Goal: Task Accomplishment & Management: Use online tool/utility

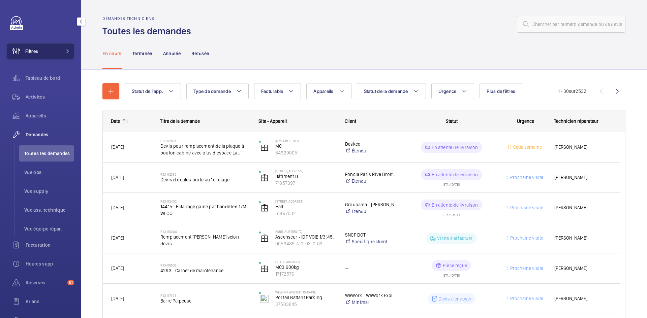
click at [66, 52] on mat-icon at bounding box center [68, 51] width 4 height 4
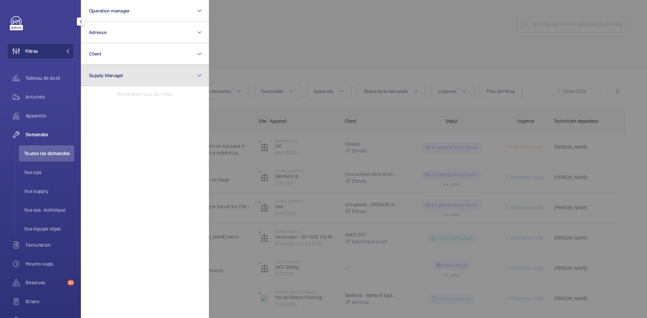
click at [107, 75] on span "Supply Manager" at bounding box center [106, 75] width 35 height 5
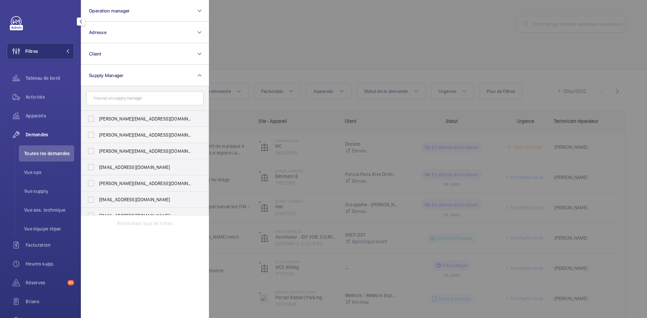
click at [91, 135] on label "diana@wemaintain.com" at bounding box center [139, 135] width 117 height 16
click at [91, 135] on input "diana@wemaintain.com" at bounding box center [90, 134] width 13 height 13
checkbox input "true"
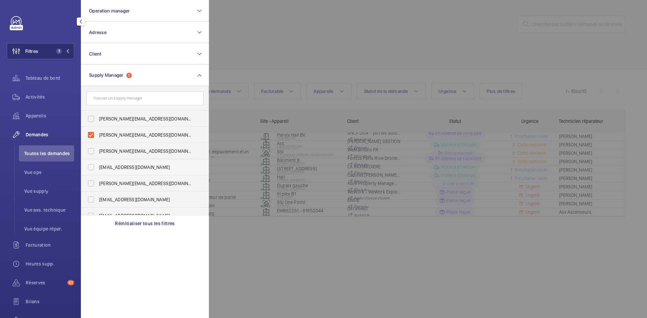
click at [94, 163] on label "fayrouz@wemaintain.com" at bounding box center [139, 167] width 117 height 16
click at [94, 163] on input "fayrouz@wemaintain.com" at bounding box center [90, 167] width 13 height 13
checkbox input "true"
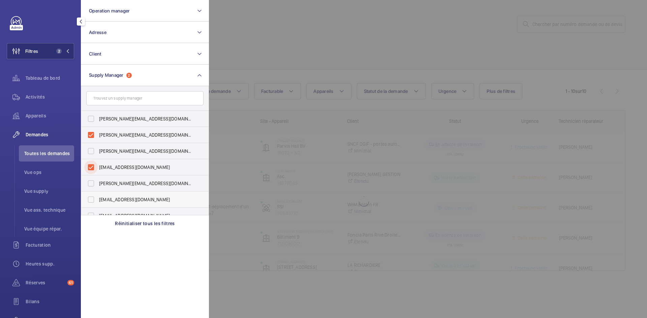
scroll to position [9, 0]
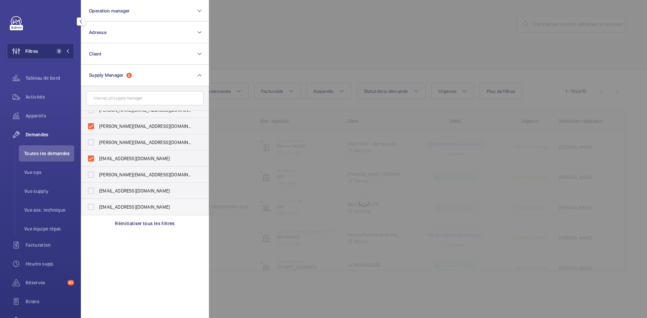
click at [92, 207] on label "yanis.b@wemaintain.com" at bounding box center [139, 207] width 117 height 16
click at [92, 207] on input "yanis.b@wemaintain.com" at bounding box center [90, 207] width 13 height 13
checkbox input "true"
click at [280, 36] on div at bounding box center [532, 159] width 647 height 318
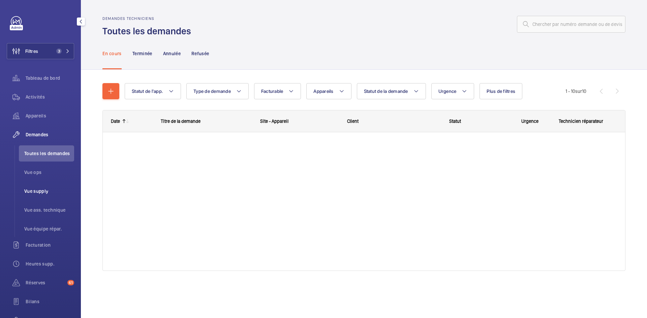
click at [41, 188] on span "Vue supply" at bounding box center [49, 191] width 50 height 7
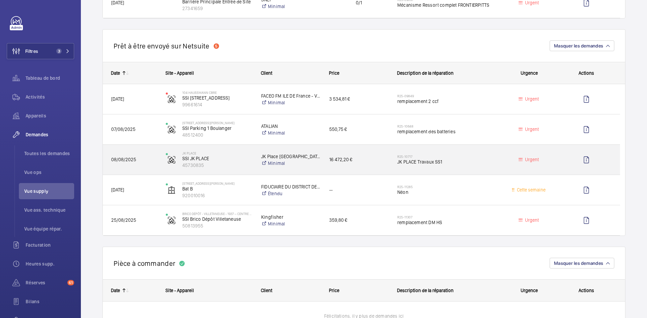
scroll to position [438, 0]
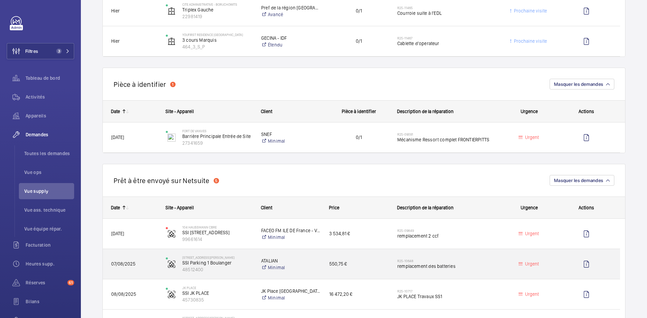
click at [148, 263] on span "07/08/2025" at bounding box center [134, 265] width 46 height 8
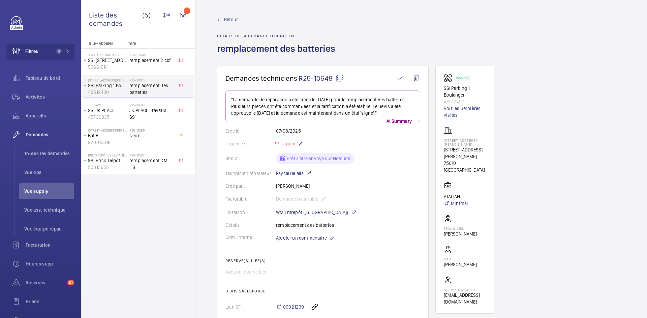
click at [227, 19] on span "Retour" at bounding box center [231, 19] width 14 height 7
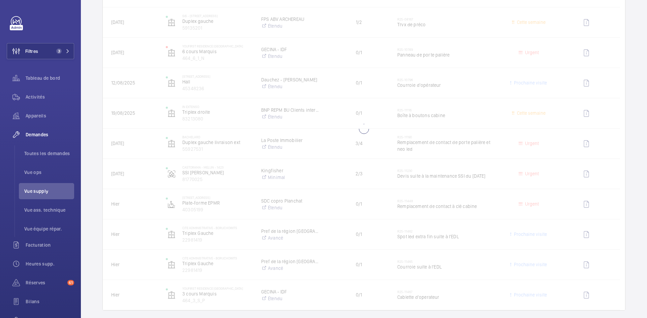
scroll to position [270, 0]
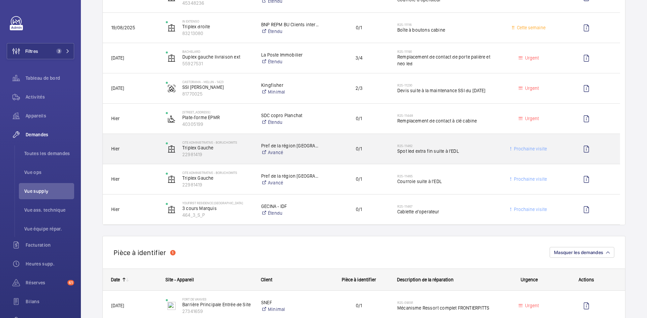
click at [138, 150] on span "Hier" at bounding box center [134, 149] width 46 height 8
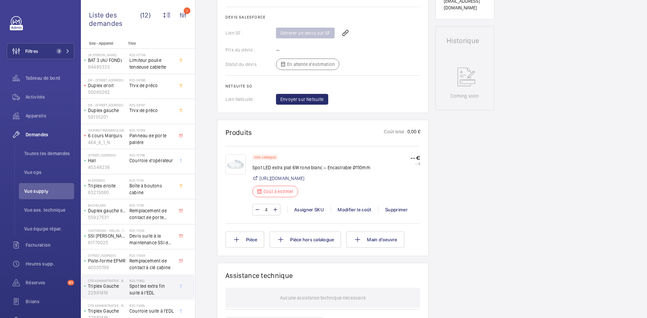
scroll to position [303, 0]
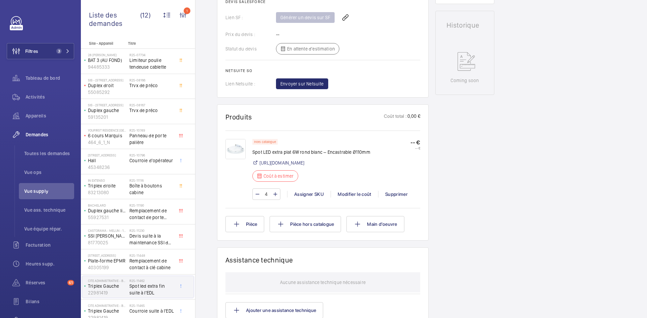
click at [235, 147] on img at bounding box center [235, 149] width 20 height 20
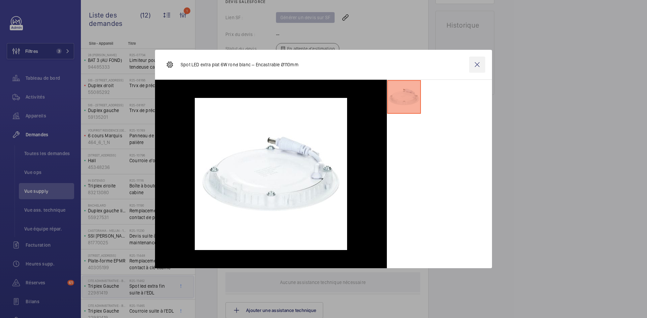
click at [474, 62] on wm-front-icon-button at bounding box center [477, 65] width 16 height 16
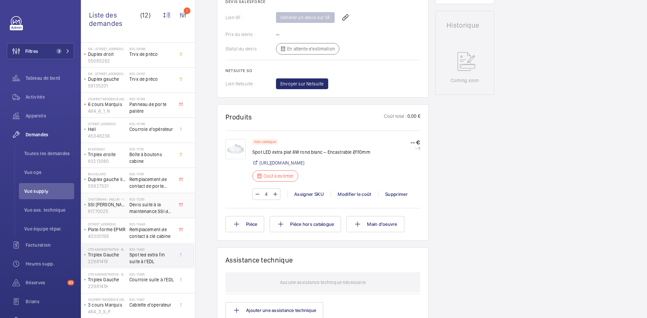
scroll to position [32, 0]
click at [127, 281] on div "Cite Administrative - BORUCHOWITS Triplex Gauche 22981419" at bounding box center [105, 281] width 47 height 22
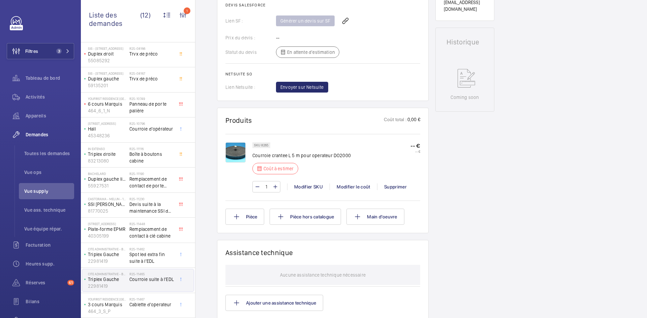
scroll to position [310, 0]
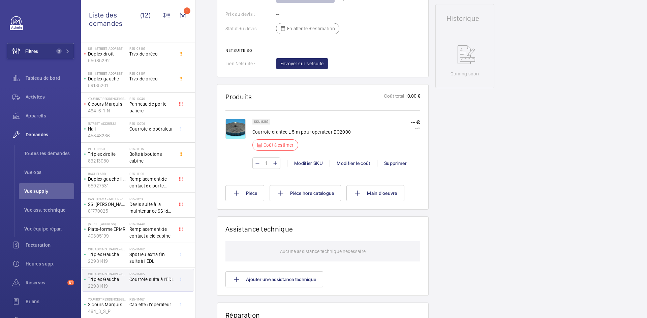
click at [234, 130] on img at bounding box center [235, 129] width 20 height 20
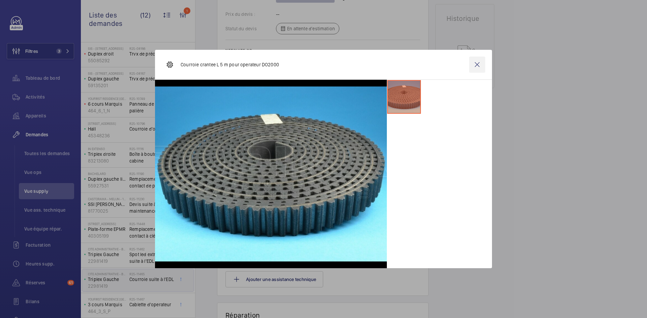
click at [479, 68] on wm-front-icon-button at bounding box center [477, 65] width 16 height 16
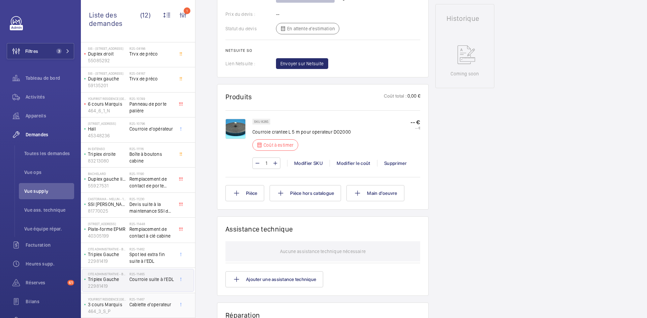
click at [117, 305] on p "3 cours Marquis" at bounding box center [107, 305] width 39 height 7
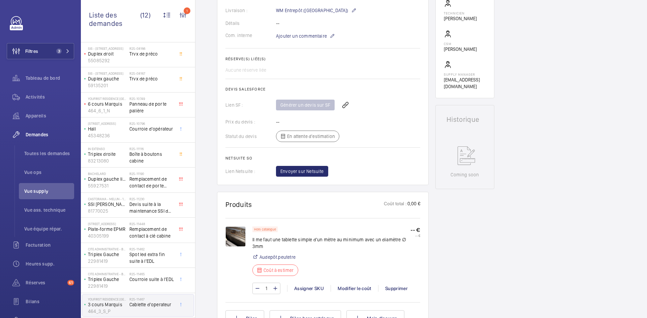
scroll to position [216, 0]
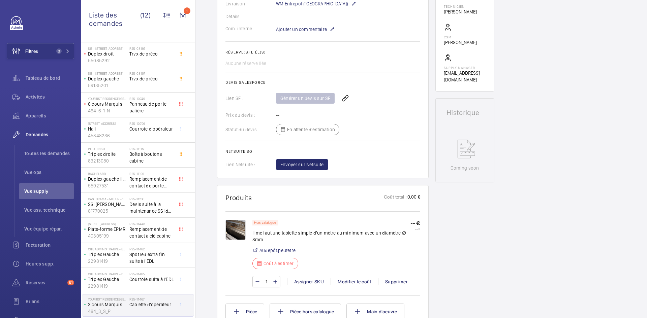
click at [232, 232] on img at bounding box center [235, 230] width 20 height 20
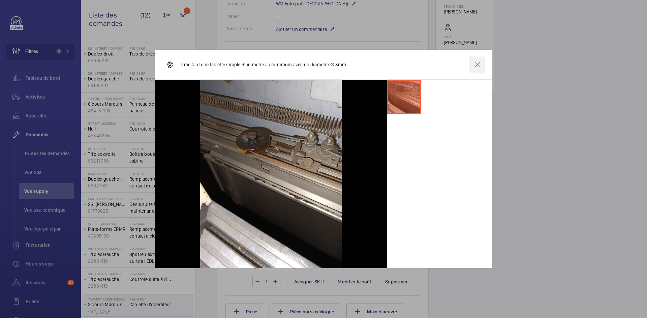
click at [479, 66] on wm-front-icon-button at bounding box center [477, 65] width 16 height 16
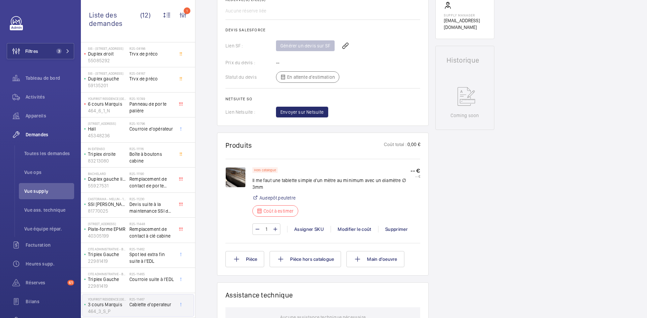
scroll to position [270, 0]
click at [237, 174] on img at bounding box center [235, 176] width 20 height 20
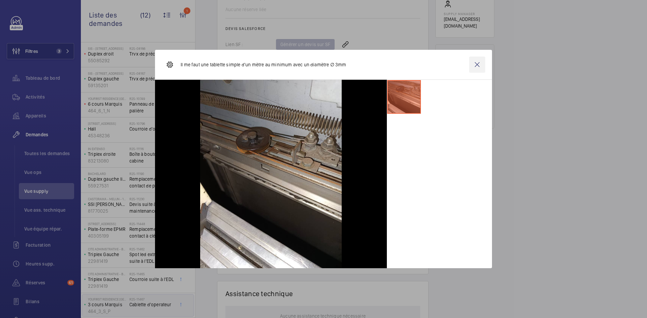
click at [481, 67] on wm-front-icon-button at bounding box center [477, 65] width 16 height 16
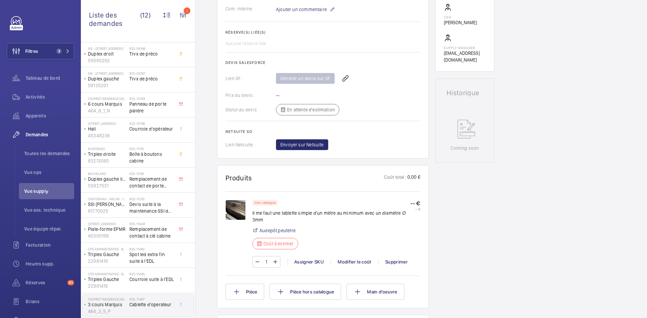
scroll to position [236, 0]
click at [147, 283] on span "Courroie suite à l'EDL" at bounding box center [151, 279] width 44 height 7
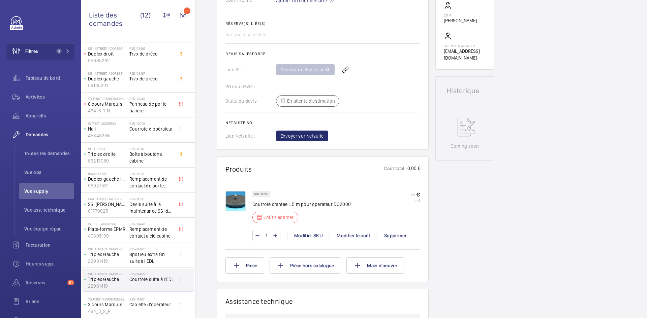
scroll to position [270, 0]
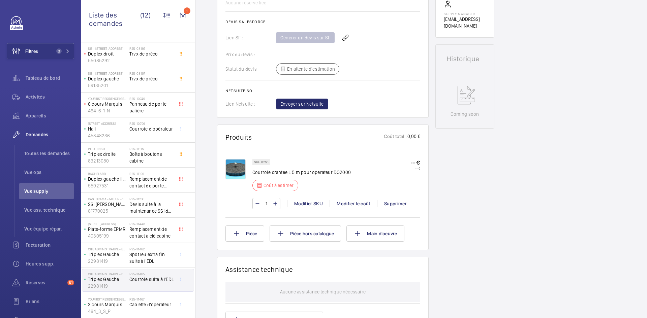
click at [241, 169] on img at bounding box center [235, 169] width 20 height 20
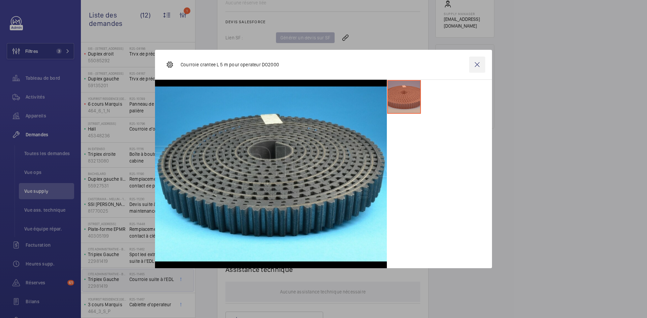
click at [479, 63] on wm-front-icon-button at bounding box center [477, 65] width 16 height 16
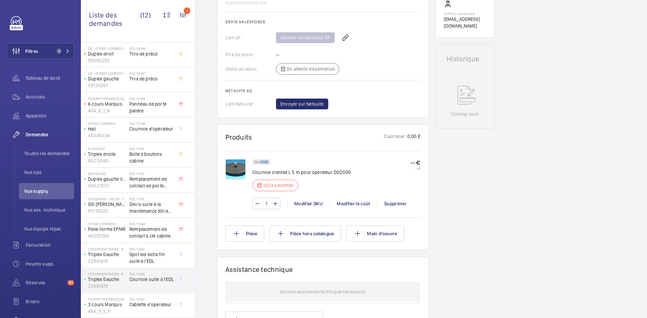
drag, startPoint x: 269, startPoint y: 161, endPoint x: 260, endPoint y: 162, distance: 9.5
click at [260, 162] on div "SKU 8265" at bounding box center [261, 162] width 18 height 6
copy p "8265"
click at [360, 204] on div "Modifier le coût" at bounding box center [354, 204] width 48 height 7
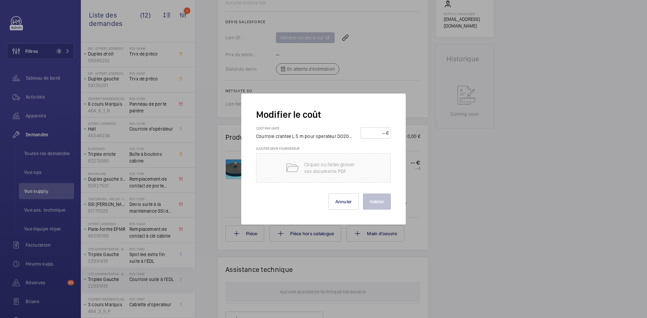
click at [373, 133] on input "number" at bounding box center [374, 133] width 23 height 11
type input "230"
click at [376, 201] on button "Valider" at bounding box center [377, 202] width 28 height 16
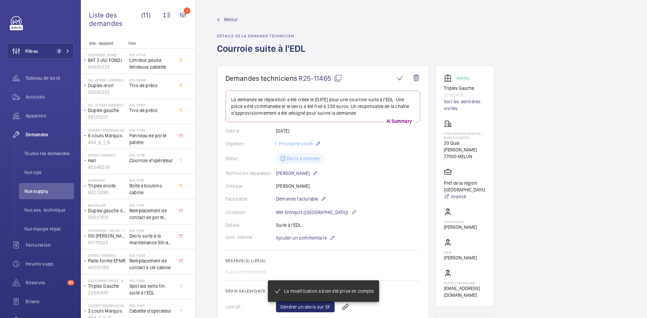
scroll to position [7, 0]
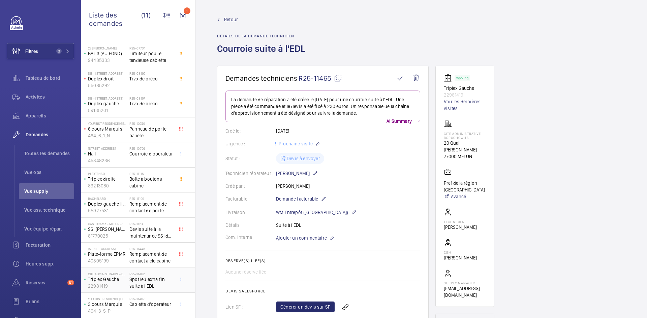
click at [122, 283] on p "22981419" at bounding box center [107, 286] width 39 height 7
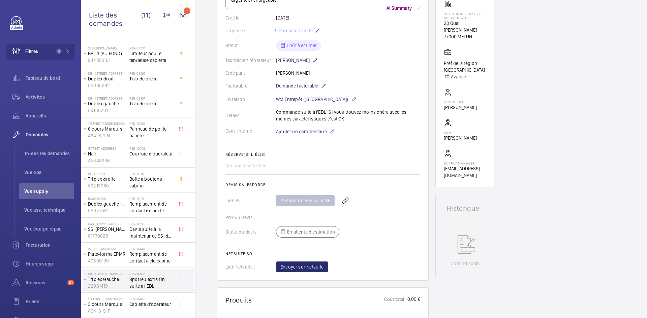
scroll to position [67, 0]
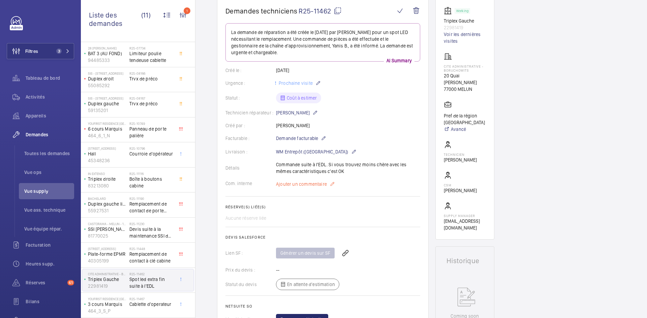
click at [310, 187] on span "Ajouter un commentaire" at bounding box center [301, 184] width 51 height 7
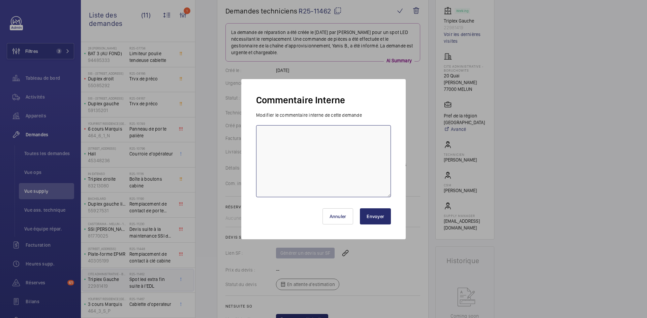
click at [277, 137] on textarea at bounding box center [323, 161] width 135 height 72
paste textarea "https://www.ledkia.com/fr/acheter-dalles-led-extra-plates/218-dalle-led-6w-rond…"
type textarea "BY-29/08 : https://www.ledkia.com/fr/acheter-dalles-led-extra-plates/218-dalle-…"
click at [386, 216] on button "Envoyer" at bounding box center [375, 217] width 31 height 16
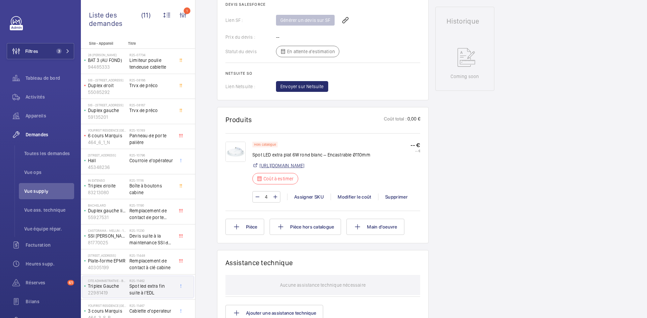
scroll to position [371, 0]
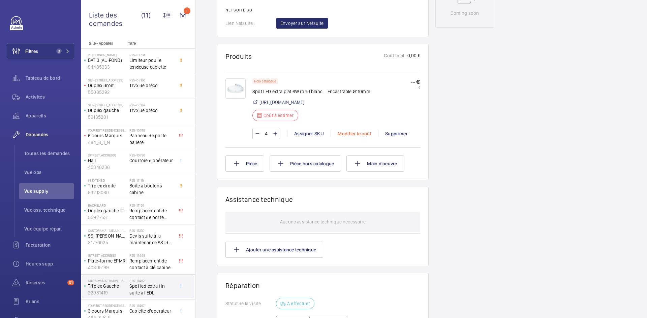
click at [359, 137] on div "Modifier le coût" at bounding box center [355, 133] width 48 height 7
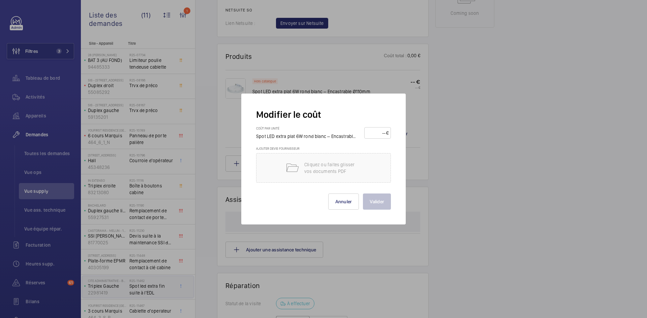
click at [373, 134] on input "number" at bounding box center [377, 133] width 20 height 11
type input "15"
click at [381, 201] on button "Valider" at bounding box center [377, 202] width 28 height 16
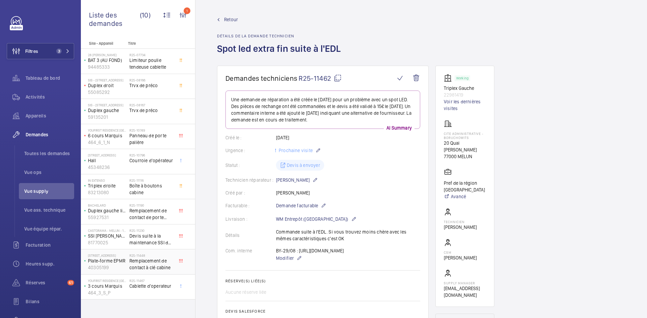
click at [118, 263] on p "Plate-forme EPMR" at bounding box center [107, 261] width 39 height 7
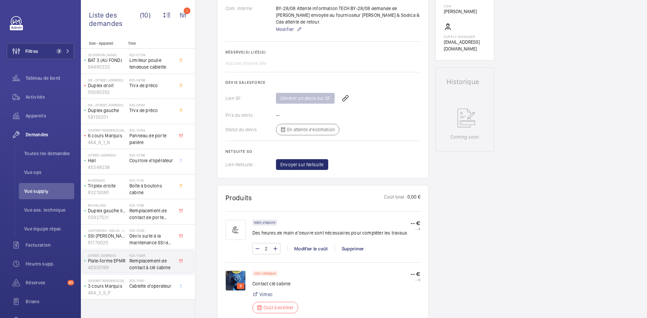
scroll to position [303, 0]
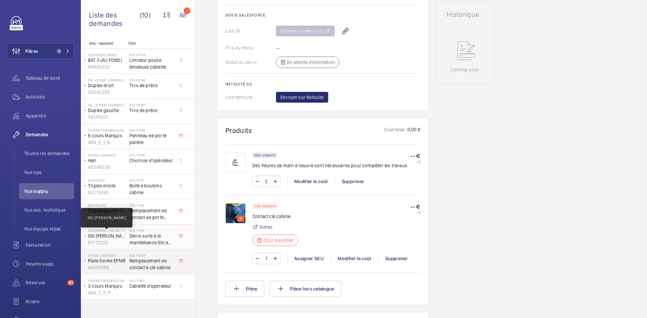
click at [119, 234] on p "SSI Castorama Melun" at bounding box center [107, 236] width 39 height 7
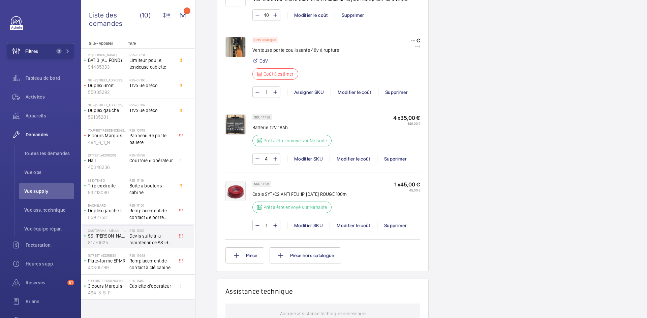
scroll to position [506, 0]
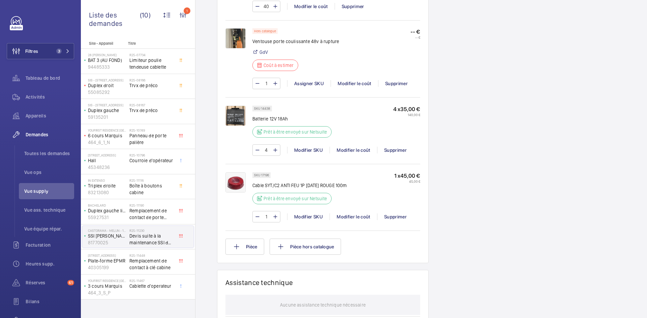
click at [233, 106] on img at bounding box center [235, 116] width 20 height 20
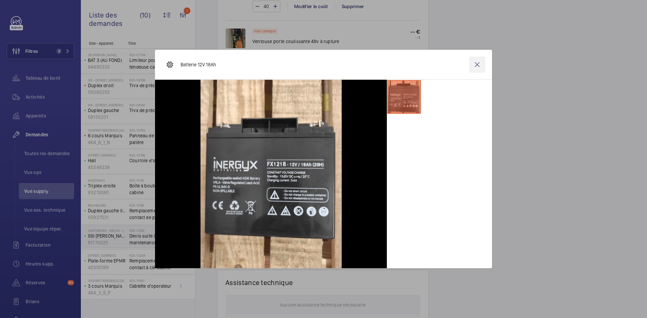
click at [477, 62] on wm-front-icon-button at bounding box center [477, 65] width 16 height 16
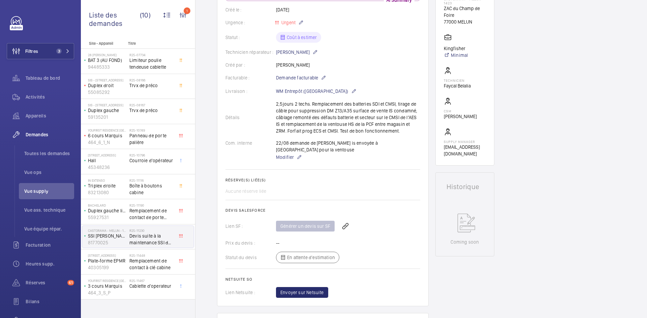
scroll to position [0, 0]
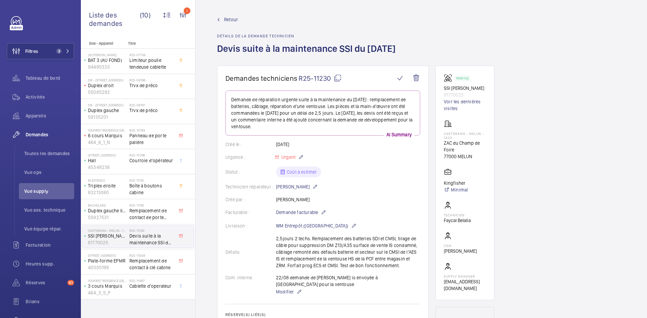
click at [225, 18] on span "Retour" at bounding box center [231, 19] width 14 height 7
click at [227, 17] on span "Retour" at bounding box center [231, 19] width 14 height 7
click at [233, 17] on span "Retour" at bounding box center [231, 19] width 14 height 7
click at [230, 22] on span "Retour" at bounding box center [231, 19] width 14 height 7
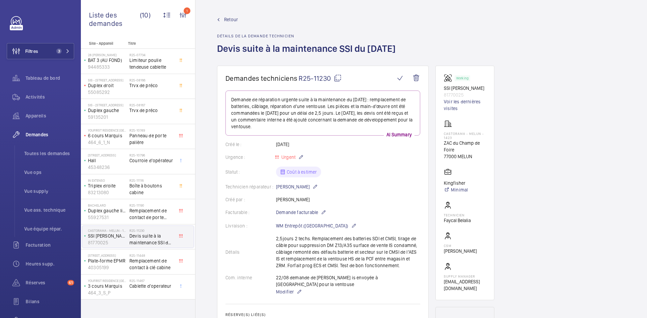
click at [230, 21] on span "Retour" at bounding box center [231, 19] width 14 height 7
click at [231, 19] on span "Retour" at bounding box center [231, 19] width 14 height 7
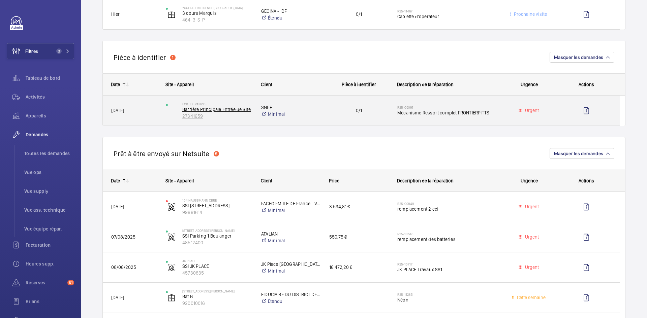
scroll to position [472, 0]
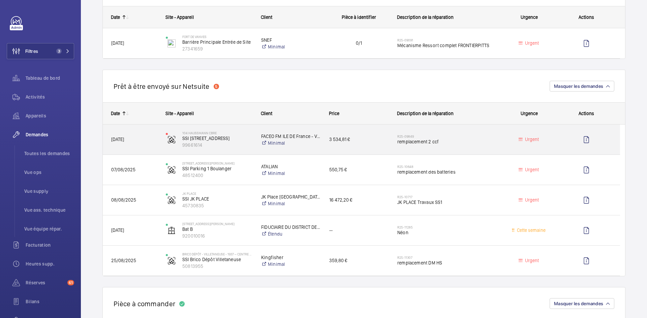
click at [152, 138] on span "21/07/2025" at bounding box center [134, 140] width 46 height 8
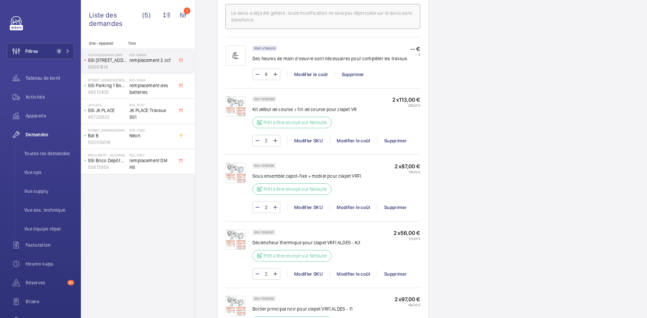
scroll to position [425, 0]
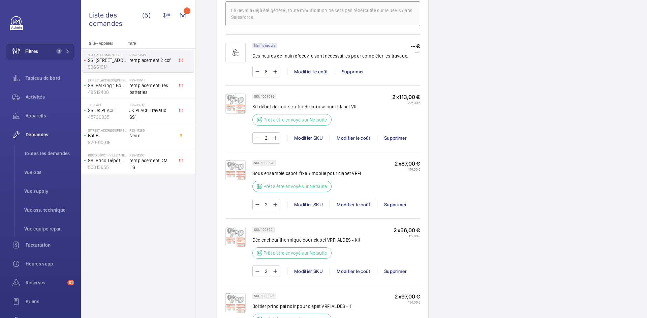
click at [239, 105] on img at bounding box center [235, 104] width 20 height 20
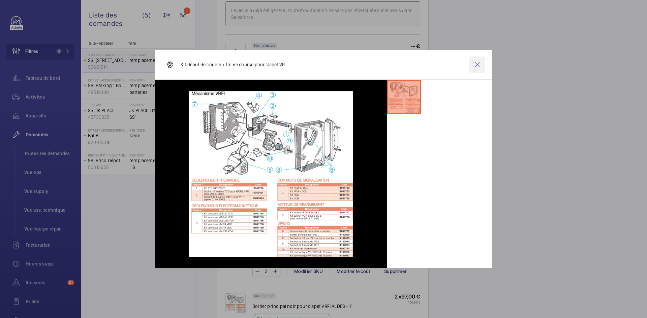
click at [479, 66] on wm-front-icon-button at bounding box center [477, 65] width 16 height 16
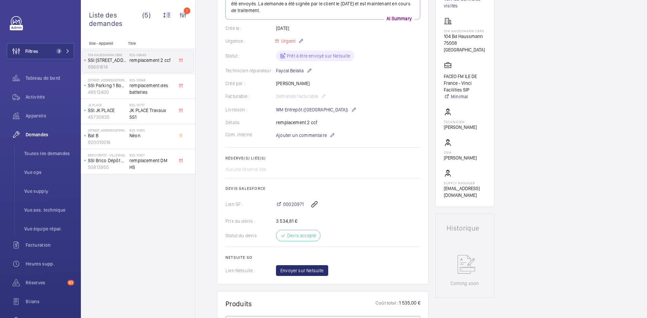
scroll to position [135, 0]
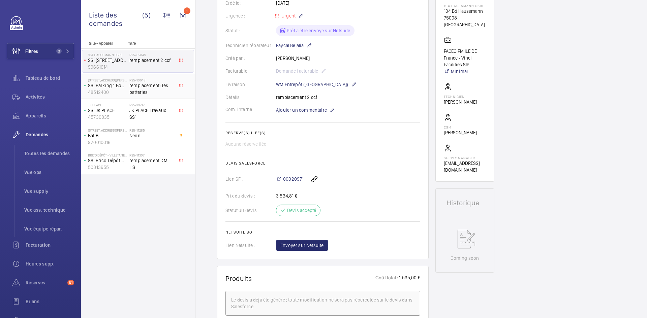
click at [124, 90] on p "48512400" at bounding box center [107, 92] width 39 height 7
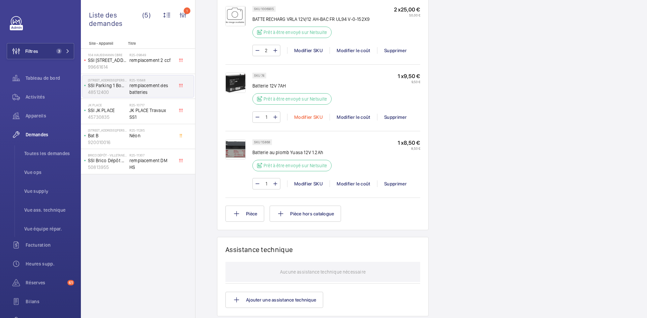
scroll to position [404, 0]
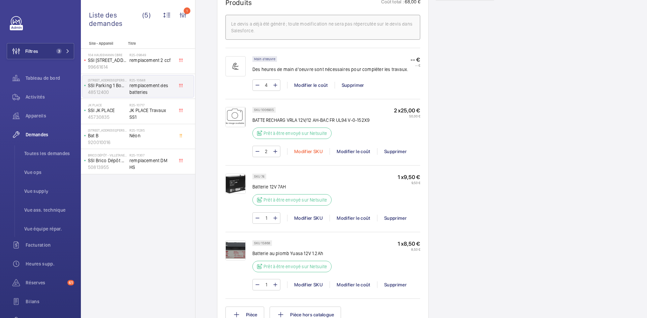
click at [304, 151] on div "Modifier SKU" at bounding box center [308, 151] width 42 height 7
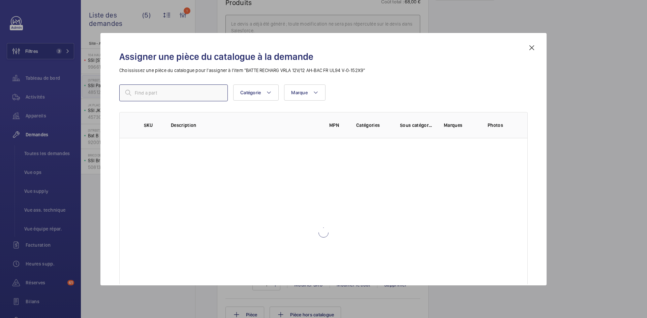
click at [192, 93] on input "text" at bounding box center [173, 93] width 109 height 17
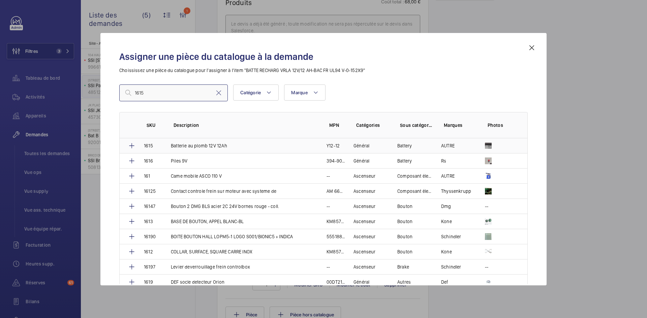
type input "1615"
click at [161, 145] on td "1615" at bounding box center [149, 146] width 27 height 15
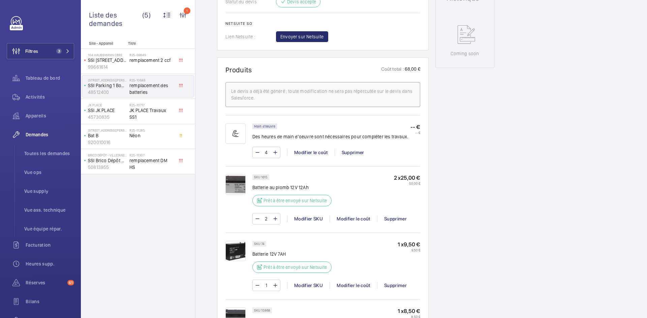
scroll to position [472, 0]
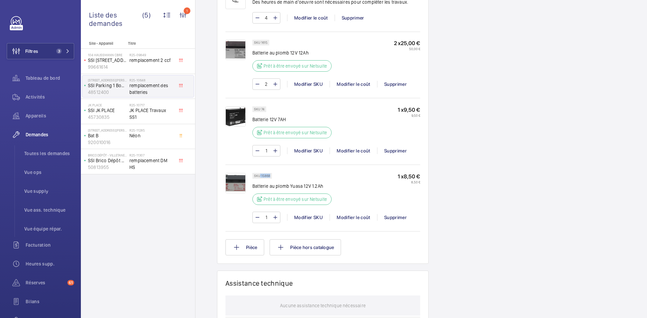
drag, startPoint x: 270, startPoint y: 176, endPoint x: 260, endPoint y: 175, distance: 9.8
click at [260, 175] on p "SKU 15868" at bounding box center [262, 176] width 16 height 2
copy p "15868"
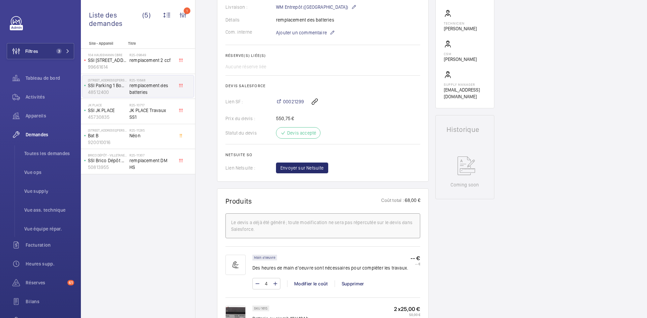
scroll to position [135, 0]
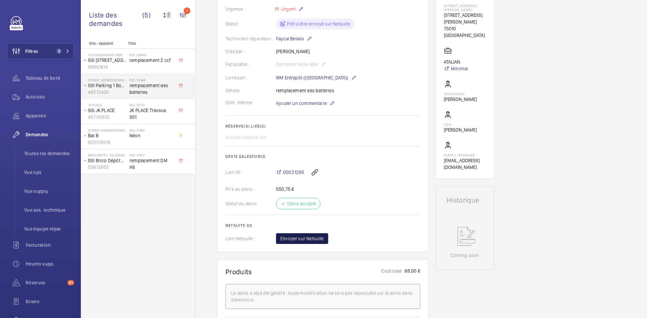
click at [309, 239] on span "Envoyer sur Netsuite" at bounding box center [301, 239] width 43 height 7
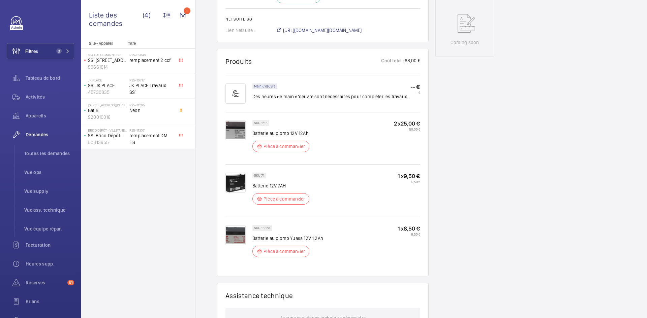
scroll to position [371, 0]
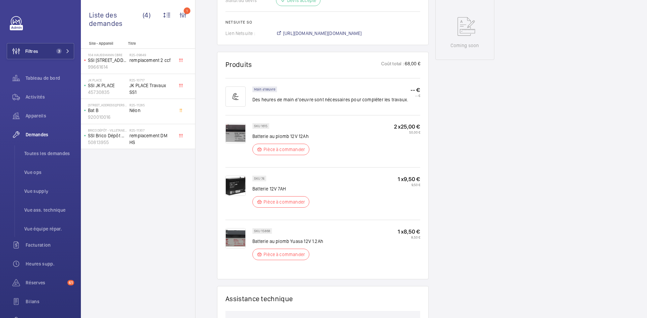
scroll to position [404, 0]
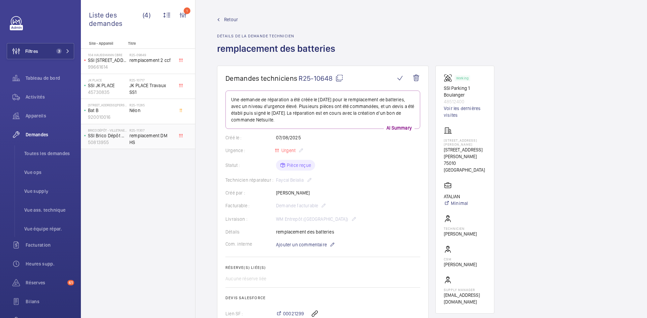
click at [136, 137] on span "remplacement DM HS" at bounding box center [151, 138] width 44 height 13
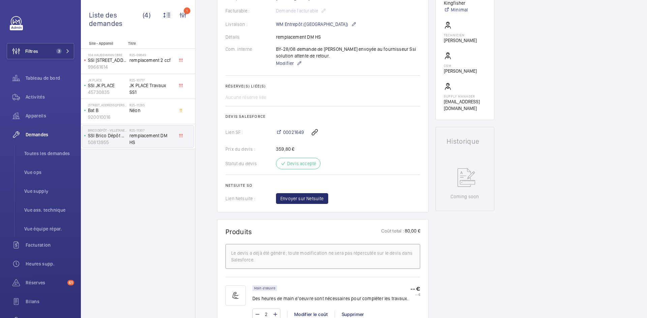
scroll to position [202, 0]
click at [300, 201] on span "Envoyer sur Netsuite" at bounding box center [301, 198] width 43 height 7
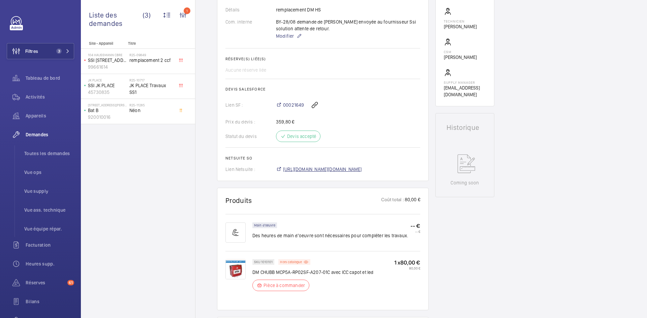
scroll to position [222, 0]
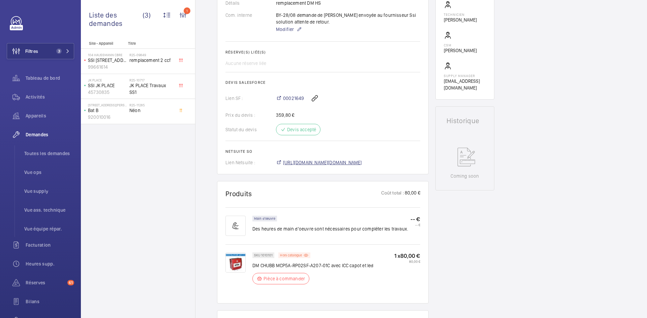
click at [362, 166] on span "https://6461500.app.netsuite.com/app/accounting/transactions/salesord.nl?id=295…" at bounding box center [322, 162] width 79 height 7
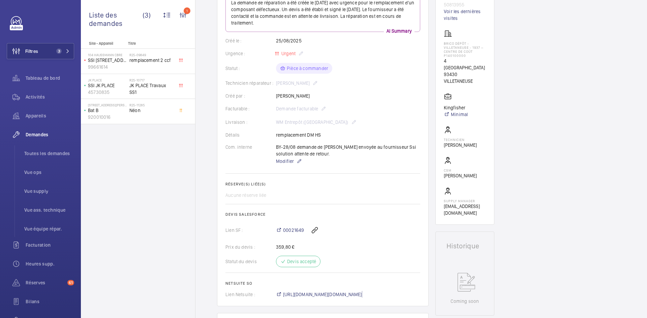
scroll to position [88, 0]
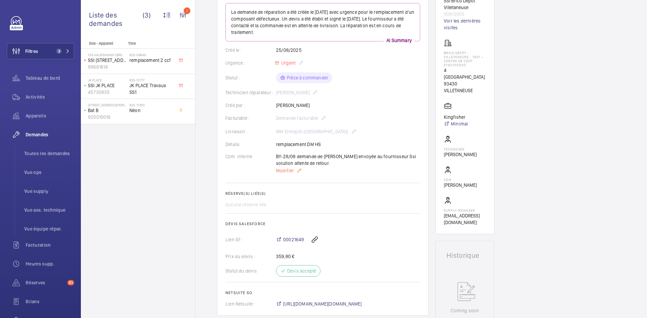
click at [281, 172] on span "Modifier" at bounding box center [285, 170] width 18 height 7
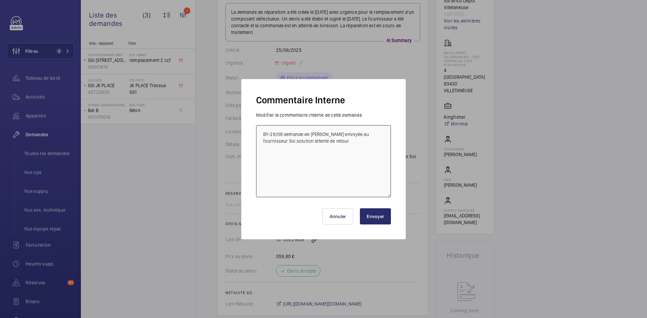
click at [262, 132] on textarea "BY-28/08 demande de devis envoyée au fournisseur Ssi solution attente de retour." at bounding box center [323, 161] width 135 height 72
paste textarea "BY-29/08 commande effectuer chez le fournisseur Ssi solution via l'email livrai…"
type textarea "BY-29/08 commande effectuer chez le fournisseur Ssi solution via l'email livrai…"
click at [368, 215] on button "Envoyer" at bounding box center [375, 217] width 31 height 16
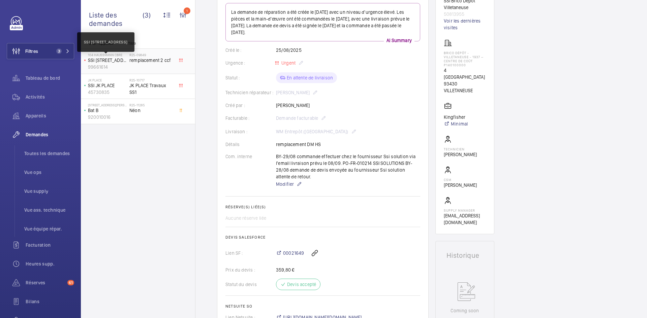
click at [126, 59] on p "SSI 106 boulevard Haussmann" at bounding box center [107, 60] width 39 height 7
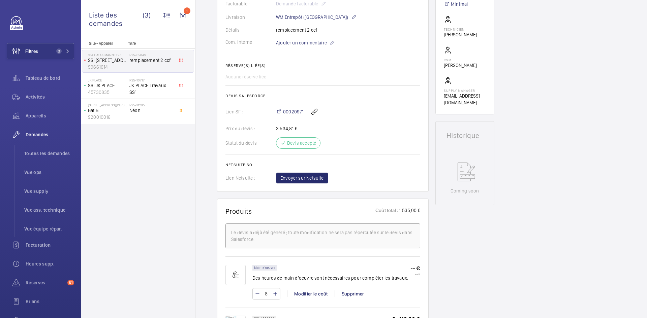
scroll to position [303, 0]
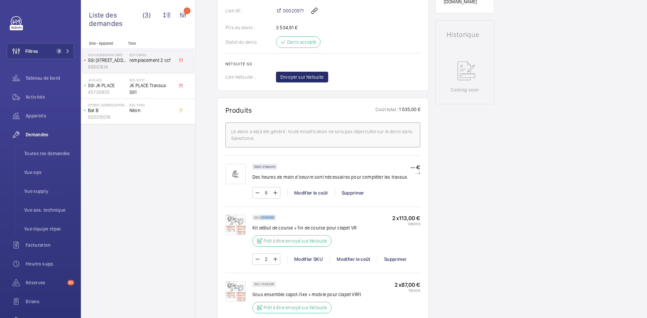
drag, startPoint x: 274, startPoint y: 217, endPoint x: 260, endPoint y: 217, distance: 14.2
click at [260, 217] on div "SKU 1008589" at bounding box center [264, 218] width 24 height 6
copy p "1008589"
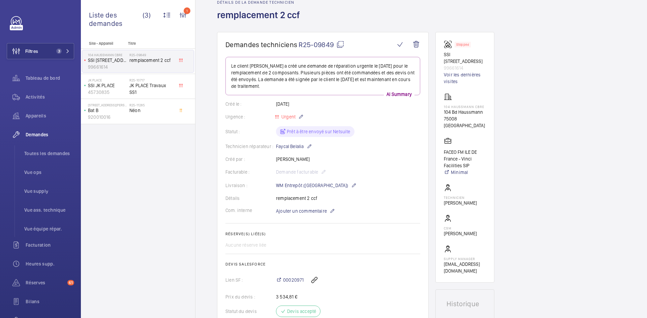
scroll to position [0, 0]
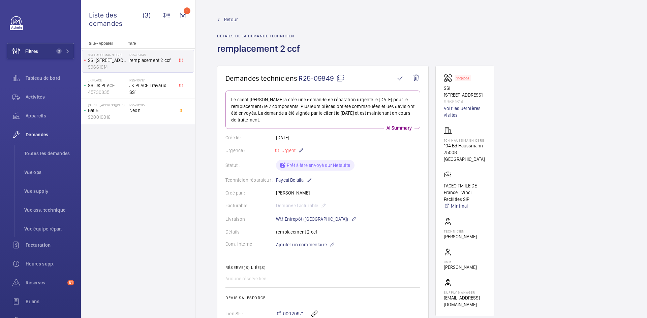
click at [343, 75] on mat-icon at bounding box center [340, 78] width 8 height 8
copy p "1008589"
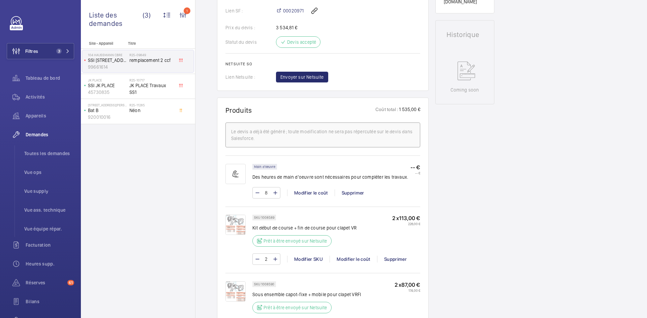
scroll to position [371, 0]
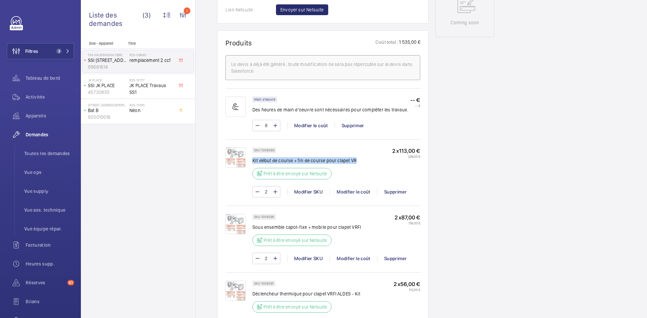
drag, startPoint x: 355, startPoint y: 161, endPoint x: 254, endPoint y: 155, distance: 101.6
click at [254, 155] on div "SKU 1008589 Kit début de course + fin de course pour clapet VR Prêt à être envo…" at bounding box center [336, 166] width 168 height 36
copy p "Kit début de course + fin de course pour clapet VR"
drag, startPoint x: 361, startPoint y: 227, endPoint x: 254, endPoint y: 228, distance: 107.2
click at [254, 228] on div "SKU 1008590 Sous ensemble capot-fixe + mobile pour clapet VRFI Prêt à être envo…" at bounding box center [336, 232] width 168 height 36
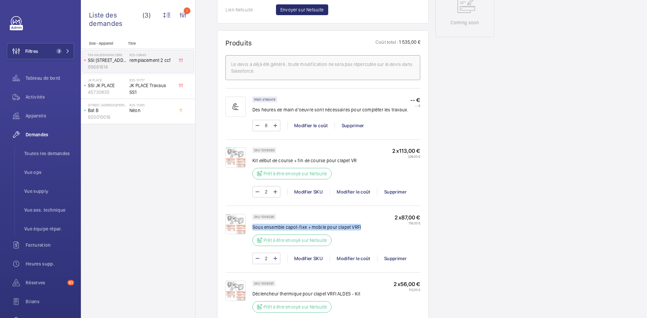
copy p "Sous ensemble capot-fixe + mobile pour clapet VRFI"
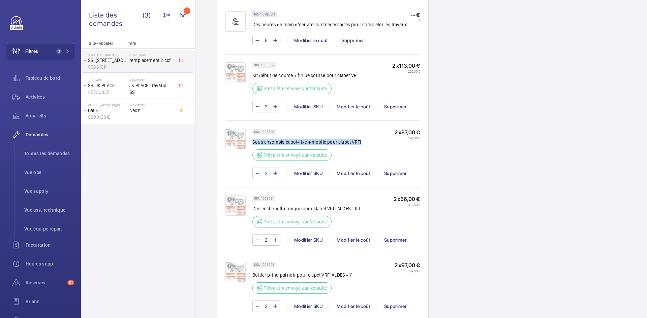
scroll to position [472, 0]
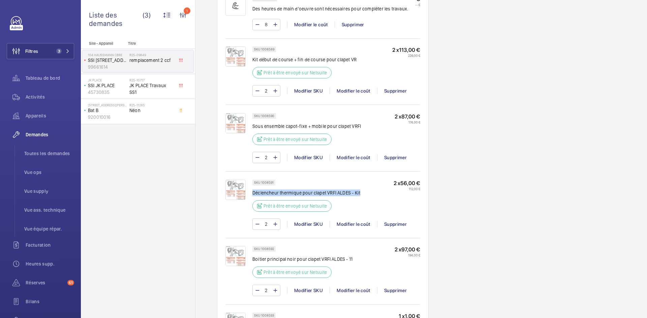
drag, startPoint x: 363, startPoint y: 192, endPoint x: 252, endPoint y: 194, distance: 110.5
click at [252, 194] on div "SKU 1008591 Déclencheur thermique pour clapet VRFI ALDES - Kit Prêt à être envo…" at bounding box center [336, 198] width 168 height 36
copy p "Déclencheur thermique pour clapet VRFI ALDES - Kit"
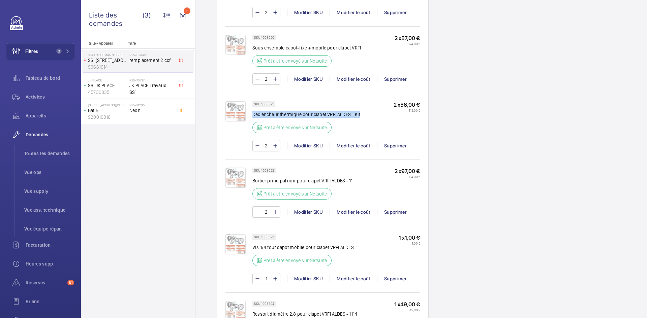
scroll to position [539, 0]
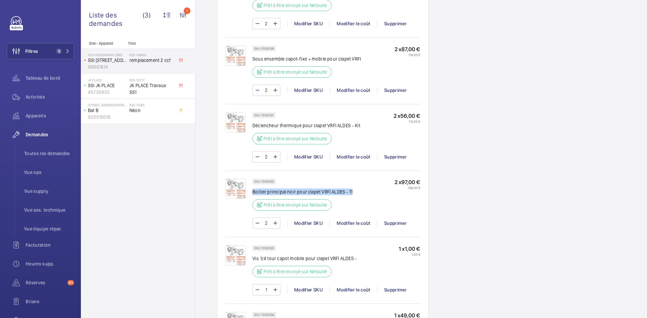
drag, startPoint x: 354, startPoint y: 192, endPoint x: 253, endPoint y: 192, distance: 100.1
click at [253, 192] on div "SKU 1008592 Boitier principal noir pour clapet VRFI ALDES - 11 Prêt à être envo…" at bounding box center [336, 197] width 168 height 36
copy p "Boitier principal noir pour clapet VRFI ALDES - 11"
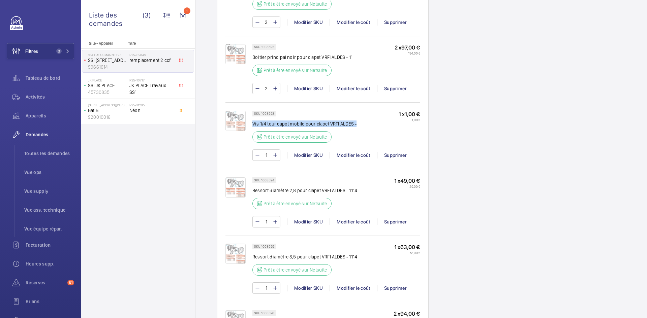
drag, startPoint x: 356, startPoint y: 124, endPoint x: 253, endPoint y: 126, distance: 102.8
click at [253, 126] on div "SKU 1008593 Vis 1/4 tour capot mobile pour clapet VRFI ALDES - Prêt à être envo…" at bounding box center [336, 129] width 168 height 36
copy p "Vis 1/4 tour capot mobile pour clapet VRFI ALDES -"
drag, startPoint x: 359, startPoint y: 191, endPoint x: 253, endPoint y: 192, distance: 105.5
click at [253, 192] on div "SKU 1008594 Ressort diamètre 2,8 pour clapet VRFI ALDES - 1114 Prêt à être envo…" at bounding box center [336, 196] width 168 height 36
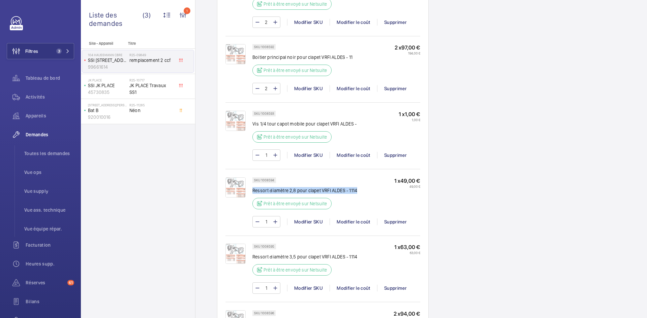
copy p "Ressort diamètre 2,8 pour clapet VRFI ALDES - 1114"
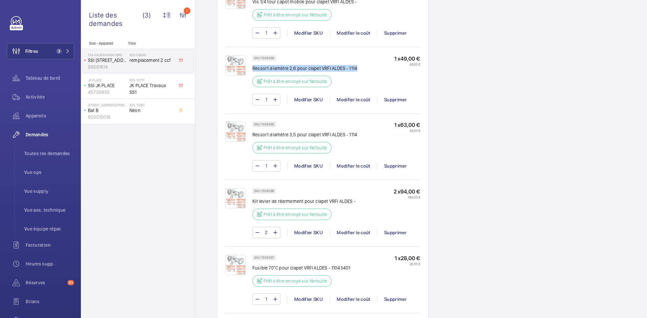
scroll to position [809, 0]
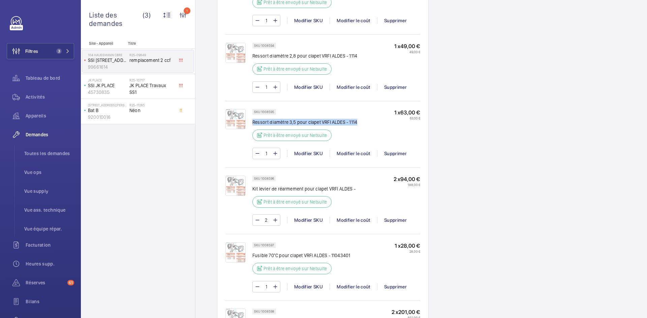
drag, startPoint x: 359, startPoint y: 123, endPoint x: 253, endPoint y: 122, distance: 105.8
click at [253, 122] on div "SKU 1008595 Ressort diamètre 3,5 pour clapet VRFI ALDES - 1114 Prêt à être envo…" at bounding box center [336, 127] width 168 height 36
copy p "Ressort diamètre 3,5 pour clapet VRFI ALDES - 1114"
drag, startPoint x: 355, startPoint y: 189, endPoint x: 252, endPoint y: 189, distance: 102.1
click at [252, 189] on p "Kit levier de réarmement pour clapet VRFI ALDES -" at bounding box center [303, 189] width 103 height 7
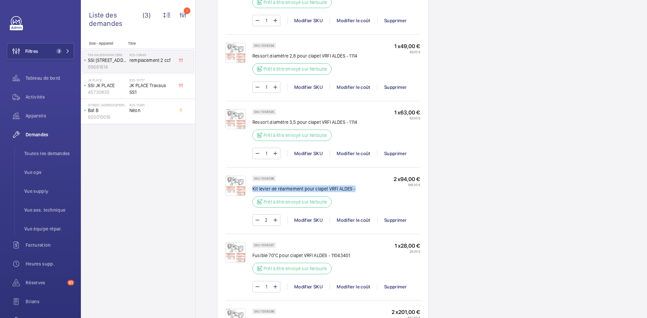
copy p "Kit levier de réarmement pour clapet VRFI ALDES -"
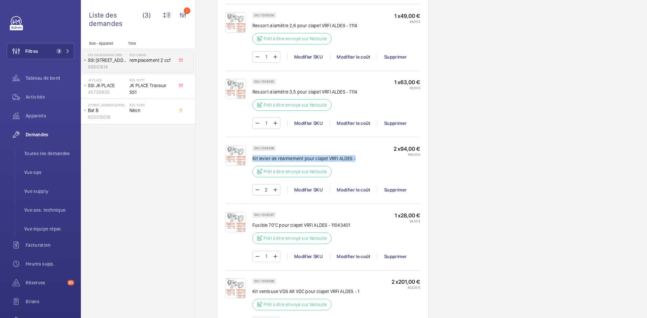
scroll to position [944, 0]
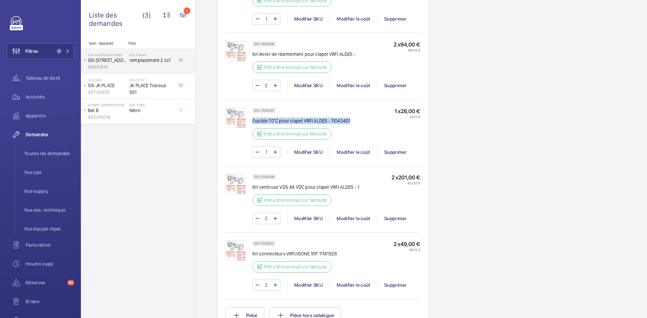
drag, startPoint x: 350, startPoint y: 120, endPoint x: 253, endPoint y: 121, distance: 97.1
click at [253, 121] on div "SKU 1008597 Fusible 70°C pour clapet VRFI ALDES - 11043401 Prêt à être envoyé s…" at bounding box center [336, 126] width 168 height 36
drag, startPoint x: 362, startPoint y: 188, endPoint x: 252, endPoint y: 188, distance: 109.2
click at [252, 188] on div "SKU 1008598 Kit ventouse VDS 48 VDC pour clapet VRFI ALDES - 1 Prêt à être envo…" at bounding box center [336, 192] width 168 height 36
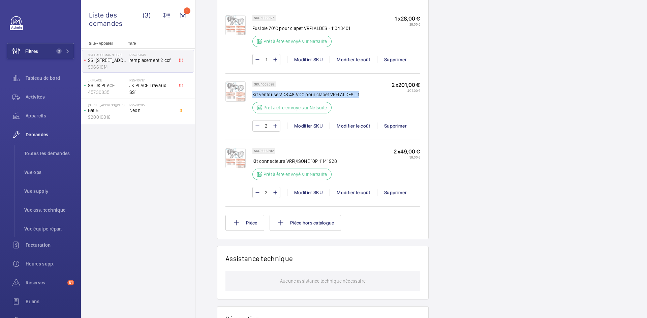
scroll to position [1045, 0]
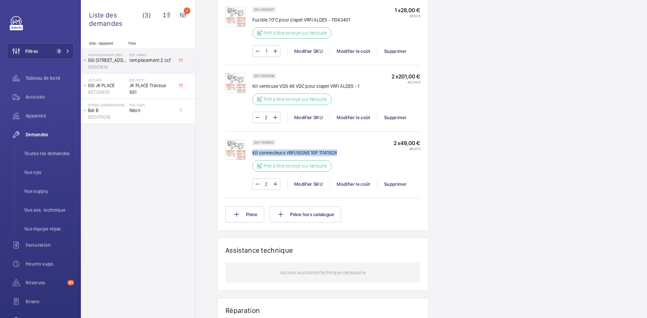
drag, startPoint x: 339, startPoint y: 152, endPoint x: 253, endPoint y: 153, distance: 85.9
click at [253, 153] on div "SKU 1009202 Kit connecteurs VRFI/ISONE 10P 11141928 Prêt à être envoyé sur Nets…" at bounding box center [336, 158] width 168 height 36
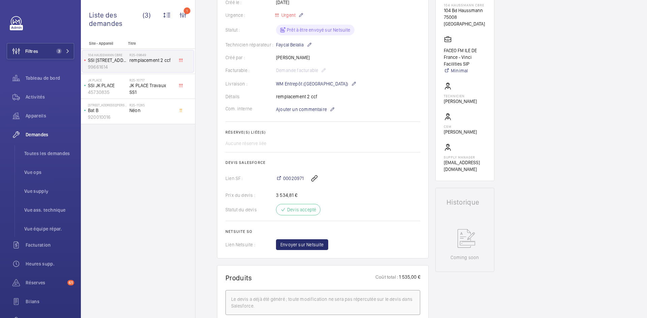
scroll to position [135, 0]
click at [304, 110] on span "Ajouter un commentaire" at bounding box center [301, 110] width 51 height 7
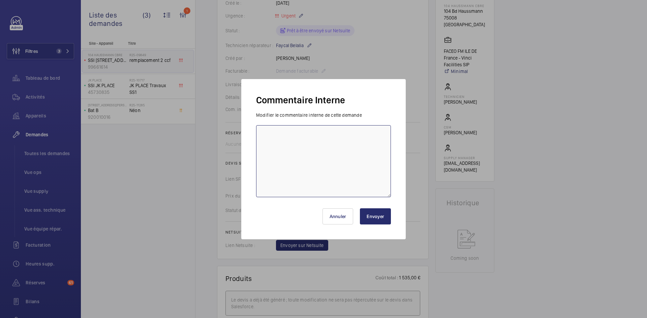
click at [282, 128] on textarea at bounding box center [323, 161] width 135 height 72
type textarea "BY-29/08 demande de devis envoyée au fournisseur BLI attente de retour."
click at [380, 220] on button "Envoyer" at bounding box center [375, 217] width 31 height 16
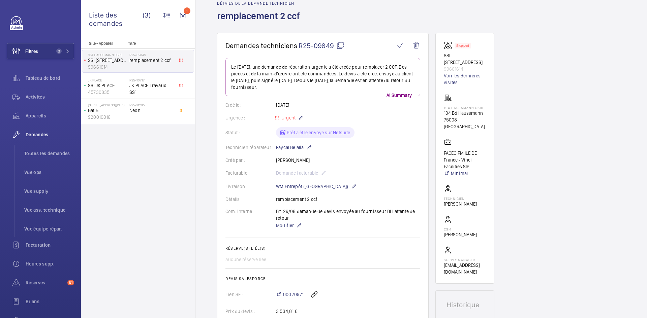
scroll to position [0, 0]
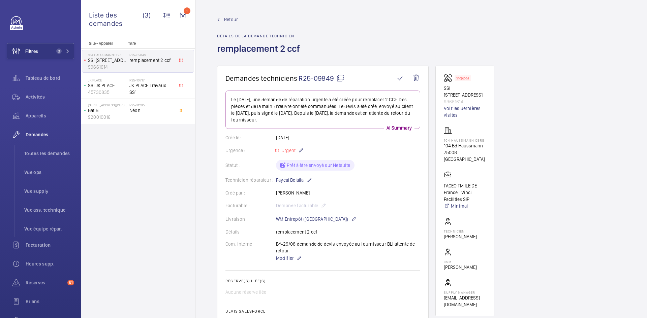
click at [341, 76] on mat-icon at bounding box center [340, 78] width 8 height 8
click at [388, 176] on wm-front-card-body "Le 21 juillet 2025, une demande de réparation urgente a été créée pour remplace…" at bounding box center [322, 245] width 195 height 309
click at [234, 19] on span "Retour" at bounding box center [231, 19] width 14 height 7
click at [226, 20] on span "Retour" at bounding box center [231, 19] width 14 height 7
click at [227, 18] on span "Retour" at bounding box center [231, 19] width 14 height 7
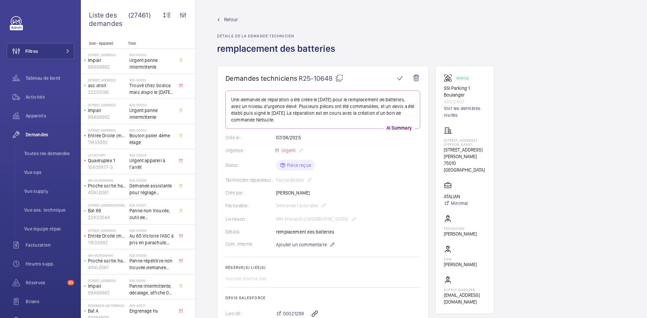
drag, startPoint x: 306, startPoint y: 180, endPoint x: 277, endPoint y: 182, distance: 29.4
click at [277, 182] on div "Technicien réparateur : Faycal Belalia" at bounding box center [322, 180] width 195 height 8
copy p "Faycal Belalia"
drag, startPoint x: 469, startPoint y: 100, endPoint x: 435, endPoint y: 90, distance: 35.7
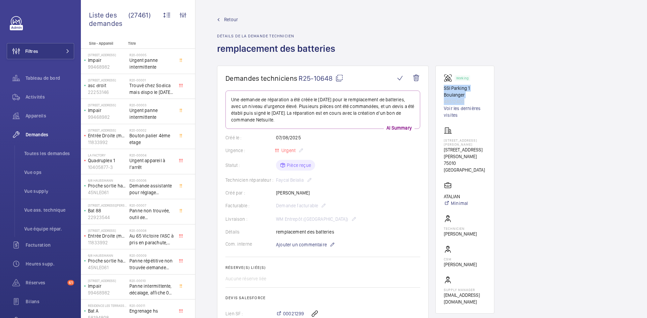
copy div "SSI Parking 1 Boulanger 48512400"
drag, startPoint x: 469, startPoint y: 162, endPoint x: 439, endPoint y: 151, distance: 31.9
click at [439, 151] on wm-front-card "Working SSI Parking 1 Boulanger 48512400 Voir les dernières visites 1 ter Rue R…" at bounding box center [464, 190] width 59 height 248
copy div "1 Rue René Boulanger 75010 PARIS"
drag, startPoint x: 464, startPoint y: 189, endPoint x: 444, endPoint y: 189, distance: 19.5
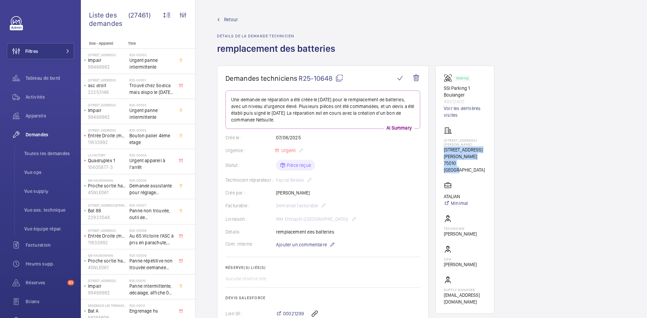
click at [444, 193] on p "ATALIAN" at bounding box center [456, 196] width 24 height 7
copy p "ATALIAN"
click at [338, 78] on mat-icon at bounding box center [339, 78] width 8 height 8
copy p "ATALIAN"
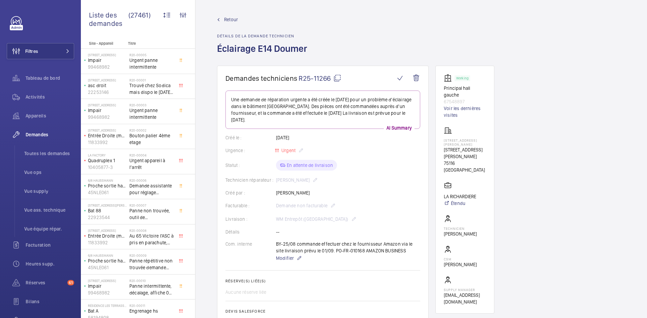
drag, startPoint x: 315, startPoint y: 192, endPoint x: 272, endPoint y: 192, distance: 43.8
click at [272, 192] on div "Créé par : [PERSON_NAME]" at bounding box center [322, 193] width 195 height 7
copy div "Créé par : [PERSON_NAME]"
drag, startPoint x: 468, startPoint y: 96, endPoint x: 445, endPoint y: 89, distance: 24.1
click at [445, 89] on div "Working Principal hall gauche 67548897 Voir les dernières visites" at bounding box center [465, 96] width 42 height 44
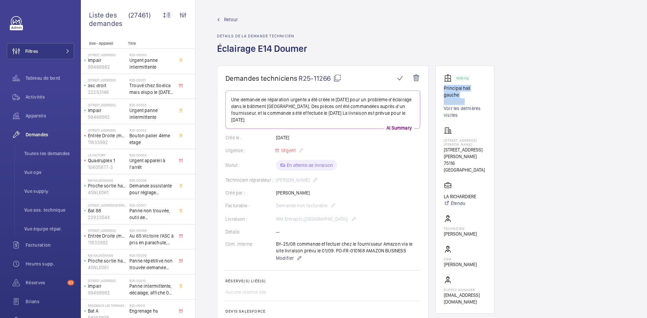
copy div "Principal hall gauche 67548897"
drag, startPoint x: 487, startPoint y: 150, endPoint x: 443, endPoint y: 146, distance: 44.3
click at [443, 146] on wm-front-card "Working Principal hall gauche 67548897 Voir les dernières visites 77 Avenue Pau…" at bounding box center [464, 190] width 59 height 248
copy p "77 Avenue Paul Doumer, 75116 PARIS"
drag, startPoint x: 479, startPoint y: 181, endPoint x: 443, endPoint y: 181, distance: 36.4
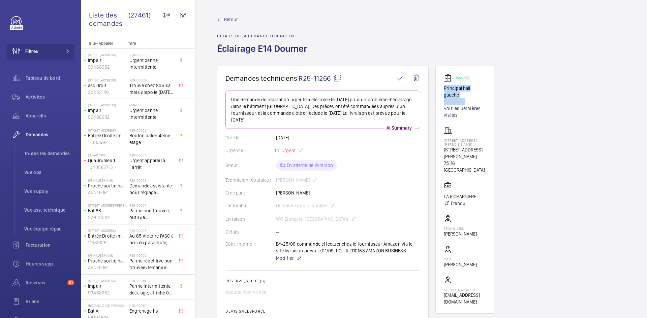
click at [443, 181] on wm-front-card "Working Principal hall gauche 67548897 Voir les dernières visites 77 Avenue Pau…" at bounding box center [464, 190] width 59 height 248
copy p "LA RICHARDIERE"
click at [338, 80] on mat-icon at bounding box center [337, 78] width 8 height 8
copy p "LA RICHARDIERE"
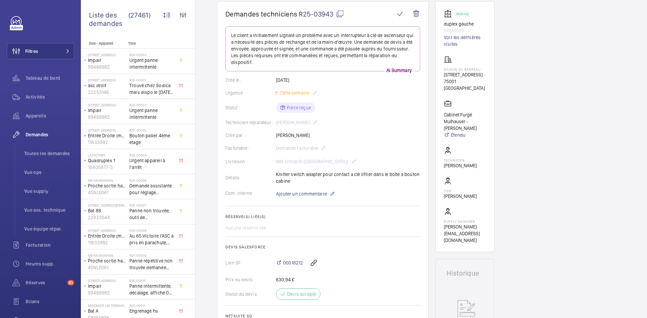
scroll to position [67, 0]
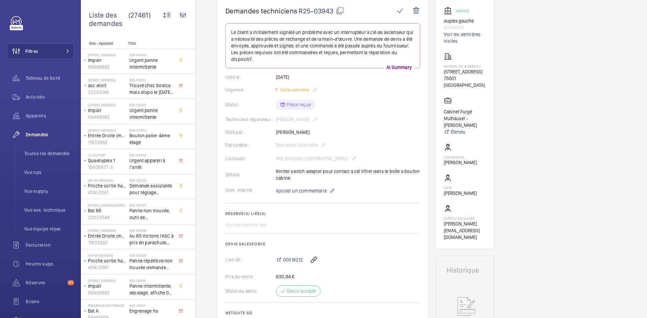
drag, startPoint x: 313, startPoint y: 126, endPoint x: 276, endPoint y: 125, distance: 37.1
click at [276, 129] on div "Créé par : [PERSON_NAME]" at bounding box center [322, 132] width 195 height 7
copy p "[PERSON_NAME]"
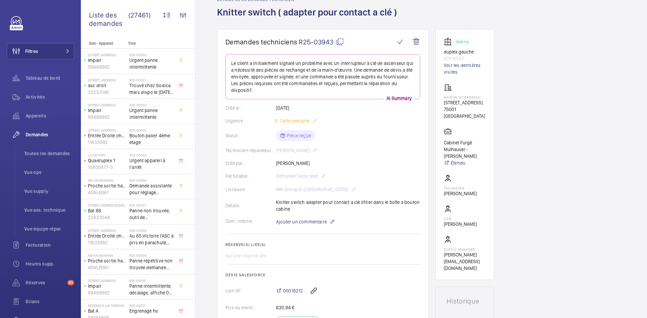
scroll to position [0, 0]
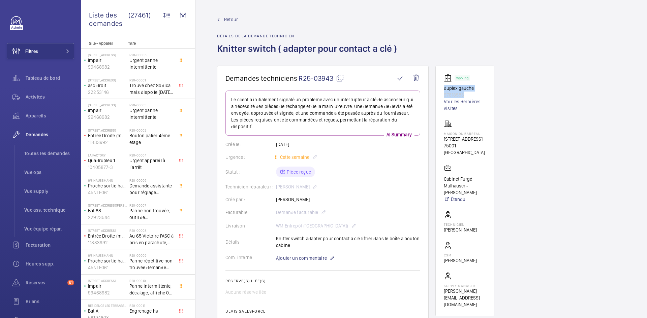
drag, startPoint x: 467, startPoint y: 97, endPoint x: 443, endPoint y: 90, distance: 24.6
click at [443, 90] on wm-front-card "Working duplex gauche 97818583 Voir les dernières visites [GEOGRAPHIC_DATA][STR…" at bounding box center [464, 191] width 59 height 251
copy div "duplex gauche 97818583"
drag, startPoint x: 469, startPoint y: 147, endPoint x: 441, endPoint y: 135, distance: 30.1
click at [441, 135] on wm-front-card "Working duplex gauche 97818583 Voir les dernières visites [GEOGRAPHIC_DATA][STR…" at bounding box center [464, 191] width 59 height 251
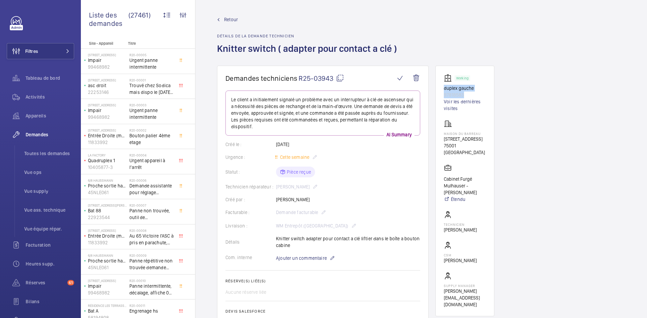
copy div "[GEOGRAPHIC_DATA][STREET_ADDRESS]"
drag, startPoint x: 452, startPoint y: 191, endPoint x: 441, endPoint y: 177, distance: 18.1
click at [441, 177] on wm-front-card "Working duplex gauche 97818583 Voir les dernières visites [GEOGRAPHIC_DATA][STR…" at bounding box center [464, 191] width 59 height 251
copy p "Cabinet Furgé Mulhauser - [PERSON_NAME]"
click at [341, 78] on mat-icon at bounding box center [340, 78] width 8 height 8
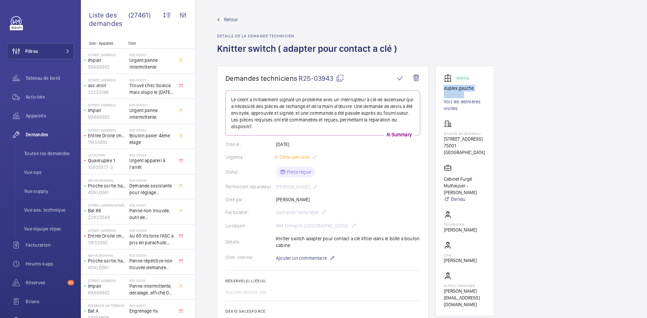
copy p "Cabinet Furgé Mulhauser - [PERSON_NAME]"
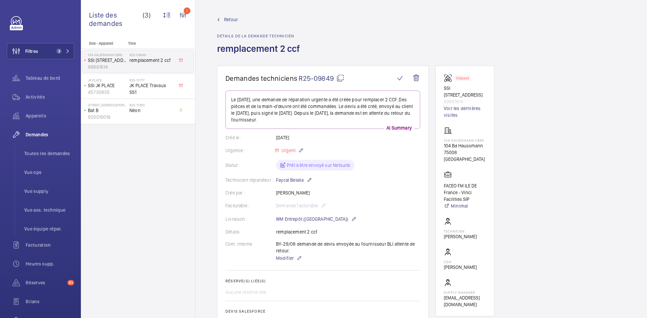
click at [232, 19] on span "Retour" at bounding box center [231, 19] width 14 height 7
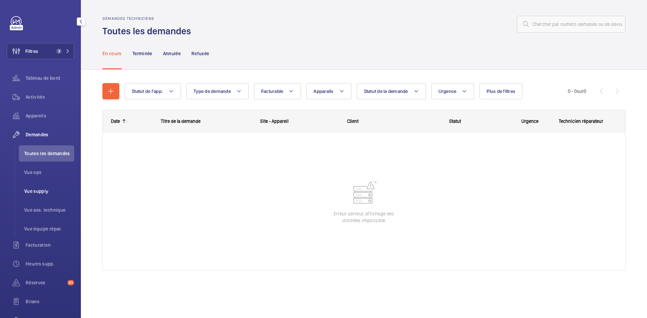
click at [38, 190] on span "Vue supply" at bounding box center [49, 191] width 50 height 7
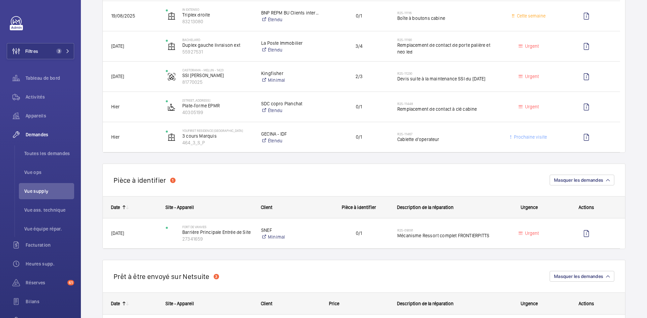
scroll to position [270, 0]
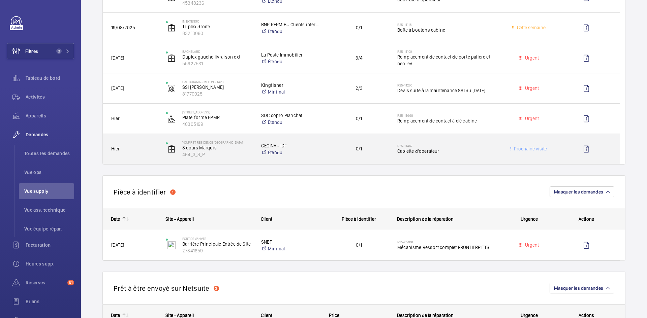
click at [151, 146] on span "Hier" at bounding box center [134, 149] width 46 height 8
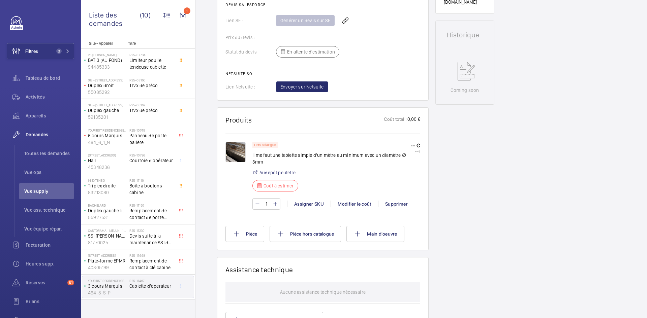
scroll to position [303, 0]
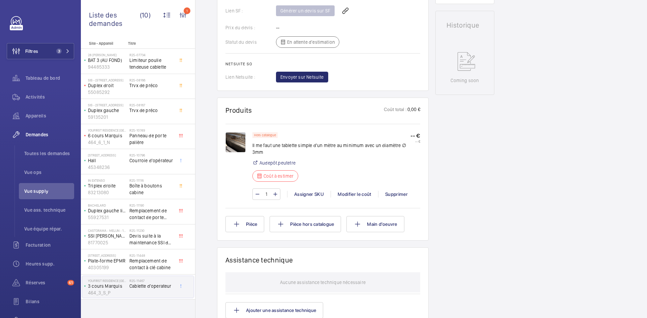
click at [240, 142] on img at bounding box center [235, 142] width 20 height 20
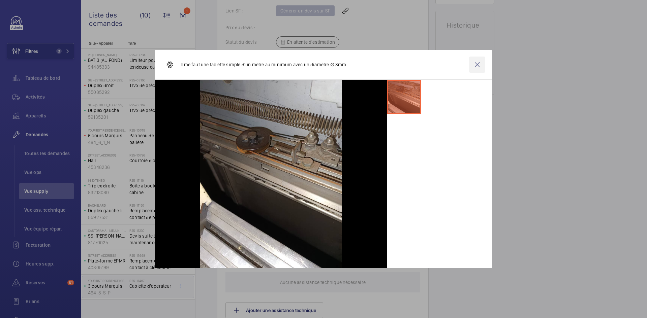
click at [476, 65] on wm-front-icon-button at bounding box center [477, 65] width 16 height 16
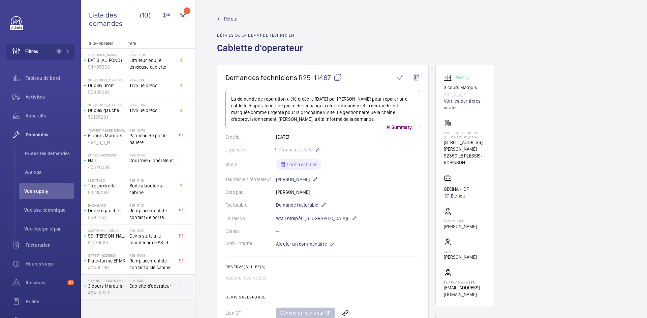
scroll to position [0, 0]
click at [337, 78] on mat-icon at bounding box center [338, 78] width 8 height 8
click at [337, 79] on mat-icon at bounding box center [338, 78] width 8 height 8
click at [362, 207] on div "Facturable : Demande facturable" at bounding box center [322, 206] width 195 height 8
click at [304, 246] on span "Ajouter un commentaire" at bounding box center [301, 245] width 51 height 7
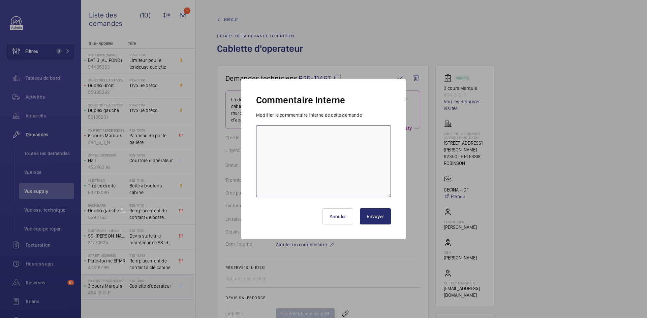
click at [273, 140] on textarea at bounding box center [323, 161] width 135 height 72
paste textarea "https://www.amazon.fr/M%C3%A9tallique-Inoxydable-Capacit%C3%A9-G%C3%A9n%C3%A9ra…"
type textarea "BY-29/08 : https://www.amazon.fr/M%C3%A9tallique-Inoxydable-Capacit%C3%A9-G%C3%…"
click at [376, 219] on button "Envoyer" at bounding box center [375, 217] width 31 height 16
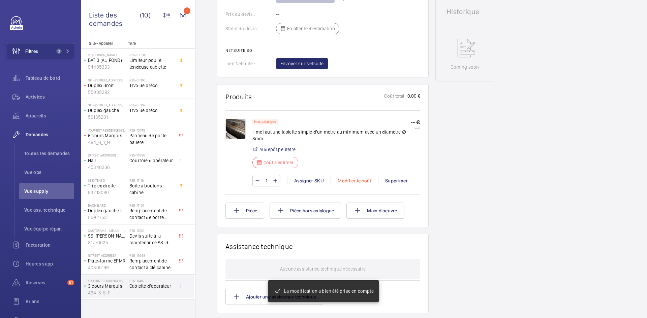
scroll to position [324, 0]
click at [357, 184] on div "Modifier le coût" at bounding box center [355, 181] width 48 height 7
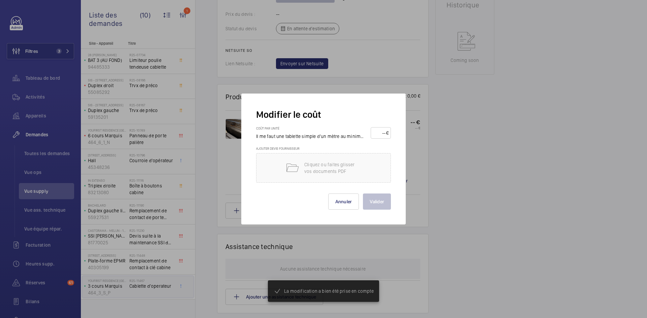
click at [377, 135] on input "number" at bounding box center [379, 133] width 13 height 11
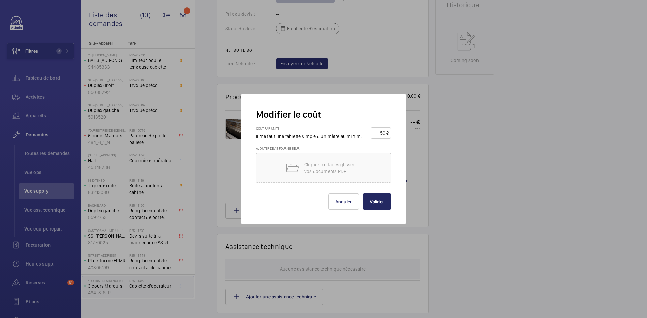
type input "50"
click at [380, 200] on button "Valider" at bounding box center [377, 202] width 28 height 16
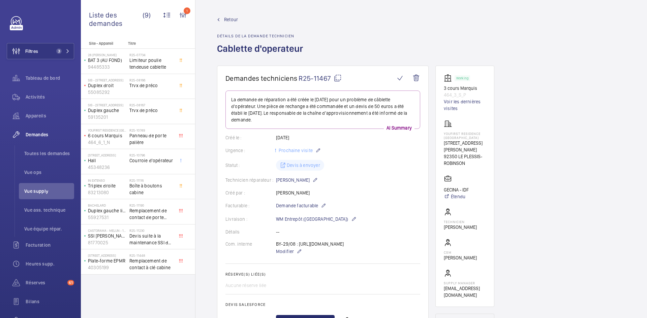
click at [232, 20] on span "Retour" at bounding box center [231, 19] width 14 height 7
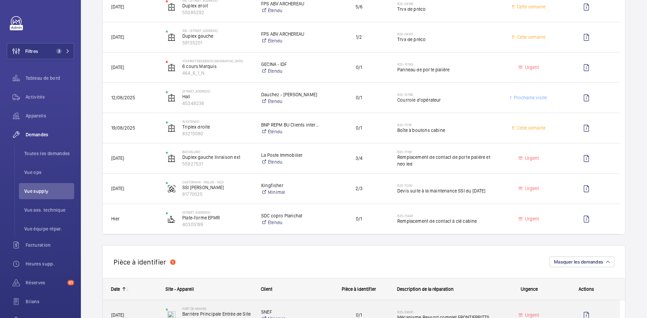
scroll to position [169, 0]
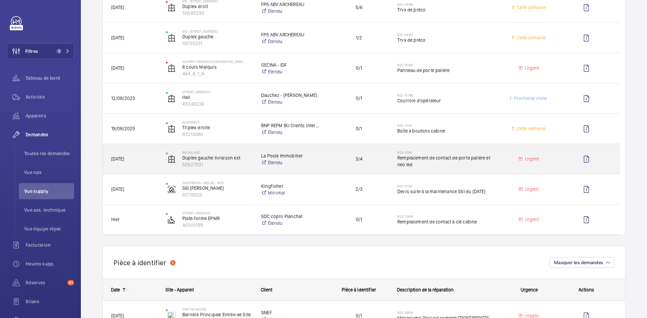
click at [161, 164] on div "Bachelard Duplex gauche livraison ext 55927531" at bounding box center [205, 160] width 95 height 28
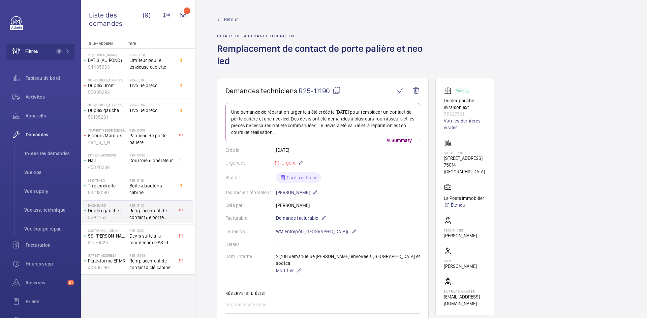
click at [227, 19] on span "Retour" at bounding box center [231, 19] width 14 height 7
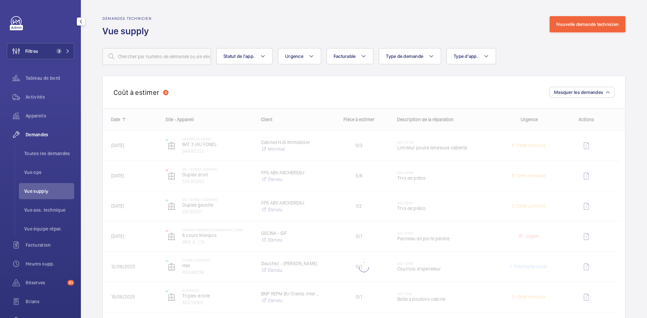
click at [45, 191] on span "Vue supply" at bounding box center [49, 191] width 50 height 7
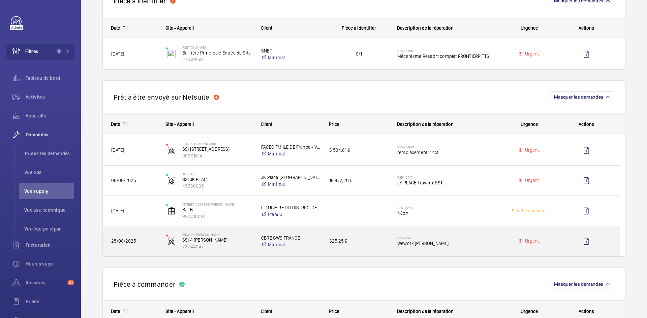
scroll to position [438, 0]
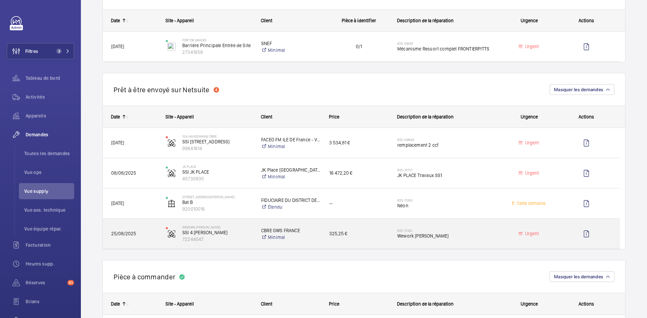
click at [156, 235] on span "25/08/2025" at bounding box center [134, 234] width 46 height 8
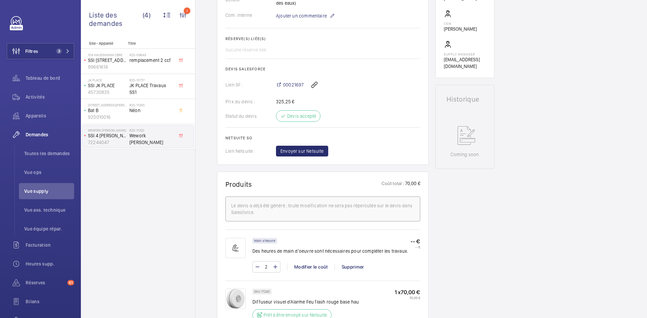
scroll to position [337, 0]
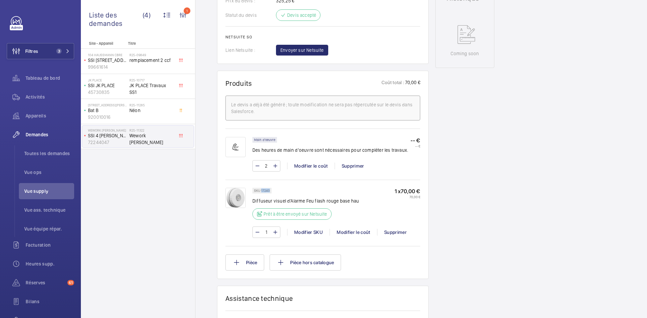
drag, startPoint x: 271, startPoint y: 191, endPoint x: 261, endPoint y: 190, distance: 9.8
click at [261, 190] on div "SKU 17240" at bounding box center [261, 191] width 19 height 6
copy p "17240"
click at [377, 200] on div "SKU 17240 Diffuseur visuel d'Alarme Feu flash rouge base hau Prêt à être envoyé…" at bounding box center [336, 206] width 168 height 36
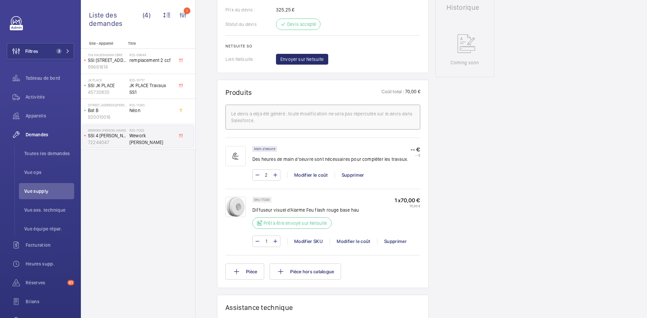
scroll to position [371, 0]
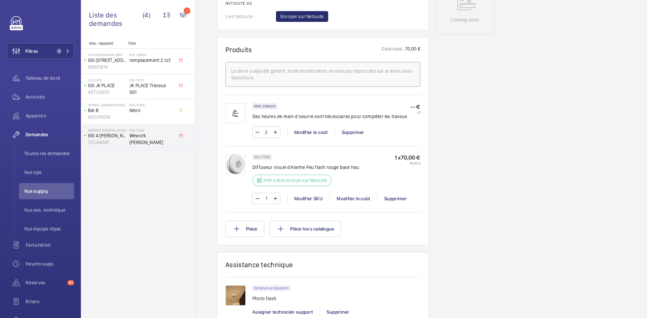
click at [237, 166] on img at bounding box center [235, 164] width 20 height 20
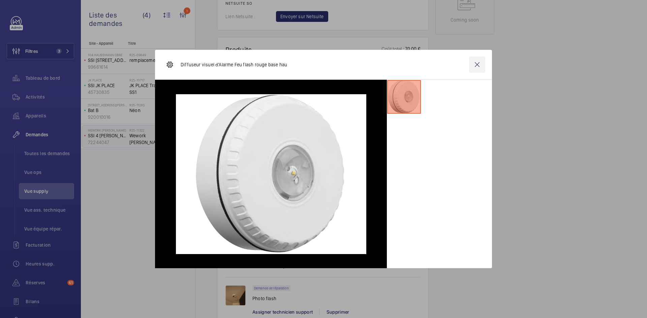
click at [478, 61] on wm-front-icon-button at bounding box center [477, 65] width 16 height 16
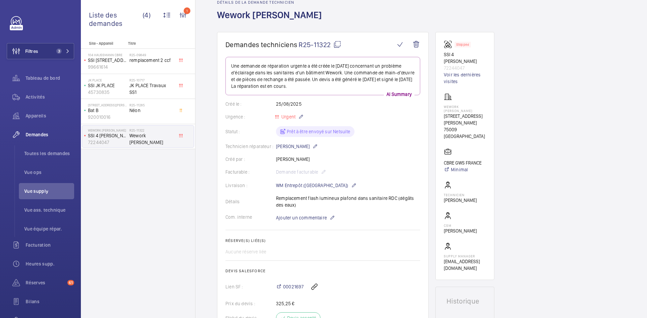
scroll to position [0, 0]
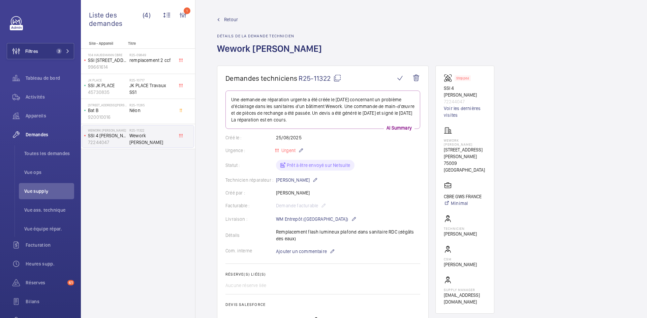
click at [340, 76] on mat-icon at bounding box center [337, 78] width 8 height 8
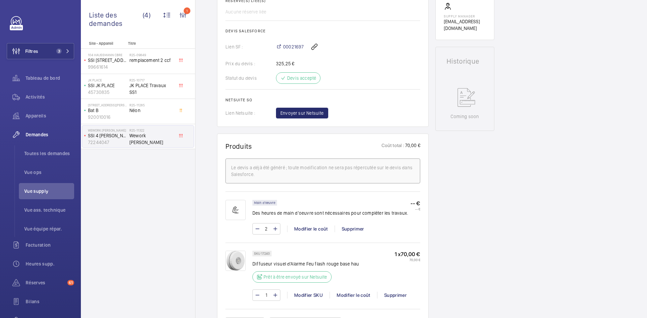
scroll to position [371, 0]
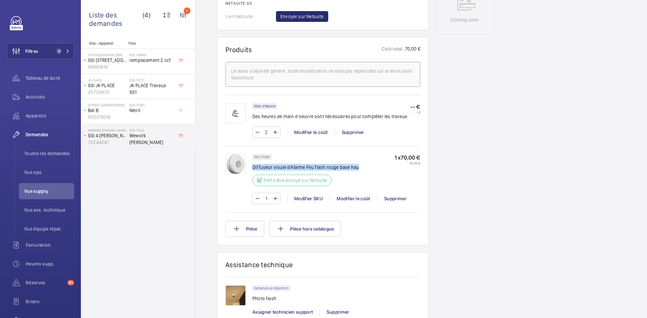
drag, startPoint x: 360, startPoint y: 167, endPoint x: 252, endPoint y: 168, distance: 107.2
click at [252, 168] on div "SKU 17240 Diffuseur visuel d'Alarme Feu flash rouge base hau Prêt à être envoyé…" at bounding box center [336, 172] width 168 height 36
copy p "Diffuseur visuel d'Alarme Feu flash rouge base hau"
click at [242, 162] on img at bounding box center [235, 164] width 20 height 20
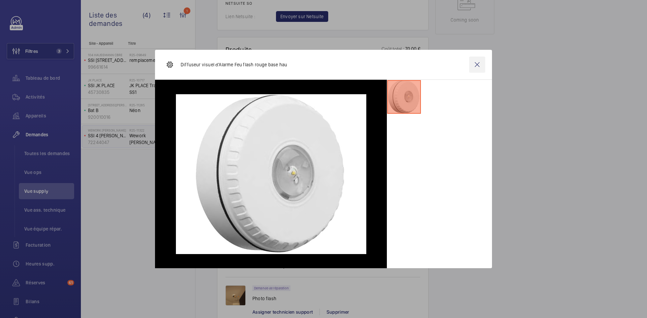
click at [478, 65] on wm-front-icon-button at bounding box center [477, 65] width 16 height 16
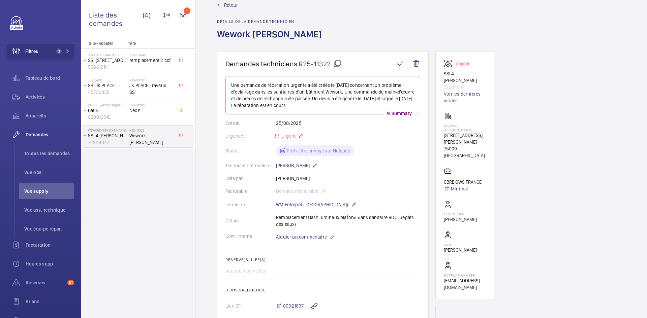
scroll to position [0, 0]
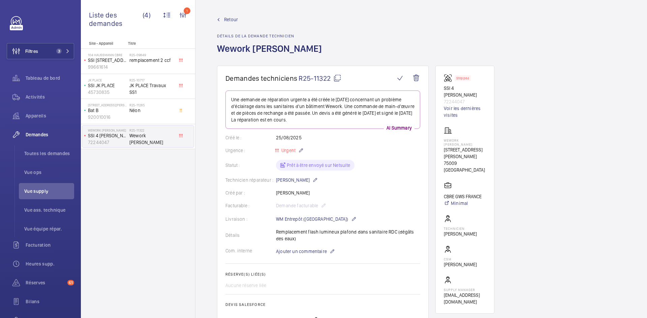
click at [232, 19] on span "Retour" at bounding box center [231, 19] width 14 height 7
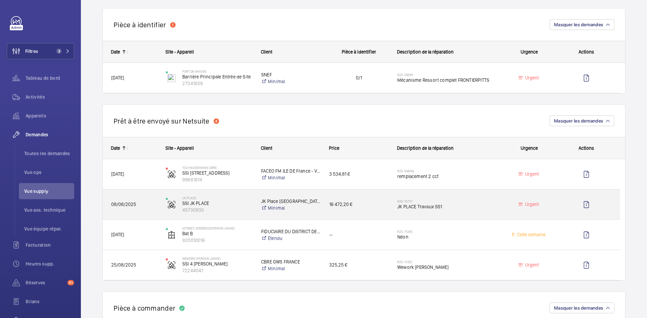
scroll to position [472, 0]
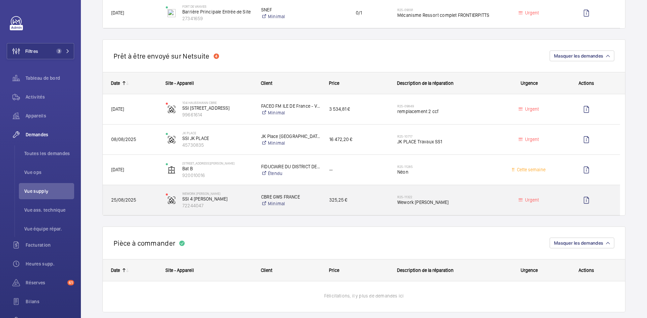
click at [151, 198] on span "25/08/2025" at bounding box center [134, 200] width 46 height 8
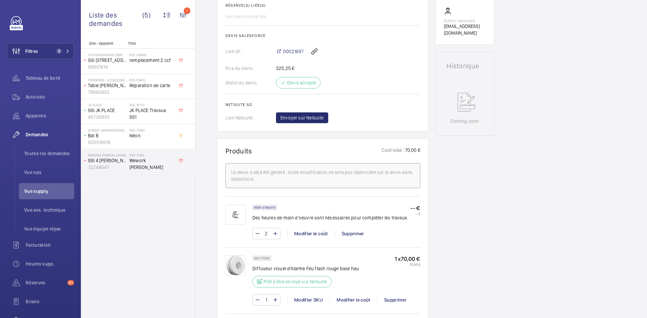
scroll to position [270, 0]
click at [318, 117] on span "Envoyer sur Netsuite" at bounding box center [301, 117] width 43 height 7
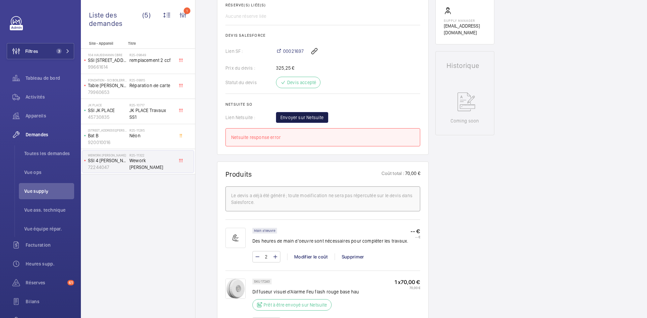
click at [318, 117] on span "Envoyer sur Netsuite" at bounding box center [301, 117] width 43 height 7
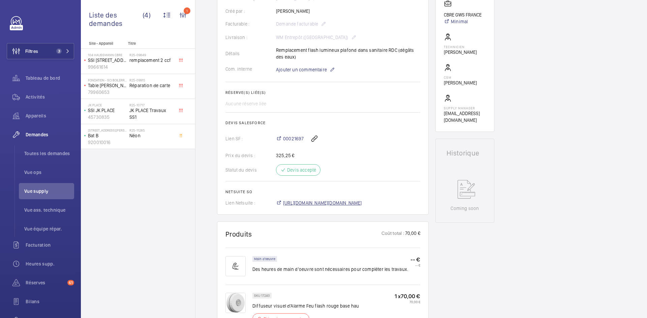
scroll to position [189, 0]
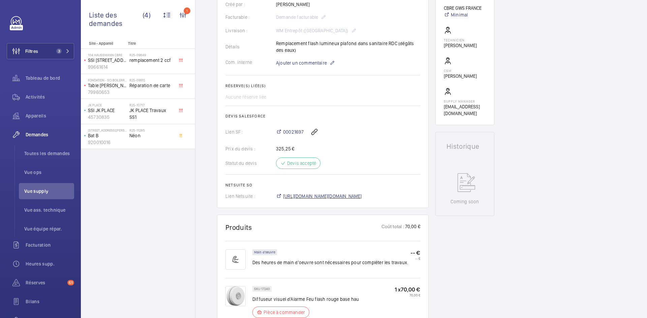
click at [340, 200] on span "https://6461500.app.netsuite.com/app/accounting/transactions/salesord.nl?id=295…" at bounding box center [322, 196] width 79 height 7
click at [299, 66] on span "Ajouter un commentaire" at bounding box center [301, 63] width 51 height 7
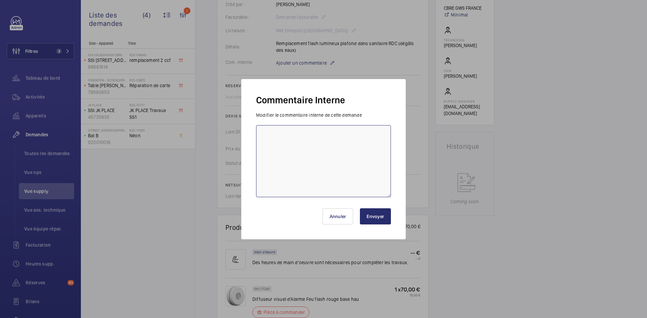
click at [285, 138] on textarea at bounding box center [323, 161] width 135 height 72
paste textarea "BY-29/08 commande effectuer chez le fournisseur GDV via l'email livraison prévu…"
type textarea "BY-29/08 commande effectuer chez le fournisseur GDV via l'email livraison prévu…"
click at [379, 218] on button "Envoyer" at bounding box center [375, 217] width 31 height 16
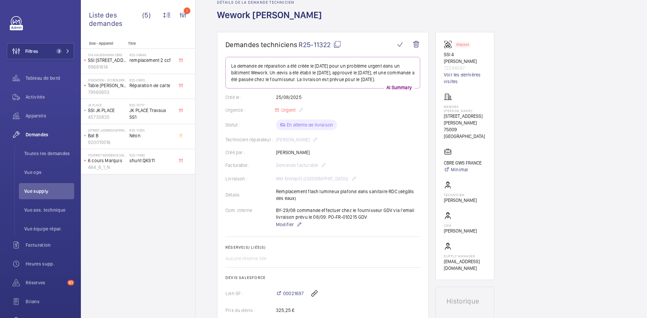
scroll to position [0, 0]
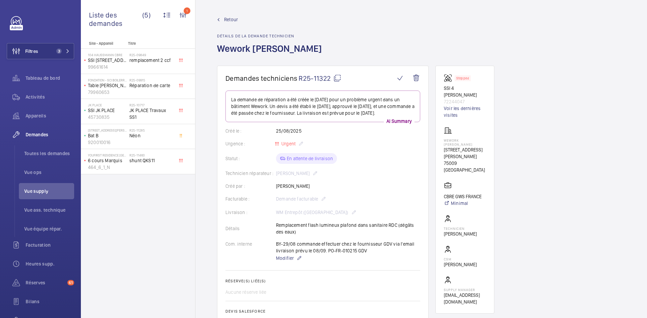
click at [228, 18] on span "Retour" at bounding box center [231, 19] width 14 height 7
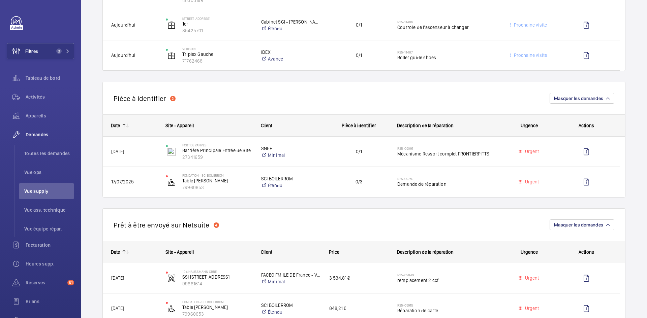
scroll to position [404, 0]
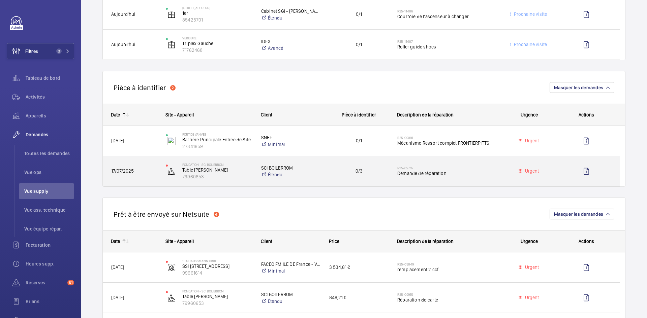
click at [143, 172] on span "17/07/2025" at bounding box center [134, 171] width 46 height 8
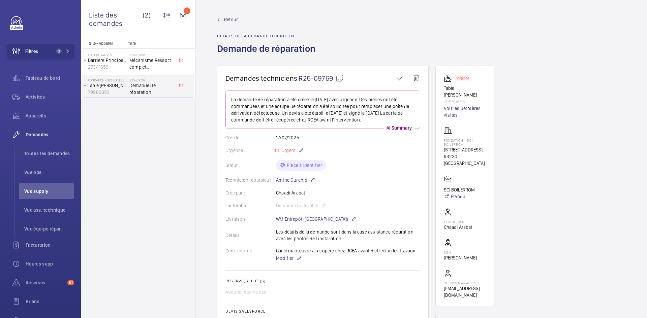
click at [230, 21] on span "Retour" at bounding box center [231, 19] width 14 height 7
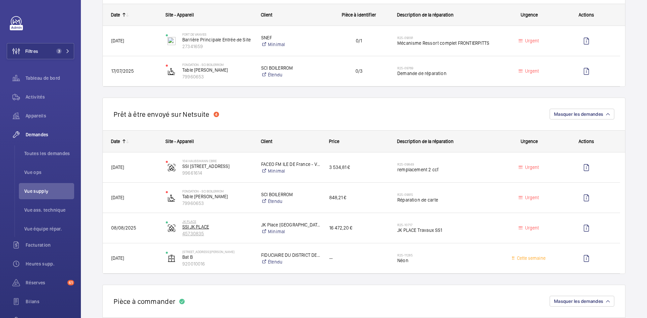
scroll to position [472, 0]
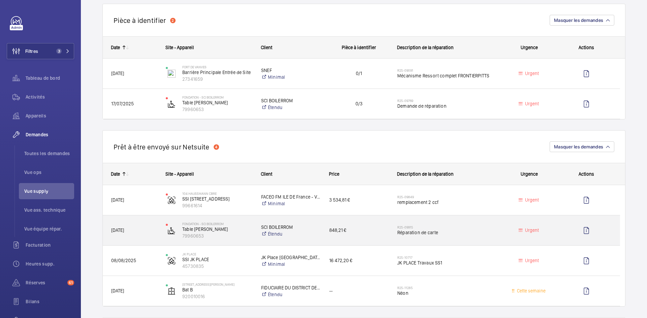
click at [149, 224] on div "22/07/2025" at bounding box center [130, 230] width 54 height 21
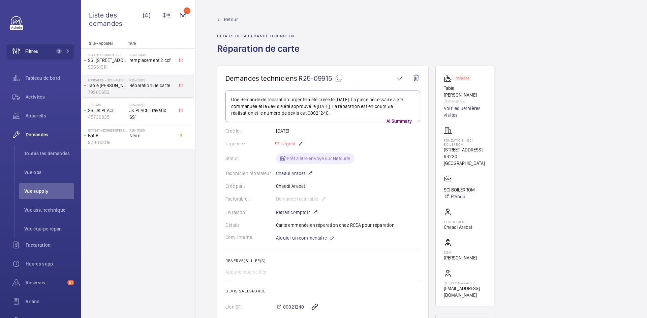
click at [338, 79] on mat-icon at bounding box center [339, 78] width 8 height 8
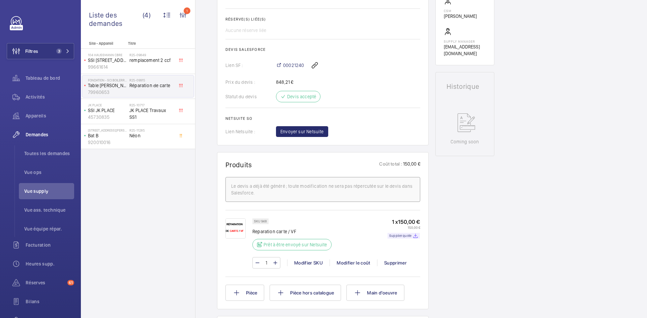
scroll to position [270, 0]
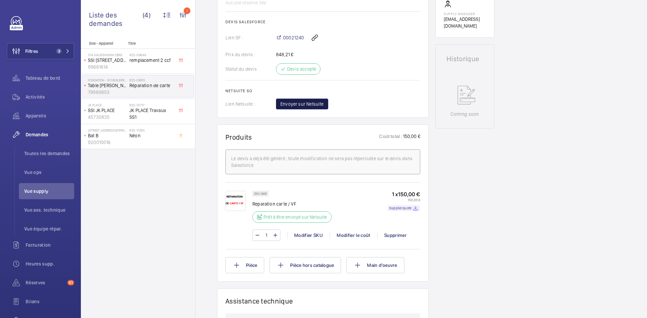
click at [314, 103] on span "Envoyer sur Netsuite" at bounding box center [301, 104] width 43 height 7
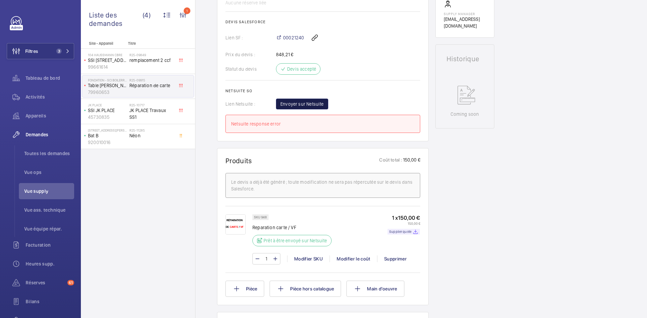
click at [315, 104] on span "Envoyer sur Netsuite" at bounding box center [301, 104] width 43 height 7
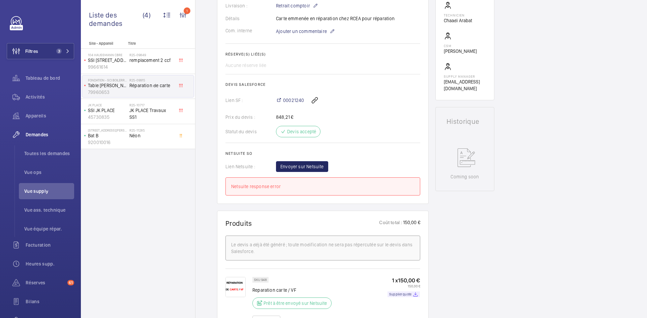
scroll to position [202, 0]
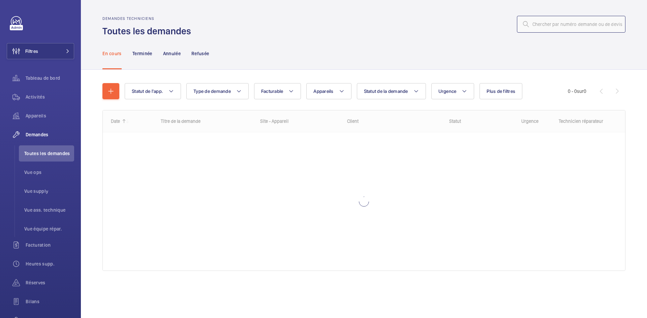
click at [561, 26] on input "text" at bounding box center [571, 24] width 109 height 17
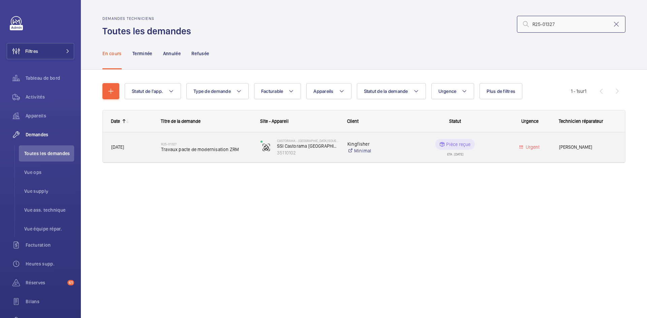
type input "R25-01327"
click at [145, 148] on span "28/01/2025" at bounding box center [131, 148] width 41 height 8
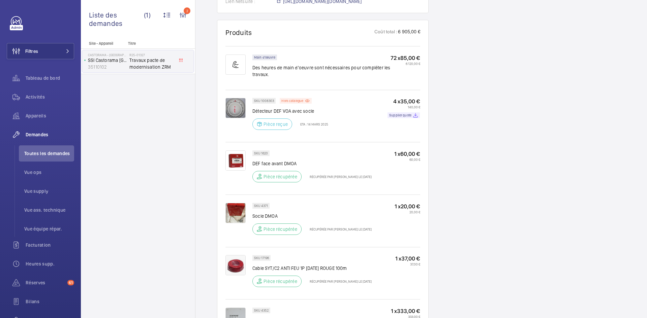
scroll to position [506, 0]
click at [241, 110] on img at bounding box center [235, 108] width 20 height 20
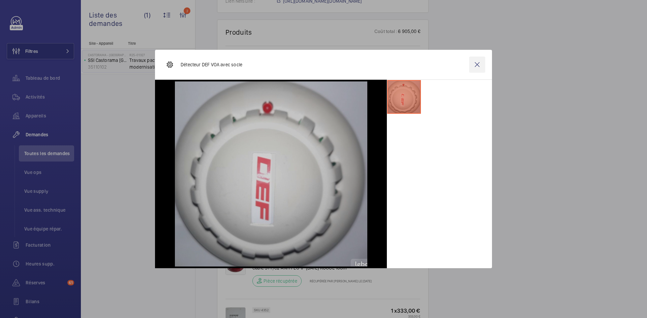
click at [478, 66] on wm-front-icon-button at bounding box center [477, 65] width 16 height 16
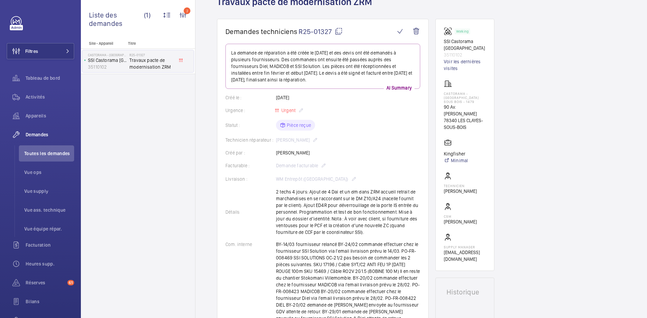
scroll to position [0, 0]
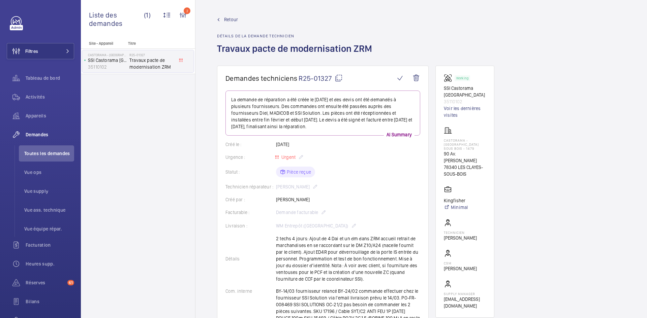
click at [232, 18] on span "Retour" at bounding box center [231, 19] width 14 height 7
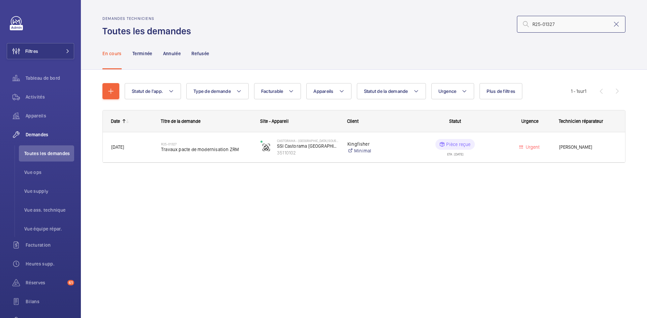
click at [580, 27] on input "R25-01327" at bounding box center [571, 24] width 109 height 17
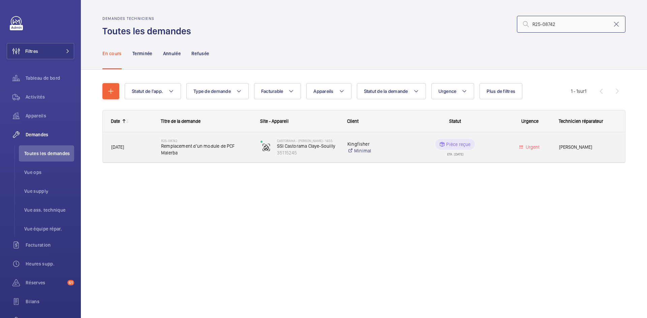
type input "R25-08742"
click at [142, 144] on span "27/06/2025" at bounding box center [131, 148] width 41 height 8
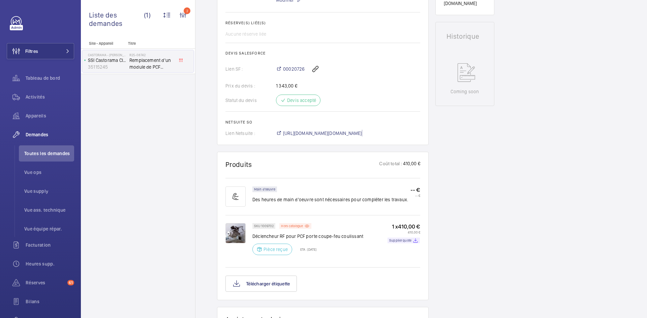
scroll to position [303, 0]
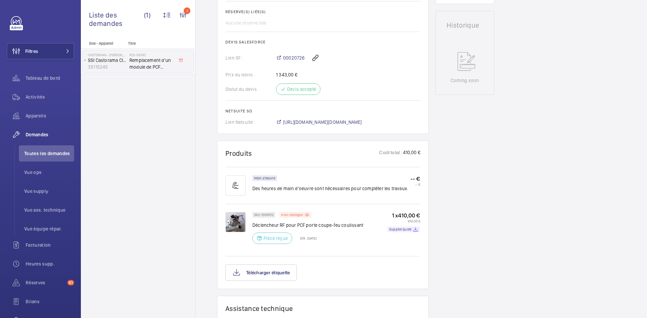
click at [238, 214] on img at bounding box center [235, 222] width 20 height 20
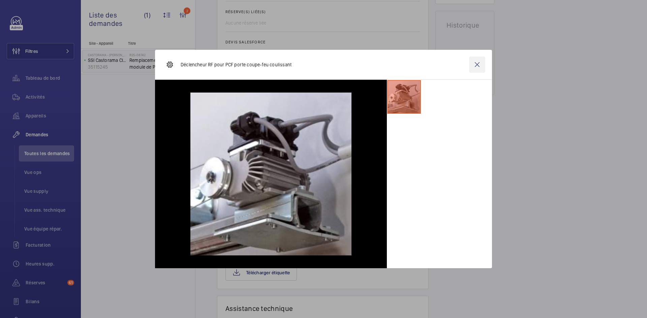
click at [475, 64] on wm-front-icon-button at bounding box center [477, 65] width 16 height 16
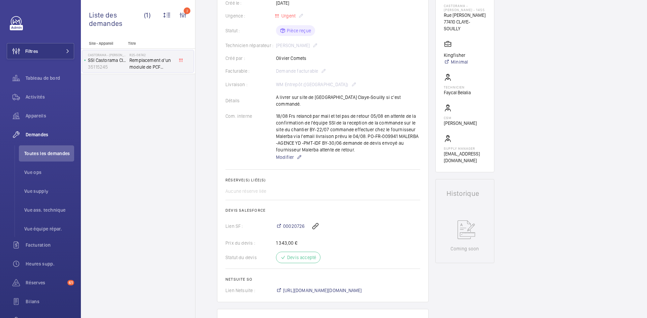
scroll to position [0, 0]
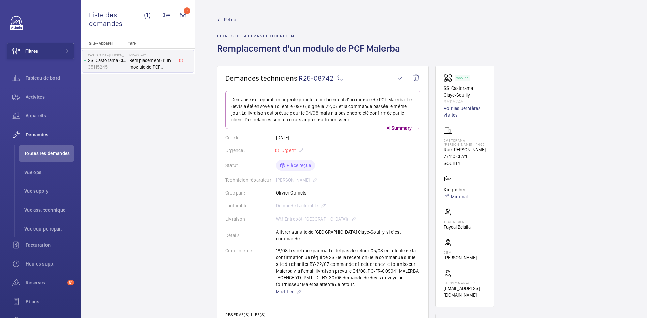
click at [236, 22] on span "Retour" at bounding box center [231, 19] width 14 height 7
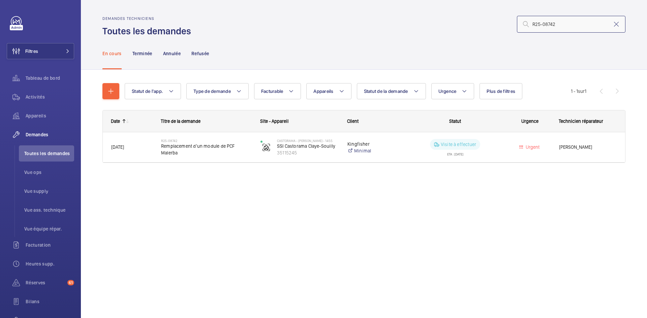
click at [587, 23] on input "R25-08742" at bounding box center [571, 24] width 109 height 17
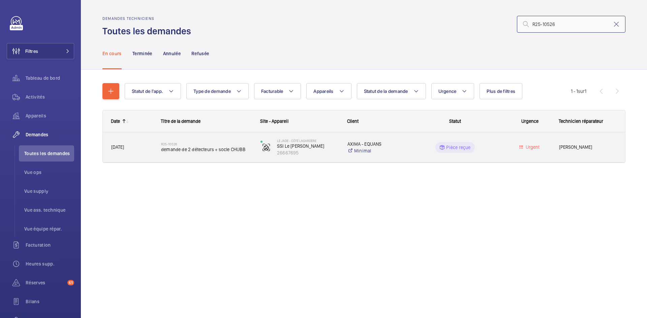
type input "R25-10526"
click at [144, 142] on div "05/08/2025" at bounding box center [127, 147] width 49 height 21
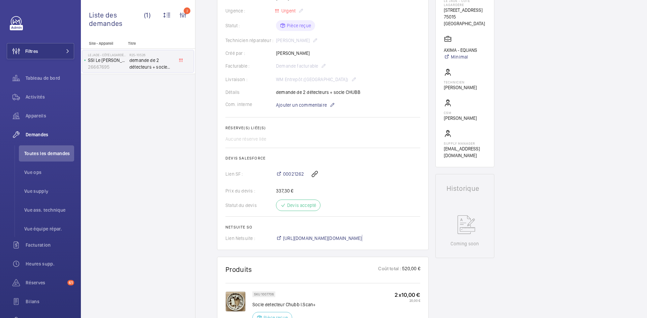
scroll to position [135, 0]
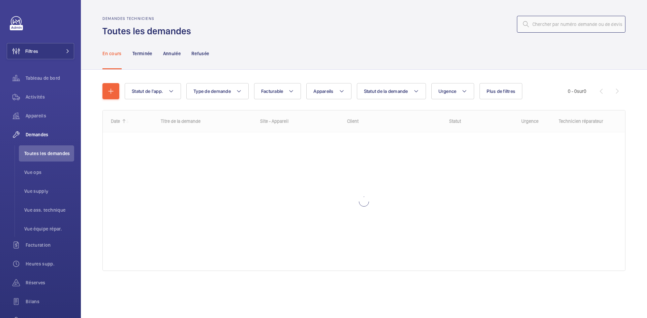
click at [543, 23] on input "text" at bounding box center [571, 24] width 109 height 17
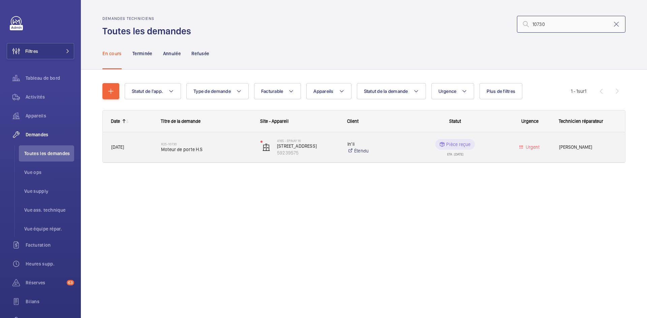
type input "10730"
click at [145, 149] on span "[DATE]" at bounding box center [131, 148] width 41 height 8
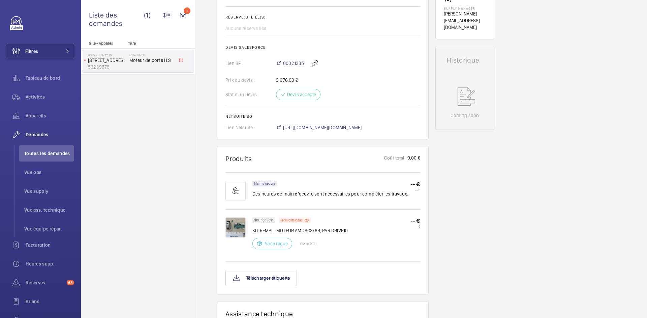
scroll to position [202, 0]
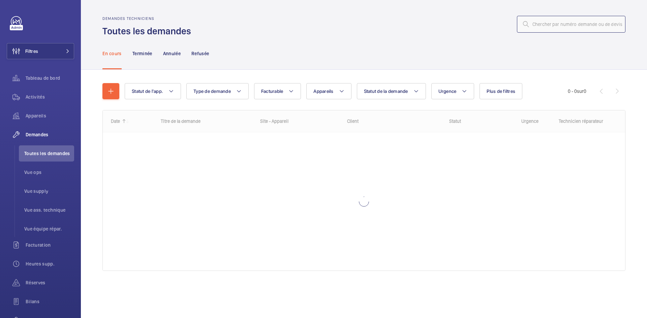
click at [570, 25] on input "text" at bounding box center [571, 24] width 109 height 17
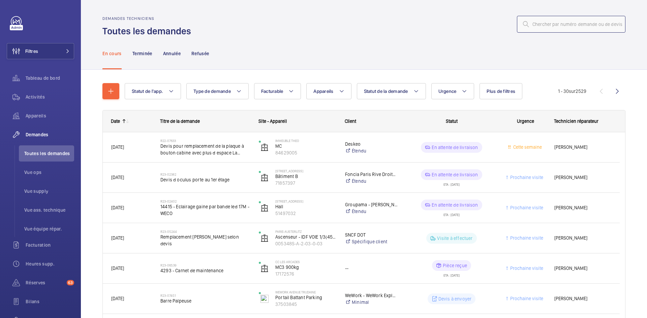
click at [561, 23] on input "text" at bounding box center [571, 24] width 109 height 17
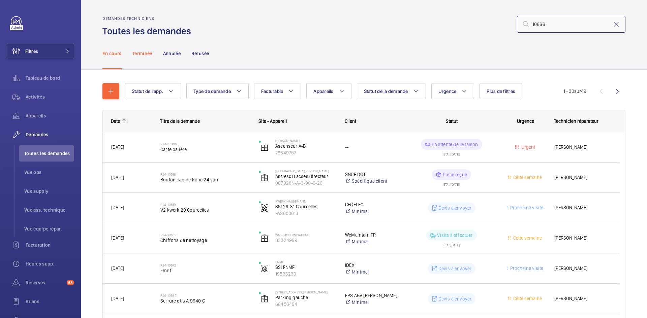
type input "10666"
click at [143, 52] on p "Terminée" at bounding box center [142, 53] width 20 height 7
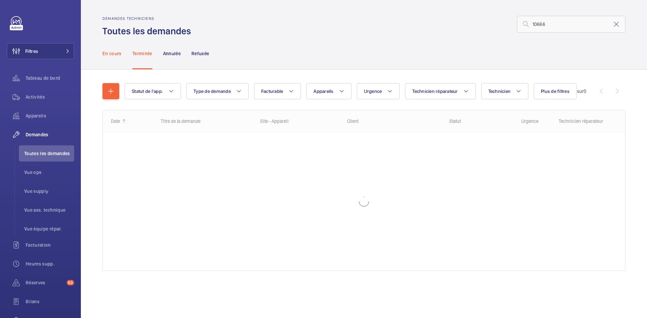
click at [113, 54] on p "En cours" at bounding box center [111, 53] width 19 height 7
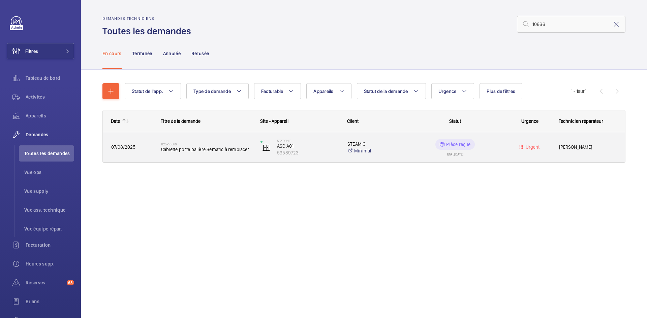
click at [135, 146] on span "07/08/2025" at bounding box center [123, 147] width 24 height 5
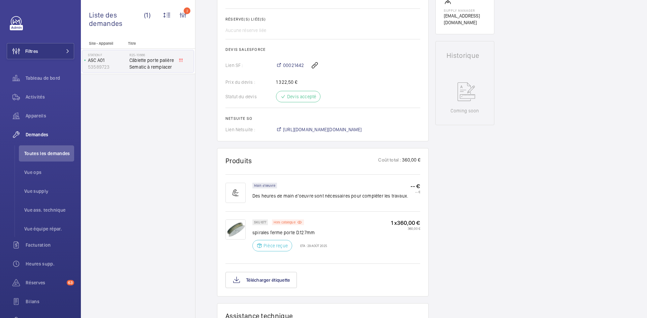
scroll to position [270, 0]
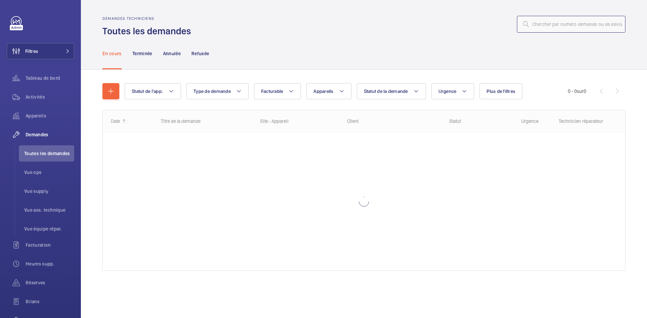
click at [588, 26] on input "text" at bounding box center [571, 24] width 109 height 17
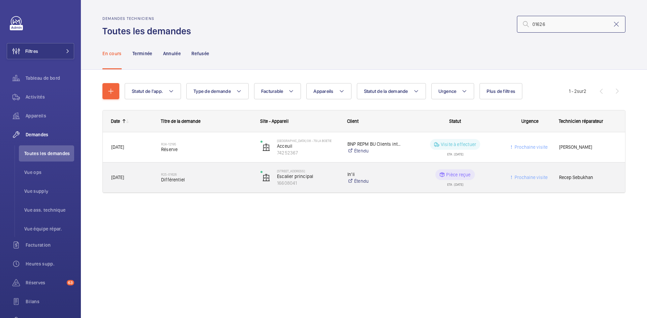
type input "01626"
click at [124, 177] on span "[DATE]" at bounding box center [117, 177] width 13 height 5
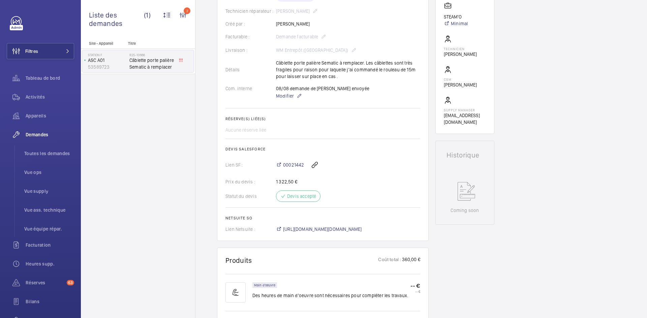
scroll to position [202, 0]
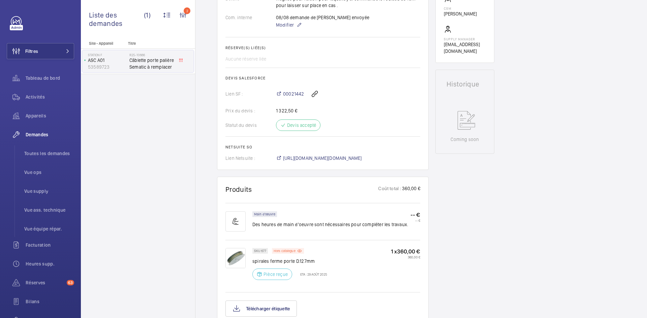
scroll to position [303, 0]
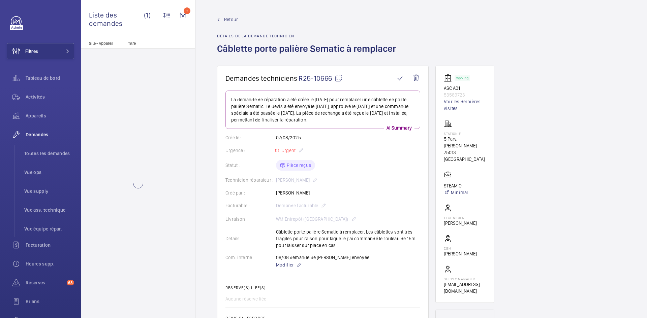
scroll to position [34, 0]
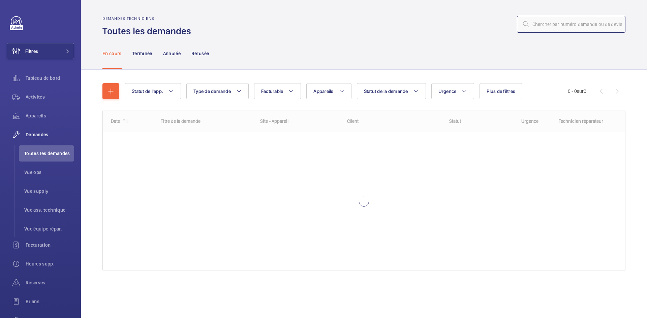
click at [567, 25] on input "text" at bounding box center [571, 24] width 109 height 17
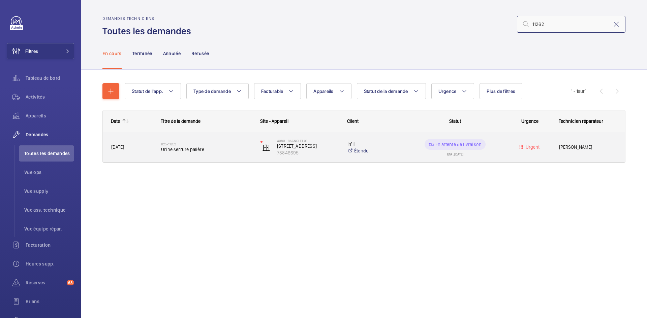
type input "11262"
click at [145, 147] on span "22/08/2025" at bounding box center [131, 148] width 41 height 8
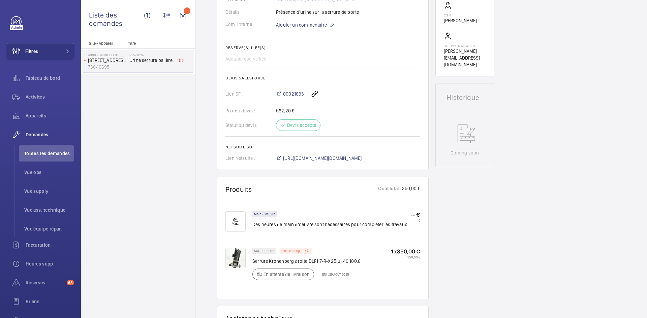
scroll to position [202, 0]
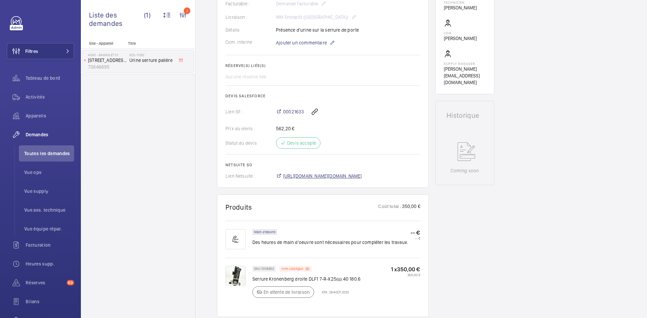
click at [362, 178] on span "https://6461500.app.netsuite.com/app/accounting/transactions/salesord.nl?id=294…" at bounding box center [322, 176] width 79 height 7
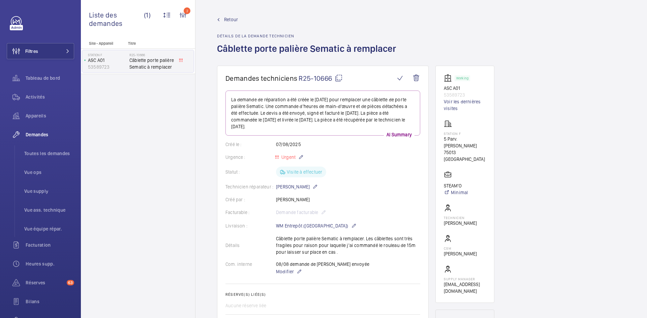
click at [229, 20] on span "Retour" at bounding box center [231, 19] width 14 height 7
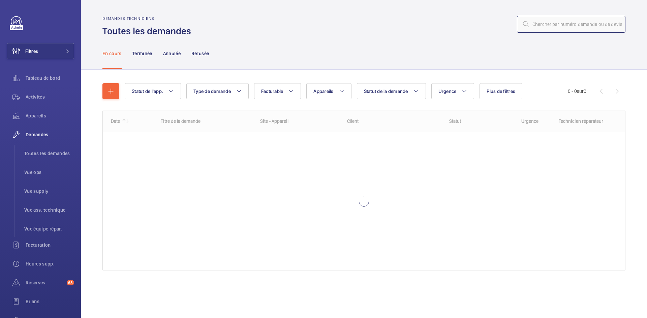
click at [578, 23] on input "text" at bounding box center [571, 24] width 109 height 17
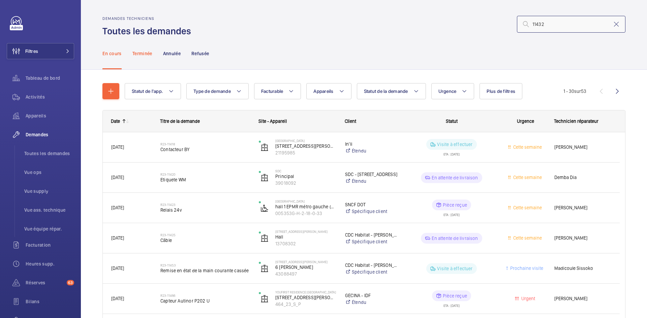
type input "11432"
click at [146, 51] on p "Terminée" at bounding box center [142, 53] width 20 height 7
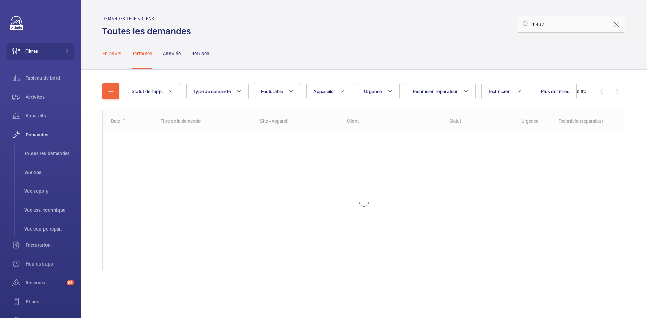
click at [118, 53] on p "En cours" at bounding box center [111, 53] width 19 height 7
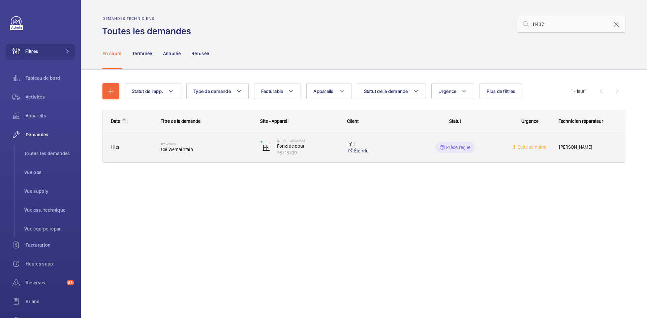
click at [131, 148] on span "Hier" at bounding box center [131, 148] width 41 height 8
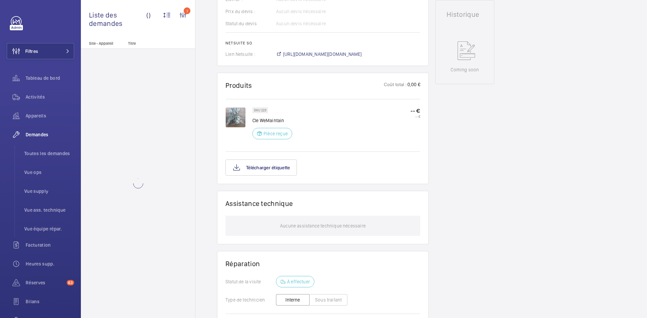
scroll to position [317, 0]
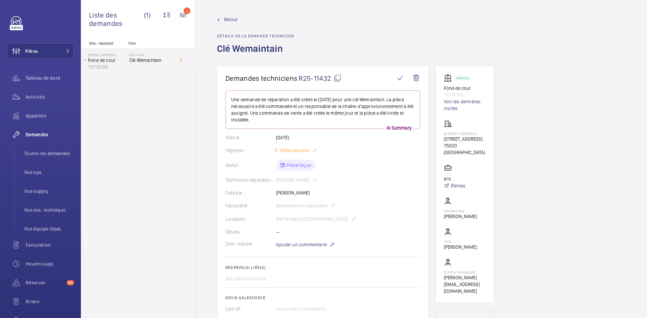
click at [234, 18] on span "Retour" at bounding box center [231, 19] width 14 height 7
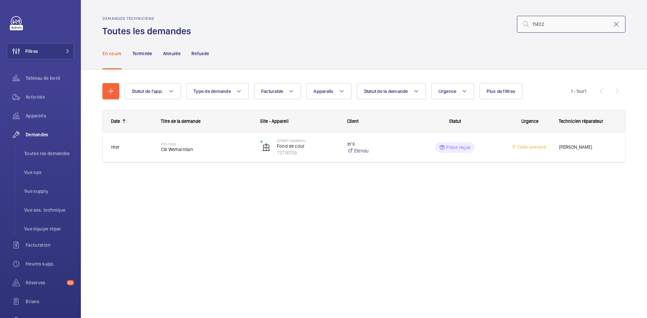
click at [569, 24] on input "11432" at bounding box center [571, 24] width 109 height 17
type input "1"
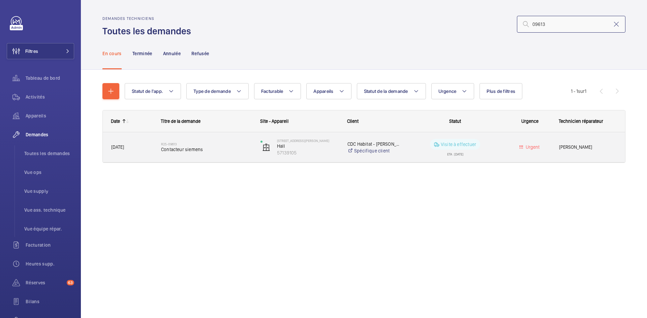
type input "09613"
click at [146, 150] on span "15/07/2025" at bounding box center [131, 148] width 41 height 8
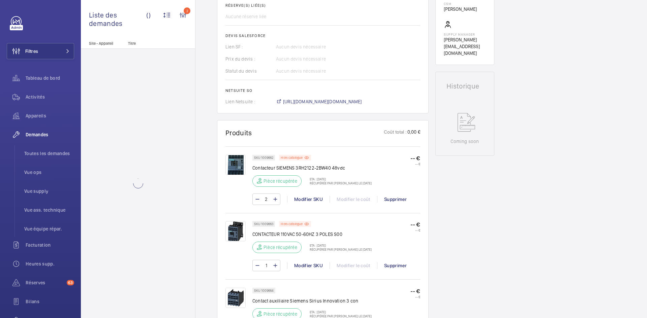
scroll to position [270, 0]
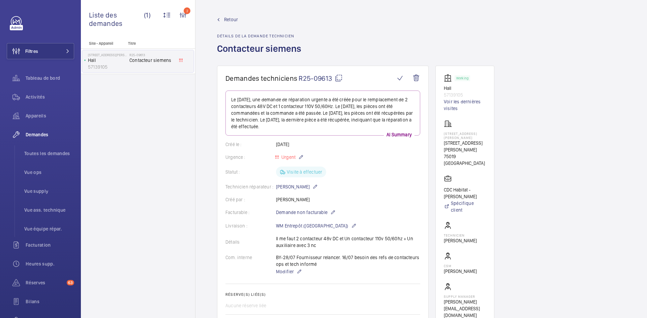
click at [231, 20] on span "Retour" at bounding box center [231, 19] width 14 height 7
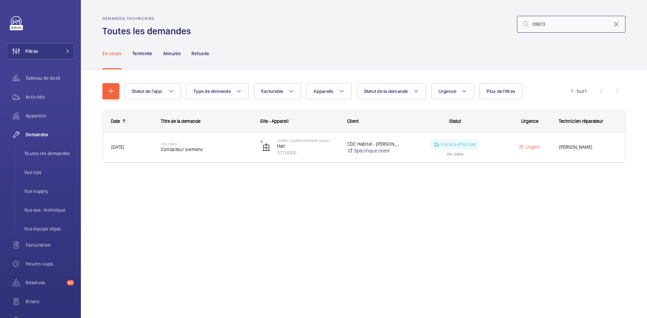
click at [552, 22] on input "09613" at bounding box center [571, 24] width 109 height 17
type input "0"
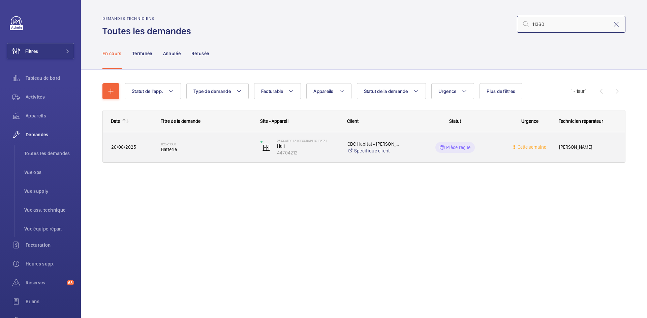
type input "11360"
click at [154, 147] on div "R25-11360 Batterie" at bounding box center [202, 147] width 99 height 30
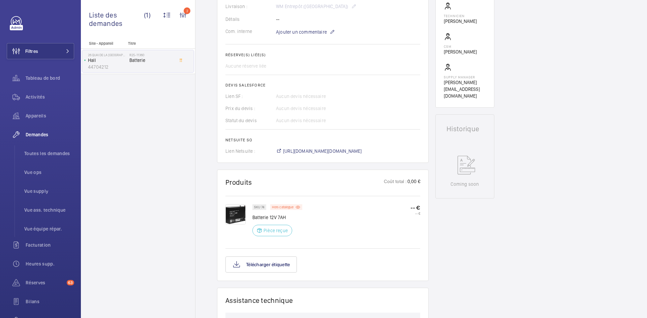
scroll to position [236, 0]
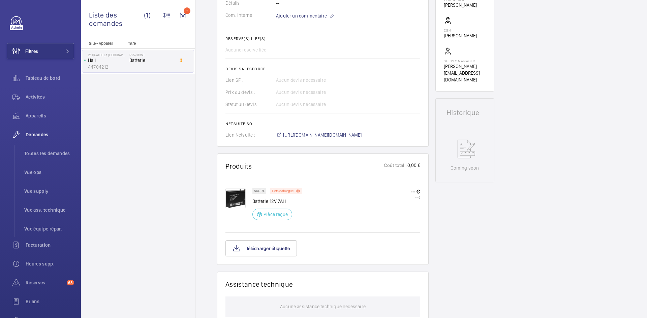
click at [346, 139] on span "https://6461500.app.netsuite.com/app/accounting/transactions/salesord.nl?id=294…" at bounding box center [322, 135] width 79 height 7
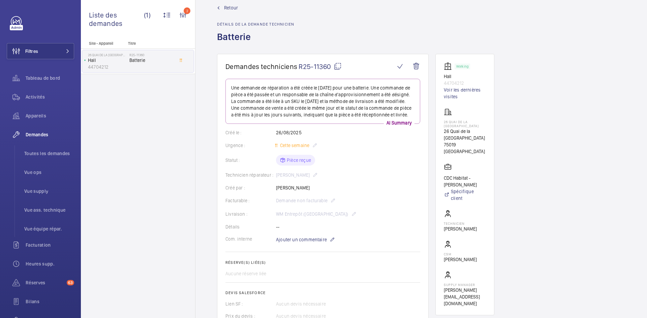
scroll to position [0, 0]
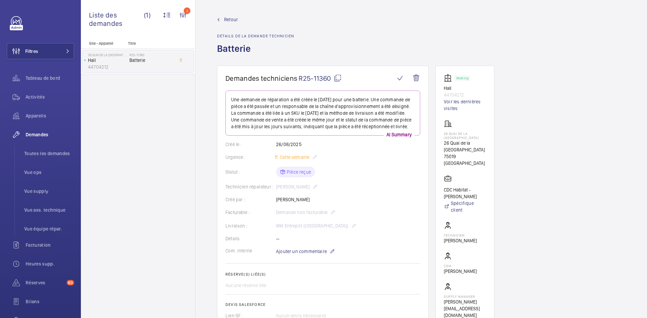
click at [227, 20] on span "Retour" at bounding box center [231, 19] width 14 height 7
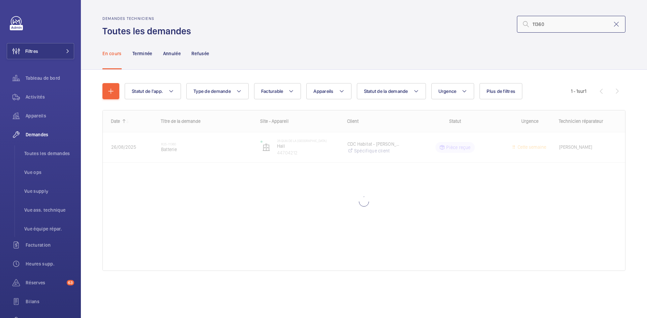
click at [566, 24] on input "11360" at bounding box center [571, 24] width 109 height 17
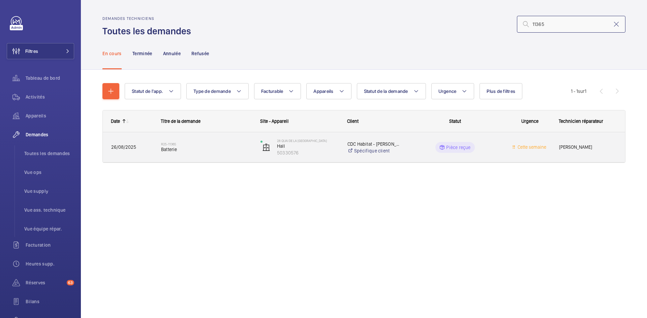
type input "11365"
click at [144, 149] on span "26/08/2025" at bounding box center [131, 148] width 41 height 8
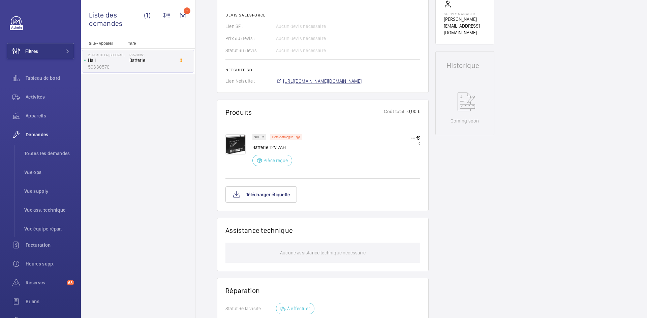
scroll to position [290, 0]
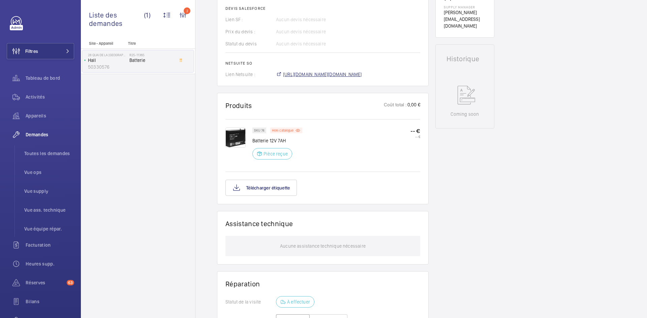
click at [362, 75] on span "https://6461500.app.netsuite.com/app/accounting/transactions/salesord.nl?id=294…" at bounding box center [322, 74] width 79 height 7
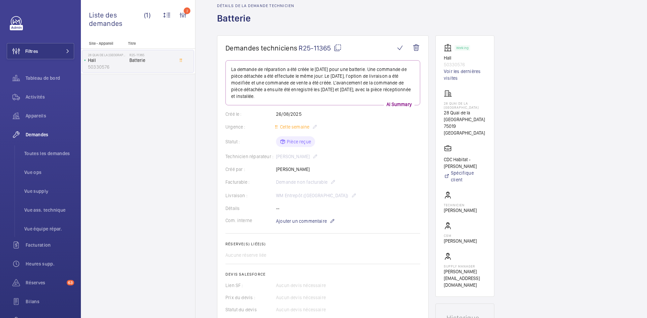
scroll to position [0, 0]
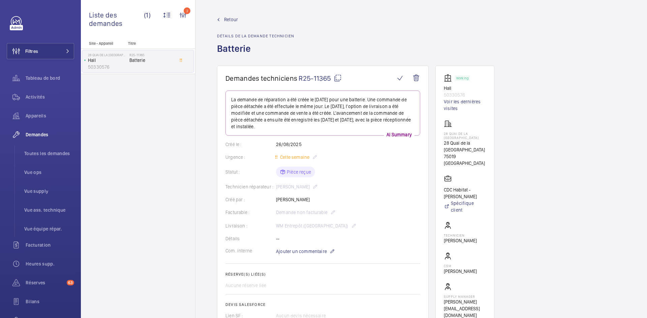
click at [236, 20] on span "Retour" at bounding box center [231, 19] width 14 height 7
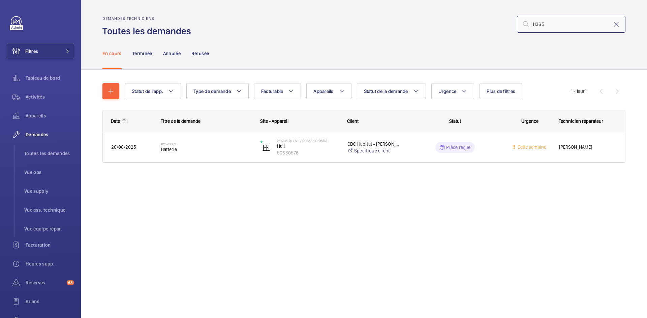
click at [565, 23] on input "11365" at bounding box center [571, 24] width 109 height 17
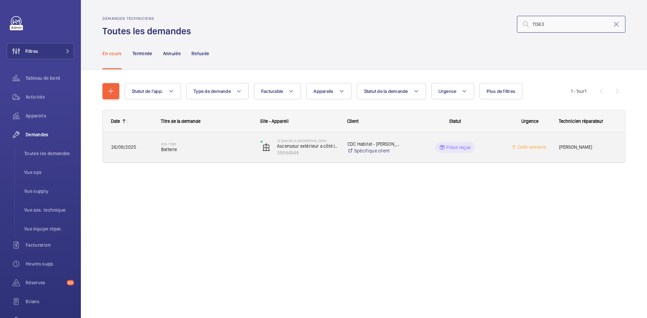
type input "11363"
click at [139, 150] on span "26/08/2025" at bounding box center [131, 148] width 41 height 8
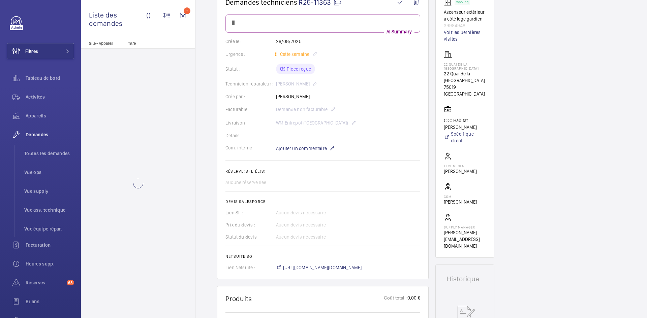
scroll to position [169, 0]
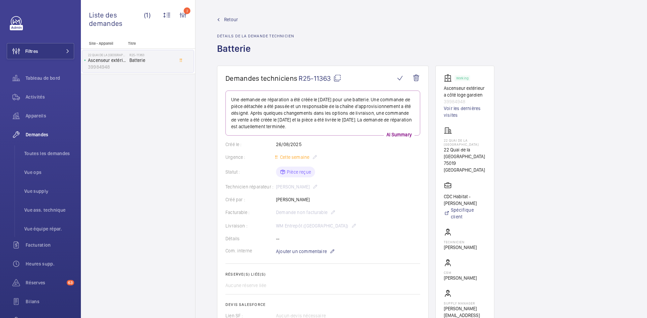
click at [234, 20] on span "Retour" at bounding box center [231, 19] width 14 height 7
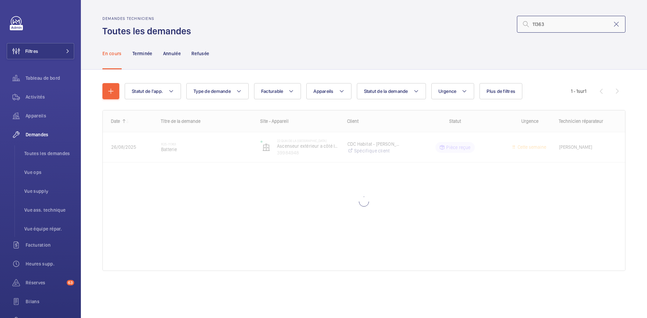
click at [562, 20] on input "11363" at bounding box center [571, 24] width 109 height 17
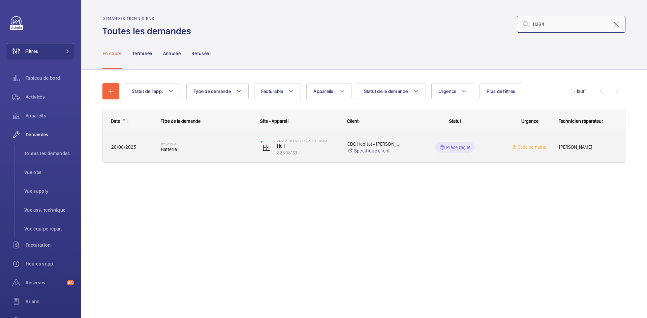
type input "11364"
click at [153, 147] on div "R25-11364 Batterie" at bounding box center [202, 147] width 99 height 30
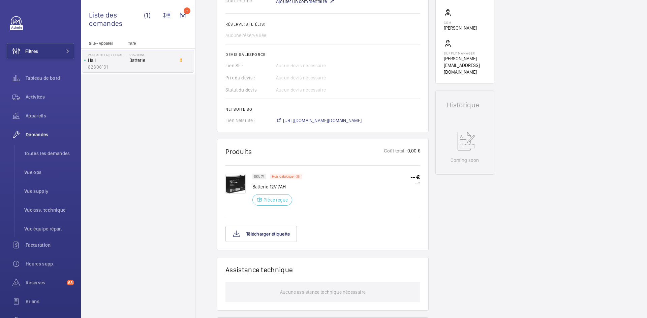
scroll to position [249, 0]
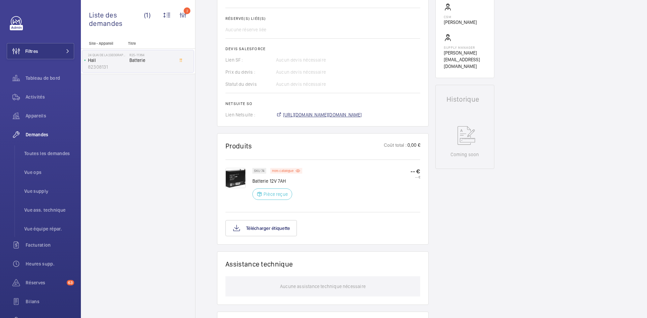
click at [347, 115] on span "https://6461500.app.netsuite.com/app/accounting/transactions/salesord.nl?id=294…" at bounding box center [322, 115] width 79 height 7
click at [280, 170] on p "Hors catalogue" at bounding box center [283, 171] width 22 height 2
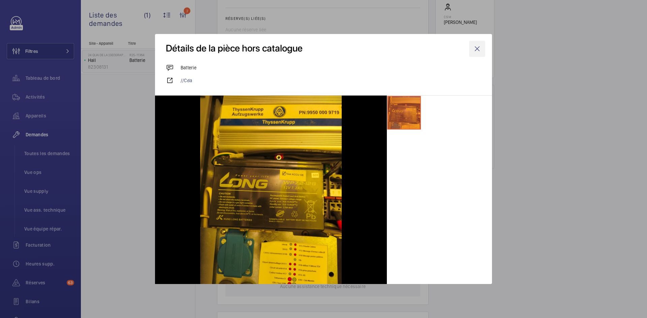
click at [477, 50] on wm-front-icon-button at bounding box center [477, 49] width 16 height 16
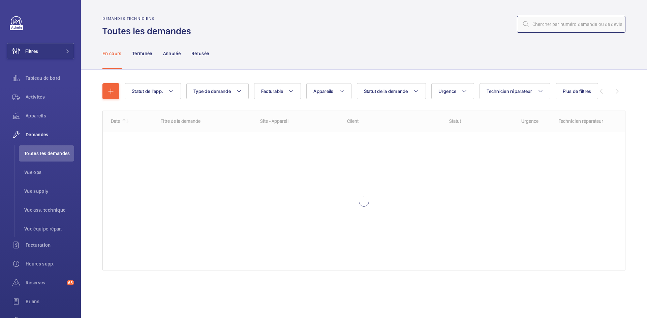
click at [573, 25] on input "text" at bounding box center [571, 24] width 109 height 17
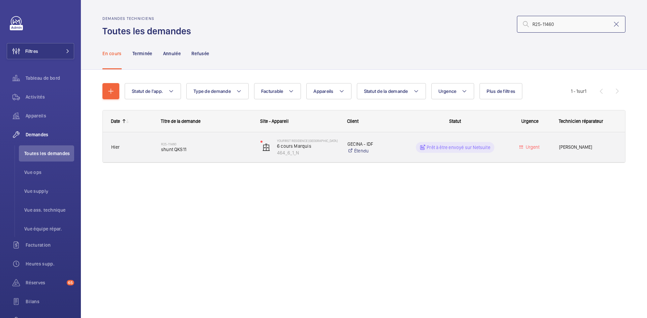
type input "R25-11460"
click at [158, 140] on div "R25-11460 shunt QKS11" at bounding box center [202, 147] width 99 height 30
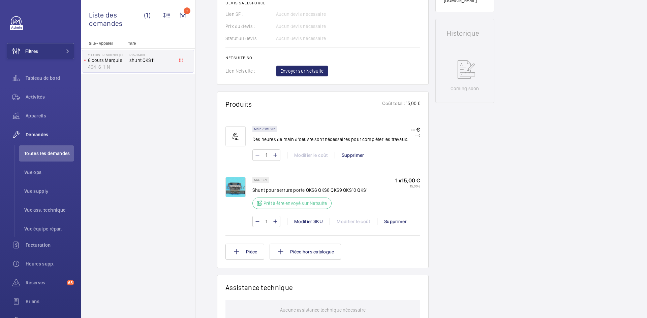
scroll to position [303, 0]
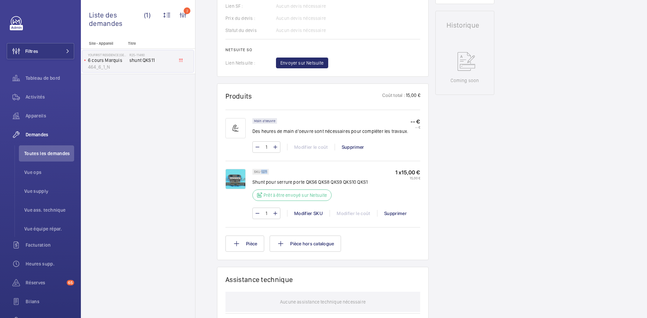
drag, startPoint x: 267, startPoint y: 171, endPoint x: 261, endPoint y: 171, distance: 6.1
click at [261, 171] on p "SKU 1271" at bounding box center [260, 172] width 13 height 2
copy p "1271"
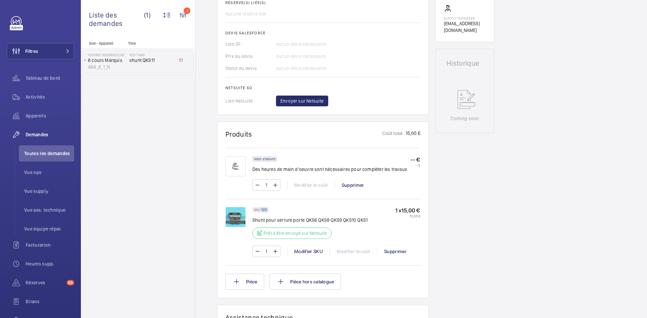
scroll to position [270, 0]
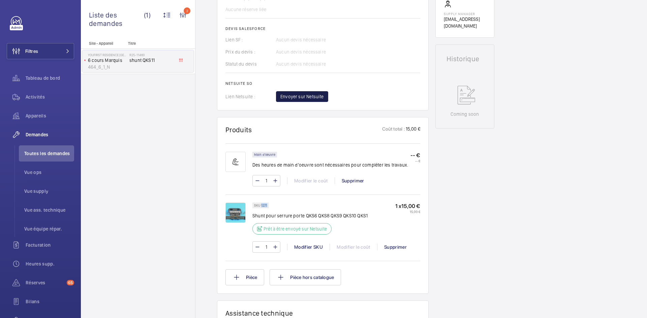
click at [309, 97] on span "Envoyer sur Netsuite" at bounding box center [301, 96] width 43 height 7
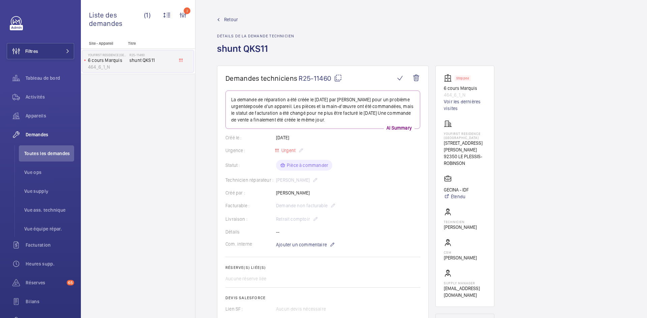
scroll to position [290, 0]
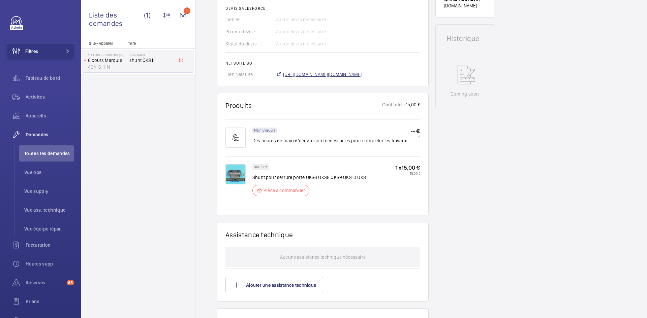
click at [362, 75] on span "[URL][DOMAIN_NAME][DOMAIN_NAME]" at bounding box center [322, 74] width 79 height 7
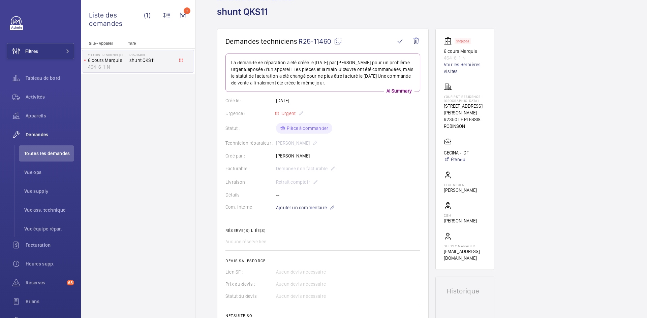
scroll to position [20, 0]
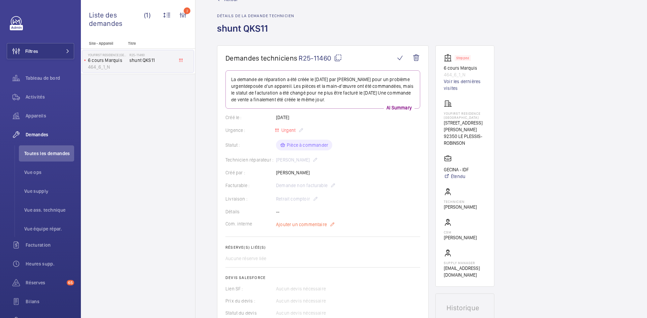
click at [304, 225] on span "Ajouter un commentaire" at bounding box center [301, 224] width 51 height 7
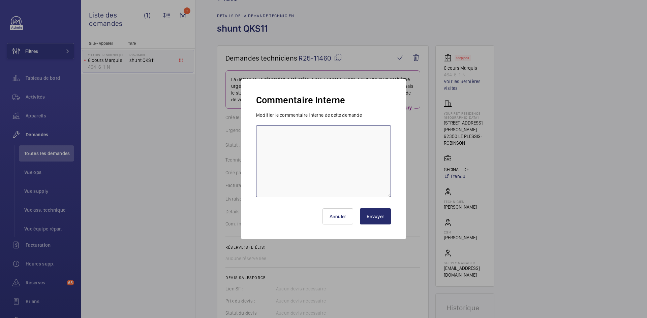
click at [283, 141] on textarea at bounding box center [323, 161] width 135 height 72
paste textarea "BY-29/08 commande effectuer chez le fournisseur [PERSON_NAME] via le site livra…"
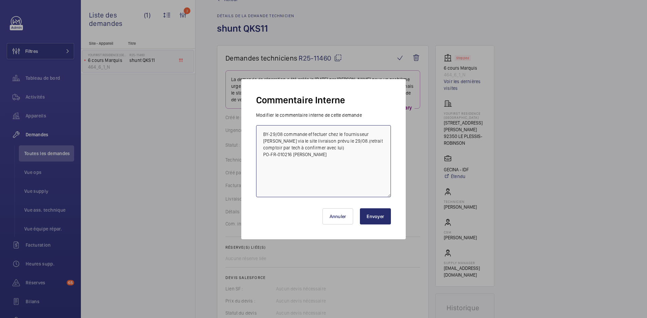
type textarea "BY-29/08 commande effectuer chez le fournisseur [PERSON_NAME] via le site livra…"
click at [385, 217] on button "Envoyer" at bounding box center [375, 217] width 31 height 16
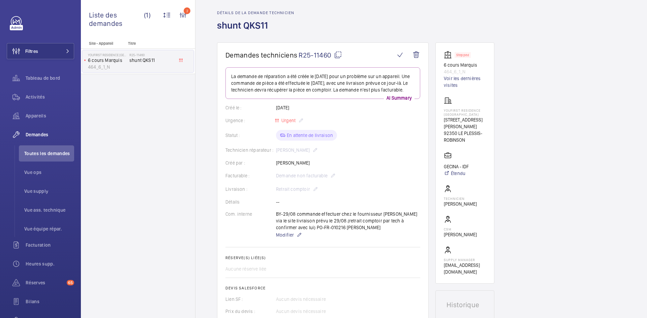
scroll to position [0, 0]
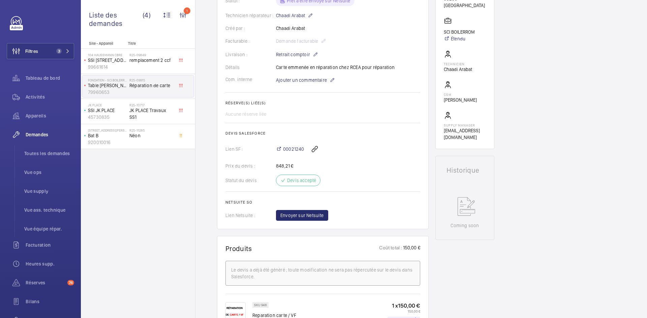
scroll to position [236, 0]
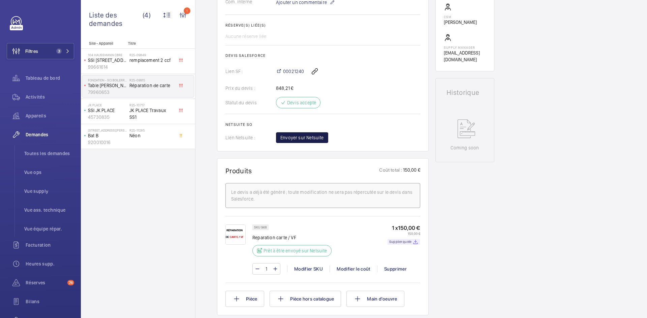
click at [323, 139] on button "Envoyer sur Netsuite" at bounding box center [302, 137] width 52 height 11
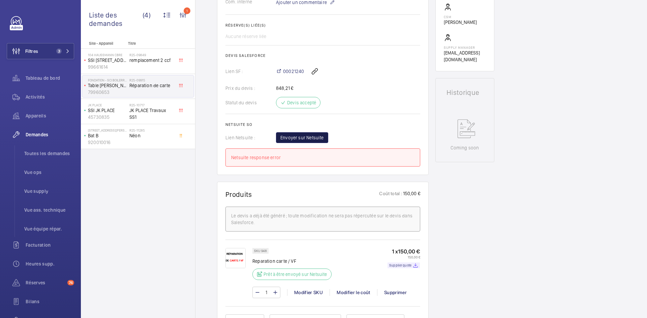
click at [319, 137] on span "Envoyer sur Netsuite" at bounding box center [301, 137] width 43 height 7
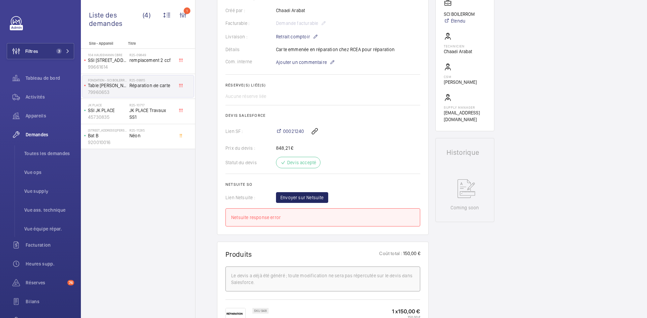
scroll to position [101, 0]
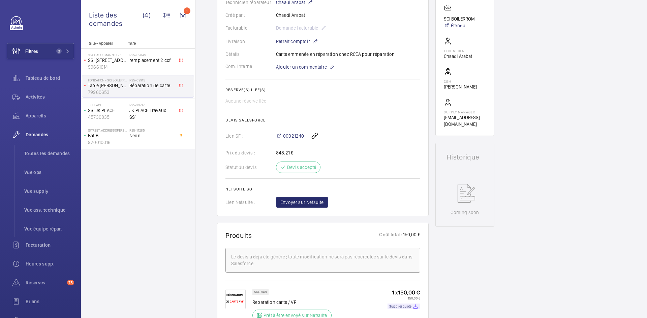
scroll to position [236, 0]
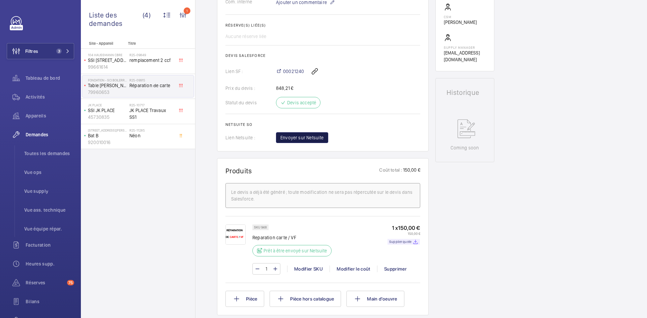
click at [307, 136] on span "Envoyer sur Netsuite" at bounding box center [301, 137] width 43 height 7
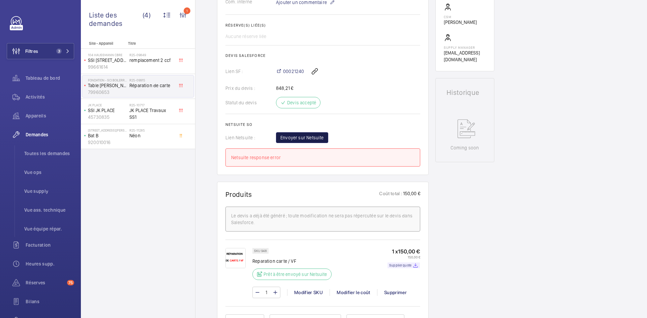
click at [307, 136] on span "Envoyer sur Netsuite" at bounding box center [301, 137] width 43 height 7
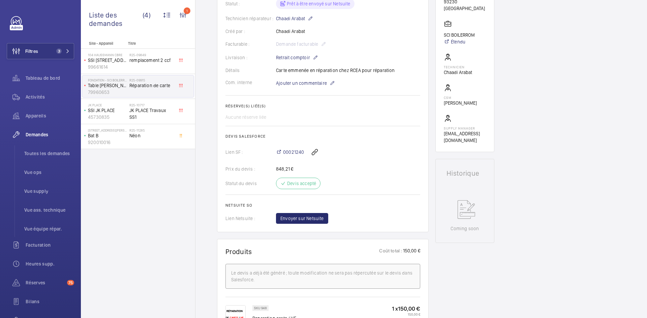
scroll to position [169, 0]
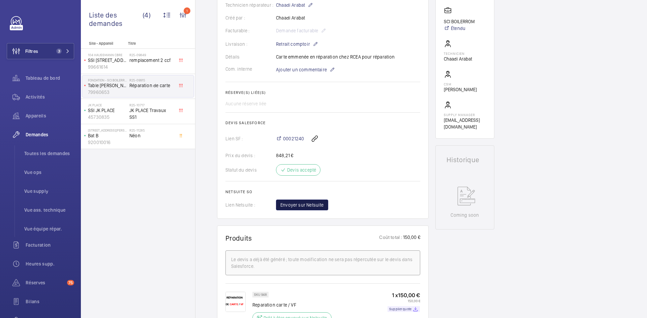
click at [315, 206] on span "Envoyer sur Netsuite" at bounding box center [301, 205] width 43 height 7
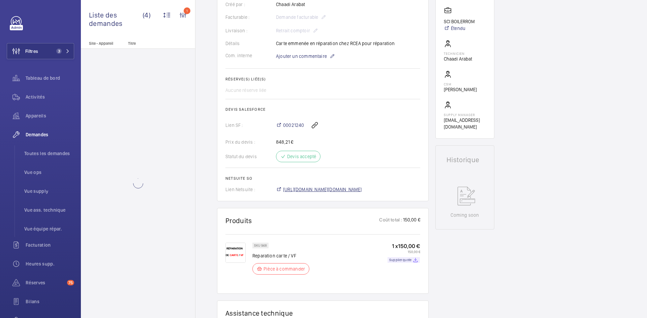
click at [346, 188] on span "[URL][DOMAIN_NAME][DOMAIN_NAME]" at bounding box center [322, 189] width 79 height 7
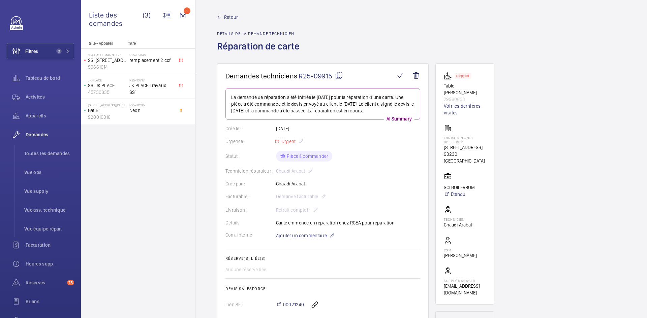
scroll to position [0, 0]
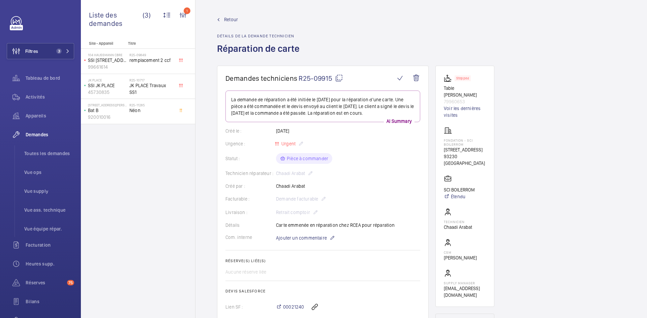
click at [341, 75] on mat-icon at bounding box center [339, 78] width 8 height 8
drag, startPoint x: 487, startPoint y: 163, endPoint x: 440, endPoint y: 141, distance: 52.2
click at [440, 141] on wm-front-card "Stopped Table élévatrice carrel 79960653 Voir les dernières visites Fondation -…" at bounding box center [464, 187] width 59 height 242
copy div "Fondation - SCI BOILERROM 43 Rue de la Commune de Paris 93230 ROMAINVILLE"
click at [229, 20] on span "Retour" at bounding box center [231, 19] width 14 height 7
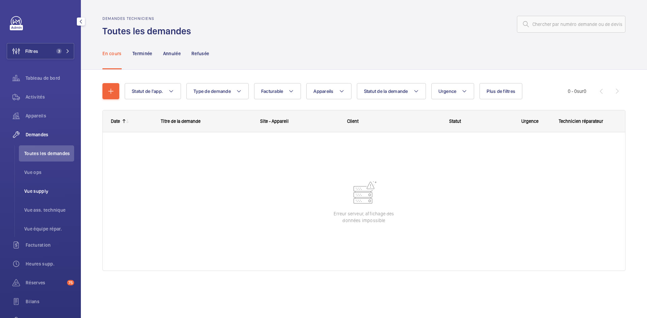
click at [44, 192] on span "Vue supply" at bounding box center [49, 191] width 50 height 7
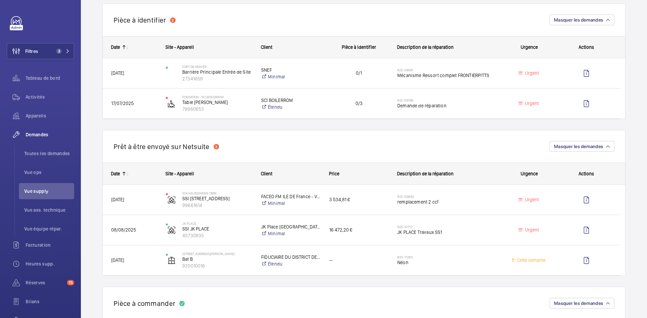
scroll to position [472, 0]
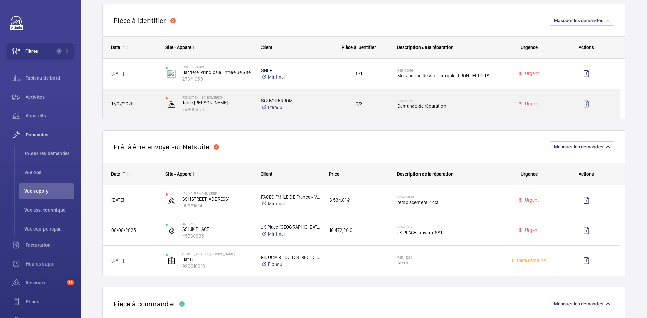
click at [140, 100] on span "17/07/2025" at bounding box center [134, 104] width 46 height 8
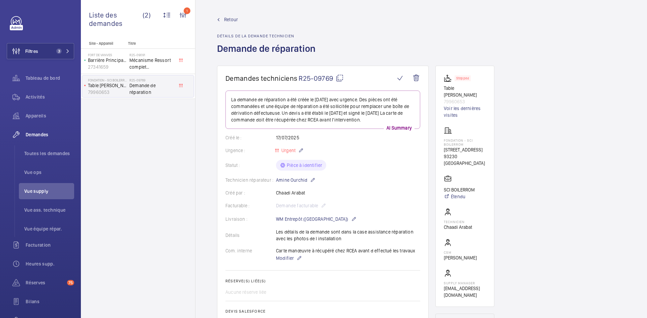
click at [235, 17] on span "Retour" at bounding box center [231, 19] width 14 height 7
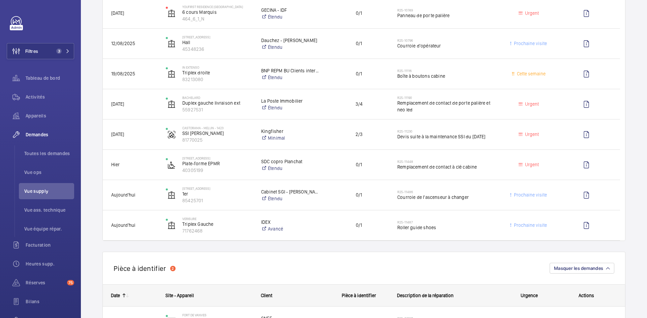
scroll to position [236, 0]
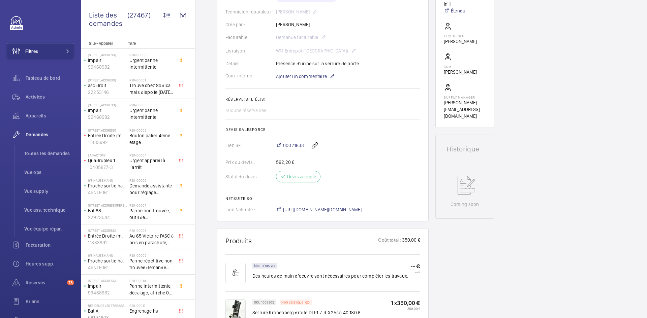
scroll to position [34, 0]
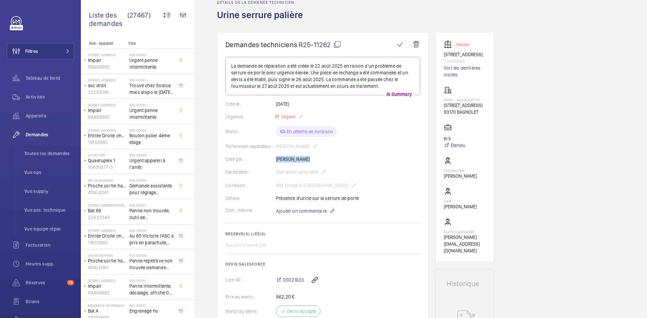
drag, startPoint x: 298, startPoint y: 159, endPoint x: 275, endPoint y: 159, distance: 23.3
click at [275, 159] on div "Créé par : [PERSON_NAME]" at bounding box center [322, 159] width 195 height 7
copy div "Créé par : [PERSON_NAME]"
drag, startPoint x: 468, startPoint y: 68, endPoint x: 442, endPoint y: 56, distance: 28.5
click at [442, 56] on wm-front-card "Stopped [STREET_ADDRESS][GEOGRAPHIC_DATA] Voir les dernières visites 4080 - BAG…" at bounding box center [464, 147] width 59 height 231
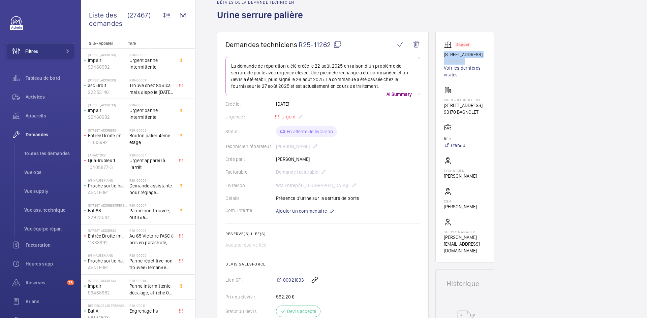
copy div "[STREET_ADDRESS]"
drag, startPoint x: 468, startPoint y: 125, endPoint x: 444, endPoint y: 107, distance: 30.6
click at [444, 107] on div "4080 - BAGNOLET [STREET_ADDRESS]" at bounding box center [463, 100] width 39 height 29
copy div "4080 - BAGNOLET [STREET_ADDRESS]"
drag, startPoint x: 456, startPoint y: 159, endPoint x: 442, endPoint y: 159, distance: 14.2
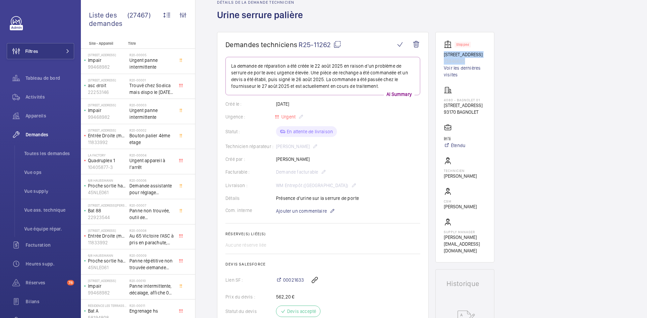
click at [442, 159] on wm-front-card "Stopped [STREET_ADDRESS][GEOGRAPHIC_DATA] Voir les dernières visites 4080 - BAG…" at bounding box center [464, 147] width 59 height 231
copy p "In'li"
click at [336, 44] on mat-icon at bounding box center [337, 44] width 8 height 8
copy p "In'li"
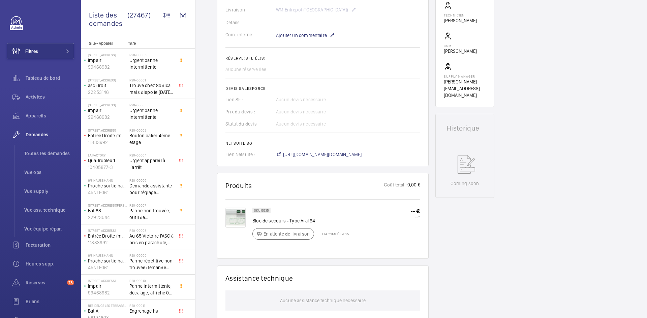
scroll to position [270, 0]
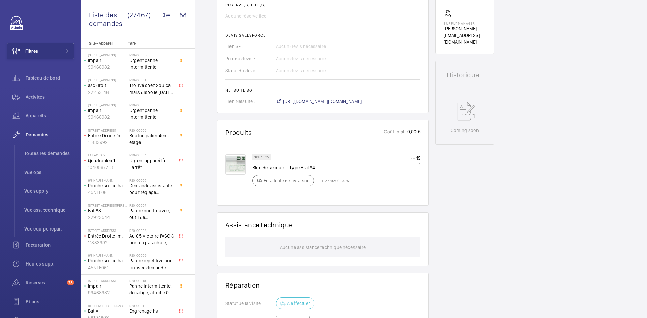
click at [240, 166] on img at bounding box center [235, 165] width 20 height 20
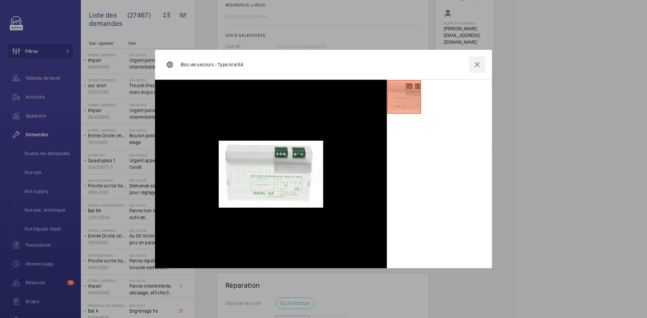
click at [472, 61] on wm-front-icon-button at bounding box center [477, 65] width 16 height 16
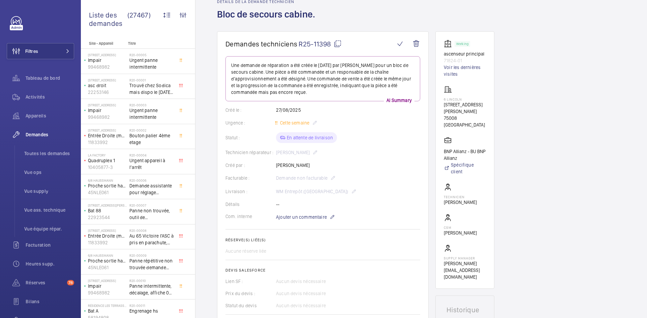
scroll to position [34, 0]
drag, startPoint x: 307, startPoint y: 165, endPoint x: 277, endPoint y: 165, distance: 30.3
click at [277, 165] on div "Créé par : Daniel Pintilii" at bounding box center [322, 166] width 195 height 7
copy p "Daniel Pintilii"
drag, startPoint x: 467, startPoint y: 61, endPoint x: 439, endPoint y: 51, distance: 29.6
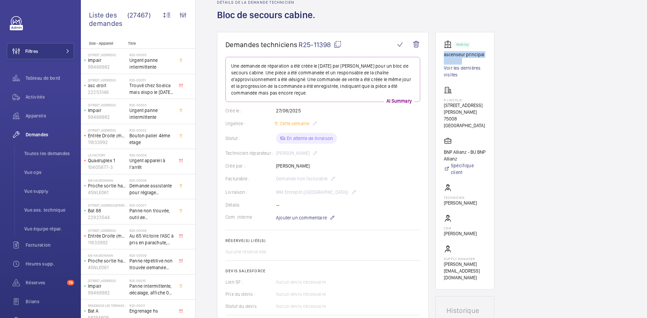
click at [439, 51] on wm-front-card "Working ascenseur principal 71824-01 Voir les dernières visites 6 Lincoln 6 Rue…" at bounding box center [464, 161] width 59 height 258
copy div "ascenseur principal 71824-01"
drag, startPoint x: 470, startPoint y: 112, endPoint x: 444, endPoint y: 106, distance: 27.0
click at [444, 106] on p "6 Rue Lincoln, 75008 PARIS" at bounding box center [465, 108] width 42 height 13
copy p "6 Rue Lincoln, 75008 PARIS"
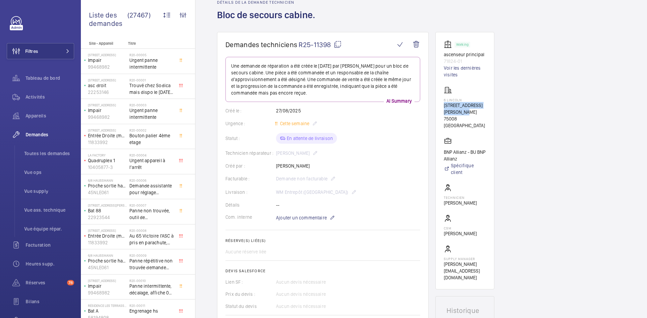
drag, startPoint x: 461, startPoint y: 152, endPoint x: 440, endPoint y: 144, distance: 23.2
click at [440, 144] on wm-front-card "Working ascenseur principal 71824-01 Voir les dernières visites 6 Lincoln 6 Rue…" at bounding box center [464, 161] width 59 height 258
copy p "BNP Allianz - BU BNP Allianz"
click at [340, 44] on mat-icon at bounding box center [338, 44] width 8 height 8
copy p "BNP Allianz - BU BNP Allianz"
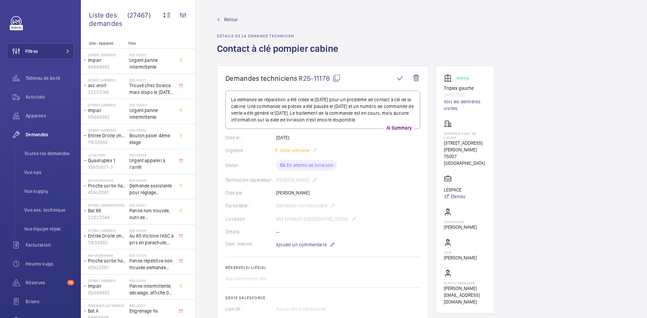
drag, startPoint x: 317, startPoint y: 180, endPoint x: 277, endPoint y: 180, distance: 40.1
click at [277, 180] on div "Technicien réparateur : [PERSON_NAME]" at bounding box center [322, 180] width 195 height 8
copy p "[PERSON_NAME]"
drag, startPoint x: 453, startPoint y: 93, endPoint x: 443, endPoint y: 87, distance: 12.3
click at [443, 87] on wm-front-card "Working Triplex gauche 34537330 Voir les dernières visites Morning Pont de l'Al…" at bounding box center [464, 190] width 59 height 248
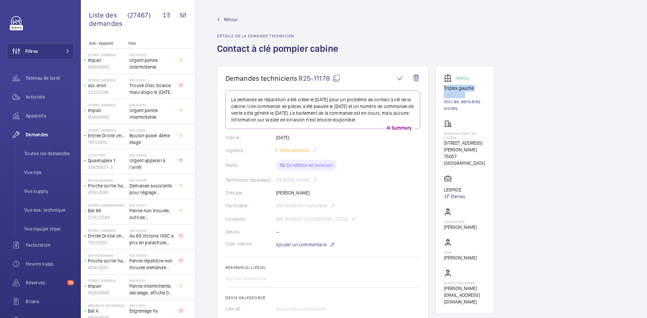
copy div "Triplex gauche 34537330"
drag, startPoint x: 473, startPoint y: 153, endPoint x: 443, endPoint y: 133, distance: 36.6
click at [443, 133] on wm-front-card "Working Triplex gauche 34537330 Voir les dernières visites Morning Pont de l'Al…" at bounding box center [464, 190] width 59 height 248
copy div "Morning Pont de l'Alma [STREET_ADDRESS][PERSON_NAME]"
drag, startPoint x: 464, startPoint y: 175, endPoint x: 437, endPoint y: 176, distance: 26.3
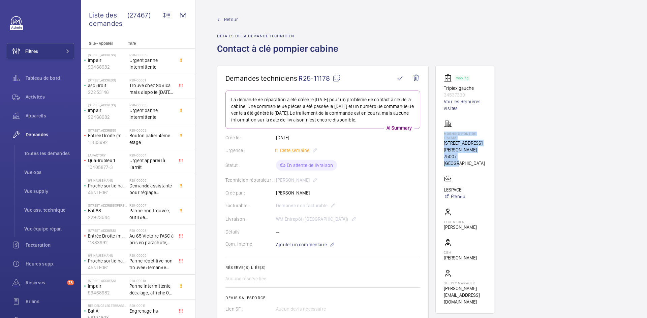
click at [437, 176] on wm-front-card "Working Triplex gauche 34537330 Voir les dernières visites Morning Pont de l'Al…" at bounding box center [464, 190] width 59 height 248
copy p "LESPACE"
click at [335, 76] on mat-icon at bounding box center [337, 78] width 8 height 8
copy p "LESPACE"
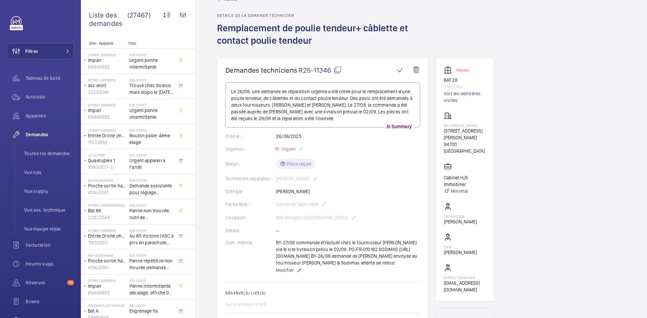
scroll to position [20, 0]
drag, startPoint x: 321, startPoint y: 192, endPoint x: 268, endPoint y: 192, distance: 52.9
click at [268, 192] on div "Créé par : Mouhamed Doucoure" at bounding box center [322, 192] width 195 height 7
copy div "Créé par : Mouhamed Doucoure"
drag, startPoint x: 464, startPoint y: 85, endPoint x: 443, endPoint y: 81, distance: 21.8
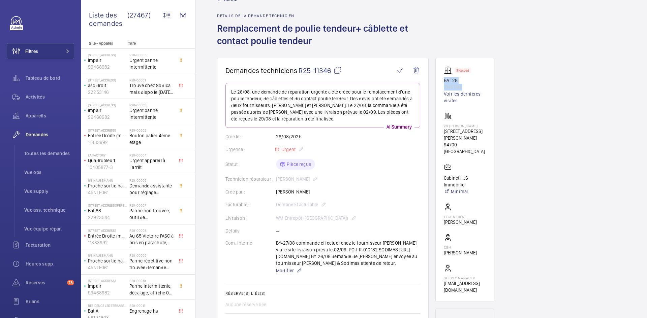
click at [443, 81] on wm-front-card "Stopped BAT 28 71451746 Voir les dernières visites 28 Eugène Renault 28 Rue Eug…" at bounding box center [464, 180] width 59 height 244
copy div "BAT 28 71451746"
drag, startPoint x: 462, startPoint y: 151, endPoint x: 439, endPoint y: 128, distance: 31.7
click at [439, 128] on wm-front-card "Stopped BAT 28 71451746 Voir les dernières visites 28 Eugène Renault 28 Rue Eug…" at bounding box center [464, 180] width 59 height 244
copy div "28 Rue Eugène Renault 94700 MAISONS-ALFORT"
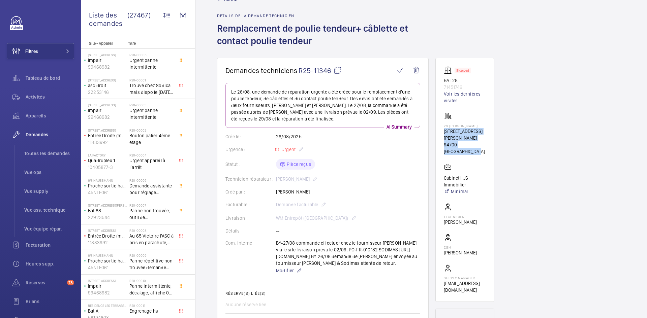
drag, startPoint x: 466, startPoint y: 185, endPoint x: 440, endPoint y: 180, distance: 26.4
click at [440, 180] on wm-front-card "Stopped BAT 28 71451746 Voir les dernières visites 28 Eugène Renault 28 Rue Eug…" at bounding box center [464, 180] width 59 height 244
copy p "Cabinet HJS Immobilier"
click at [338, 70] on mat-icon at bounding box center [338, 70] width 8 height 8
copy p "Cabinet HJS Immobilier"
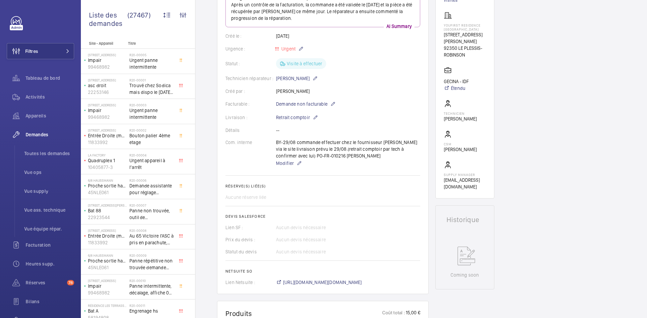
scroll to position [61, 0]
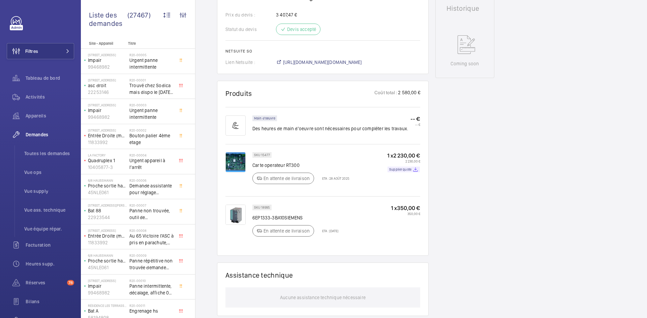
scroll to position [337, 0]
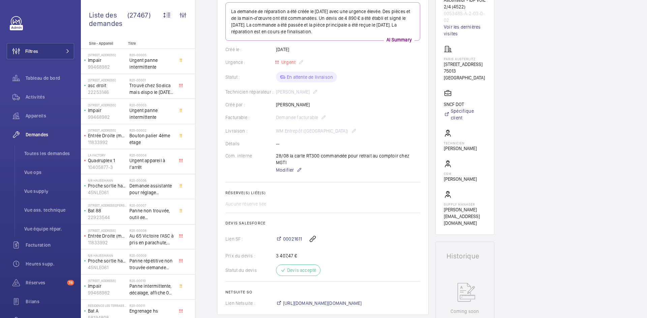
scroll to position [88, 0]
drag, startPoint x: 308, startPoint y: 104, endPoint x: 276, endPoint y: 105, distance: 32.0
click at [276, 105] on div "Créé par : Mathieu Viollet" at bounding box center [322, 105] width 195 height 7
copy p "Mathieu Viollet"
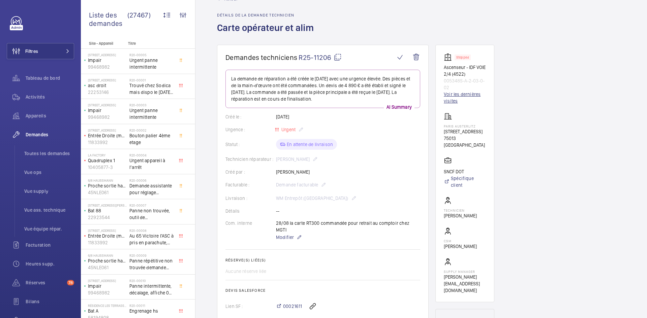
scroll to position [20, 0]
drag, startPoint x: 452, startPoint y: 88, endPoint x: 444, endPoint y: 69, distance: 20.8
click at [444, 69] on div "Stopped Ascenseur - IDF VOIE 2/4 (4522) 005348S-A-2-03-0-02 Voir les dernières …" at bounding box center [465, 79] width 42 height 51
copy div "Ascenseur - IDF VOIE 2/4 (4522) 005348S-A-2-03-0-02"
drag, startPoint x: 471, startPoint y: 145, endPoint x: 437, endPoint y: 125, distance: 39.5
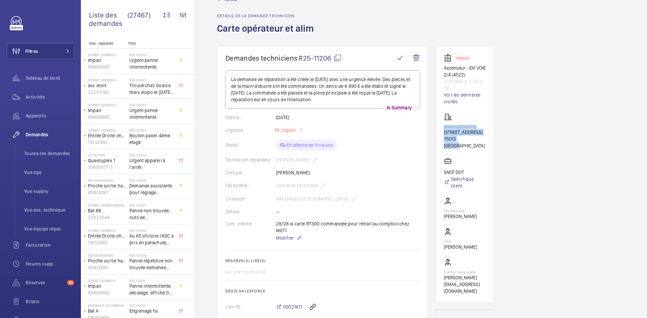
click at [436, 124] on wm-front-card "Stopped Ascenseur - IDF VOIE 2/4 (4522) 005348S-A-2-03-0-02 Voir les dernières …" at bounding box center [464, 174] width 59 height 258
copy div "PARIS AUSTERLITZ 85 QUAI D AUSTERLITZ 75013 PARIS"
drag, startPoint x: 465, startPoint y: 171, endPoint x: 441, endPoint y: 170, distance: 24.3
click at [441, 170] on wm-front-card "Stopped Ascenseur - IDF VOIE 2/4 (4522) 005348S-A-2-03-0-02 Voir les dernières …" at bounding box center [464, 174] width 59 height 258
copy p "SNCF DOT"
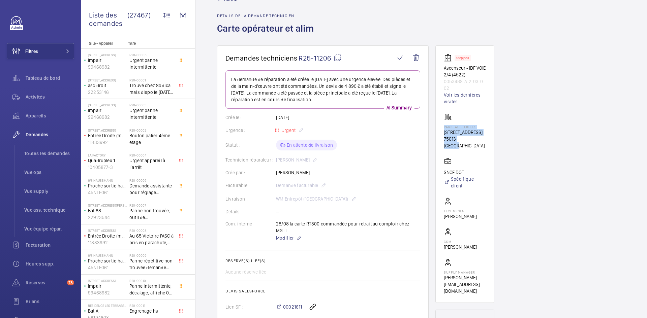
click at [337, 58] on mat-icon at bounding box center [338, 58] width 8 height 8
copy p "SNCF DOT"
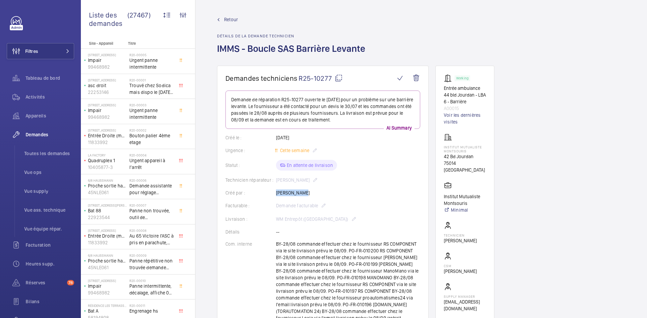
drag, startPoint x: 304, startPoint y: 194, endPoint x: 275, endPoint y: 193, distance: 29.7
click at [275, 193] on div "Créé par : Sacha Vasta" at bounding box center [322, 193] width 195 height 7
copy div "Créé par : Sacha Vasta"
drag, startPoint x: 451, startPoint y: 109, endPoint x: 441, endPoint y: 89, distance: 22.3
click at [441, 89] on wm-front-card "Working Entrée ambulance 44 bld Jourdan - LBA 6 - Barrière A00015 Voir les dern…" at bounding box center [464, 193] width 59 height 255
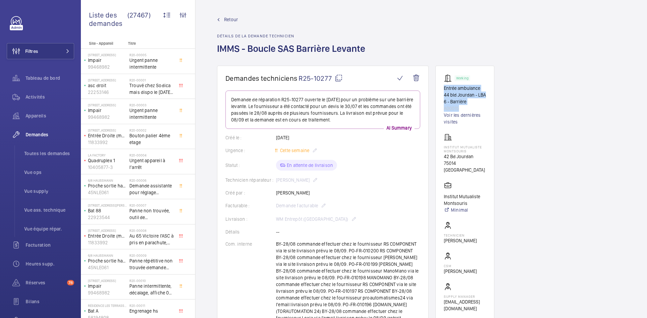
copy div "Entrée ambulance 44 bld Jourdan - LBA 6 - Barrière A00015"
drag, startPoint x: 468, startPoint y: 164, endPoint x: 444, endPoint y: 147, distance: 29.6
click at [444, 147] on div "Institut Mutualiste Montsouris 42 Bd Jourdan 75014 PARIS" at bounding box center [465, 153] width 42 height 40
copy div "Institut Mutualiste Montsouris 42 Bd Jourdan 75014 PARIS"
drag, startPoint x: 448, startPoint y: 195, endPoint x: 437, endPoint y: 188, distance: 13.2
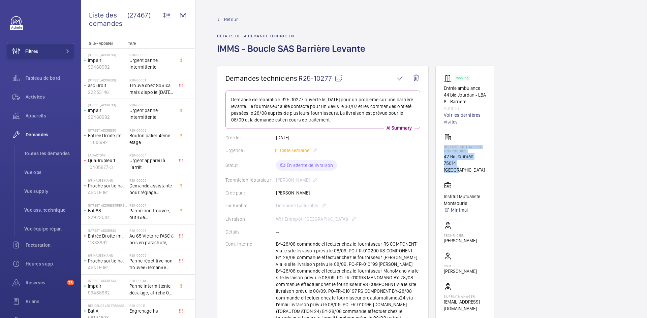
click at [437, 188] on wm-front-card "Working Entrée ambulance 44 bld Jourdan - LBA 6 - Barrière A00015 Voir les dern…" at bounding box center [464, 193] width 59 height 255
copy p "Institut Mutualiste Montsouris"
click at [340, 78] on mat-icon at bounding box center [339, 78] width 8 height 8
copy p "Institut Mutualiste Montsouris"
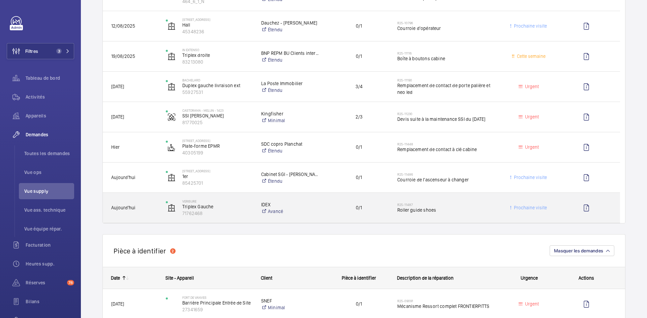
scroll to position [236, 0]
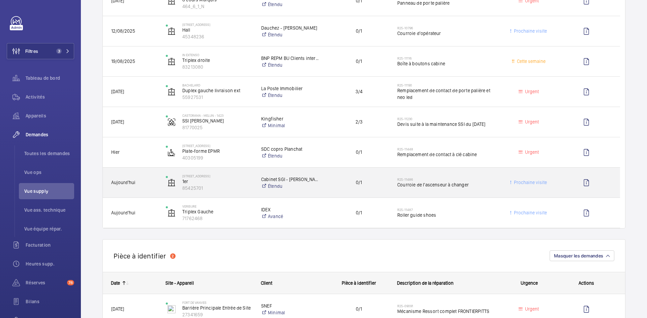
click at [143, 184] on span "Aujourd'hui" at bounding box center [134, 183] width 46 height 8
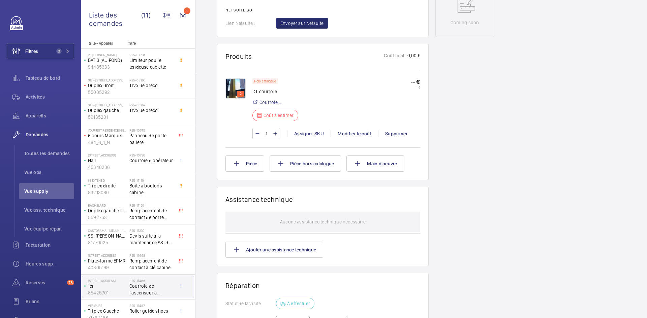
scroll to position [357, 0]
click at [236, 88] on img at bounding box center [235, 89] width 20 height 20
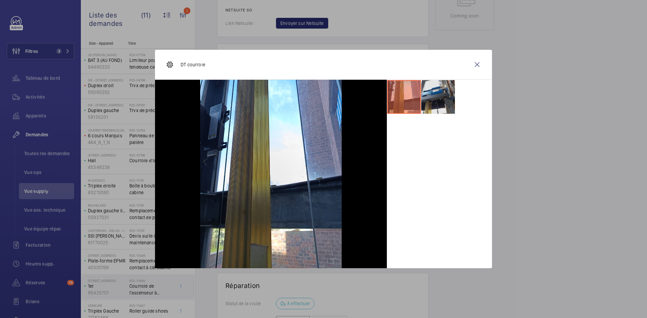
click at [445, 101] on li at bounding box center [438, 97] width 34 height 34
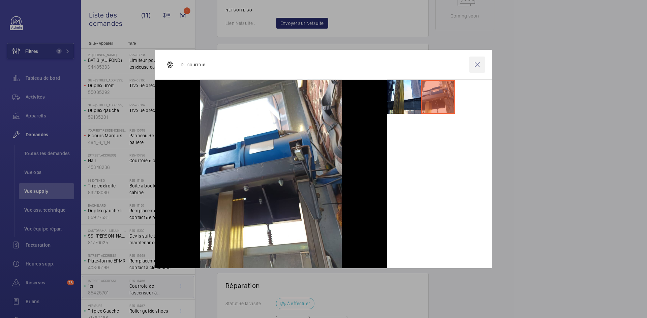
click at [475, 65] on wm-front-icon-button at bounding box center [477, 65] width 16 height 16
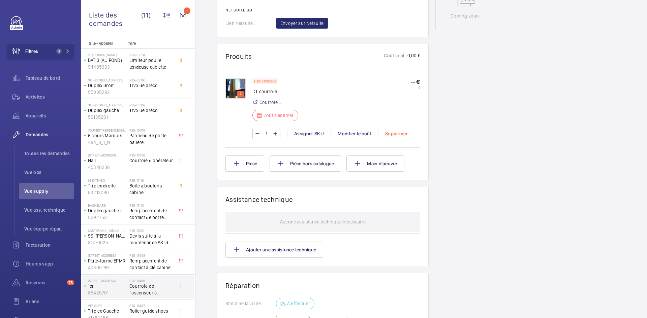
click at [400, 135] on div "Supprimer" at bounding box center [396, 133] width 36 height 7
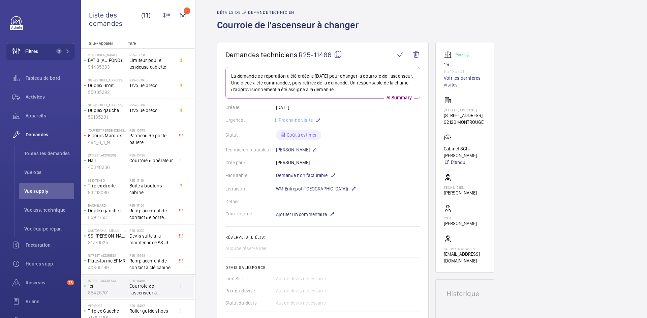
scroll to position [0, 0]
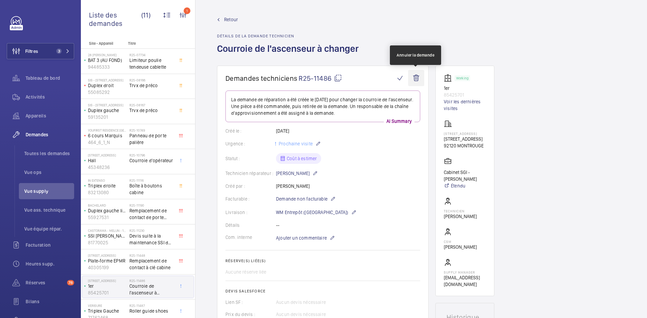
click at [413, 77] on wm-front-icon-button at bounding box center [416, 78] width 16 height 16
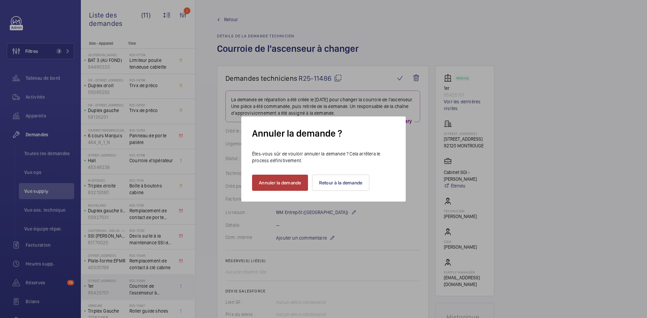
click at [284, 181] on button "Annuler la demande" at bounding box center [280, 183] width 56 height 16
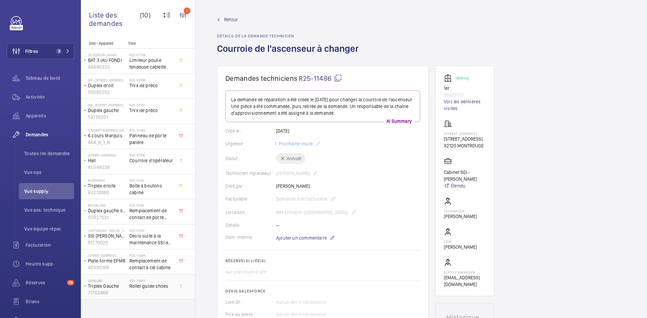
click at [128, 285] on div "Verisure Triplex Gauche 71762468" at bounding box center [105, 287] width 47 height 22
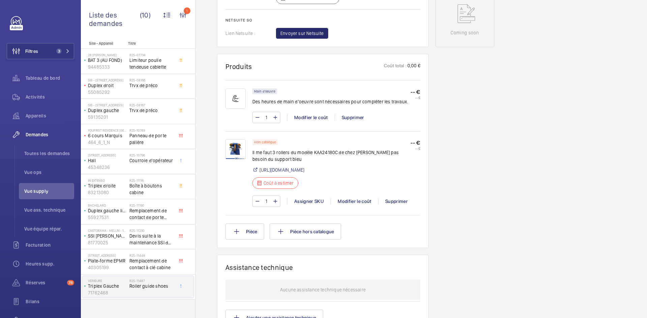
scroll to position [350, 0]
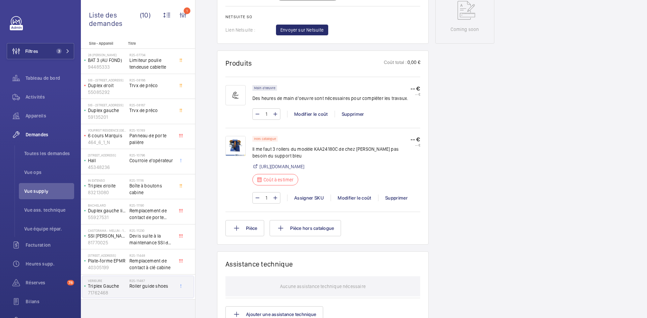
click at [238, 148] on img at bounding box center [235, 146] width 20 height 20
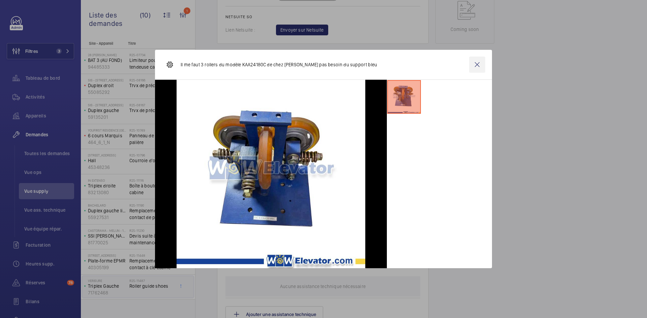
click at [471, 66] on wm-front-icon-button at bounding box center [477, 65] width 16 height 16
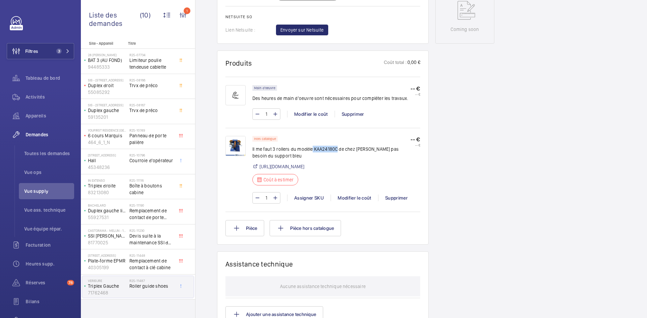
drag, startPoint x: 336, startPoint y: 148, endPoint x: 312, endPoint y: 151, distance: 24.1
click at [312, 151] on p "Il me faut 3 rollers du modèle KAA24180C de chez [PERSON_NAME] pas besoin du su…" at bounding box center [331, 152] width 158 height 13
copy p "KAA24180C"
click at [304, 167] on link "[URL][DOMAIN_NAME]" at bounding box center [282, 166] width 45 height 7
